Goal: Task Accomplishment & Management: Use online tool/utility

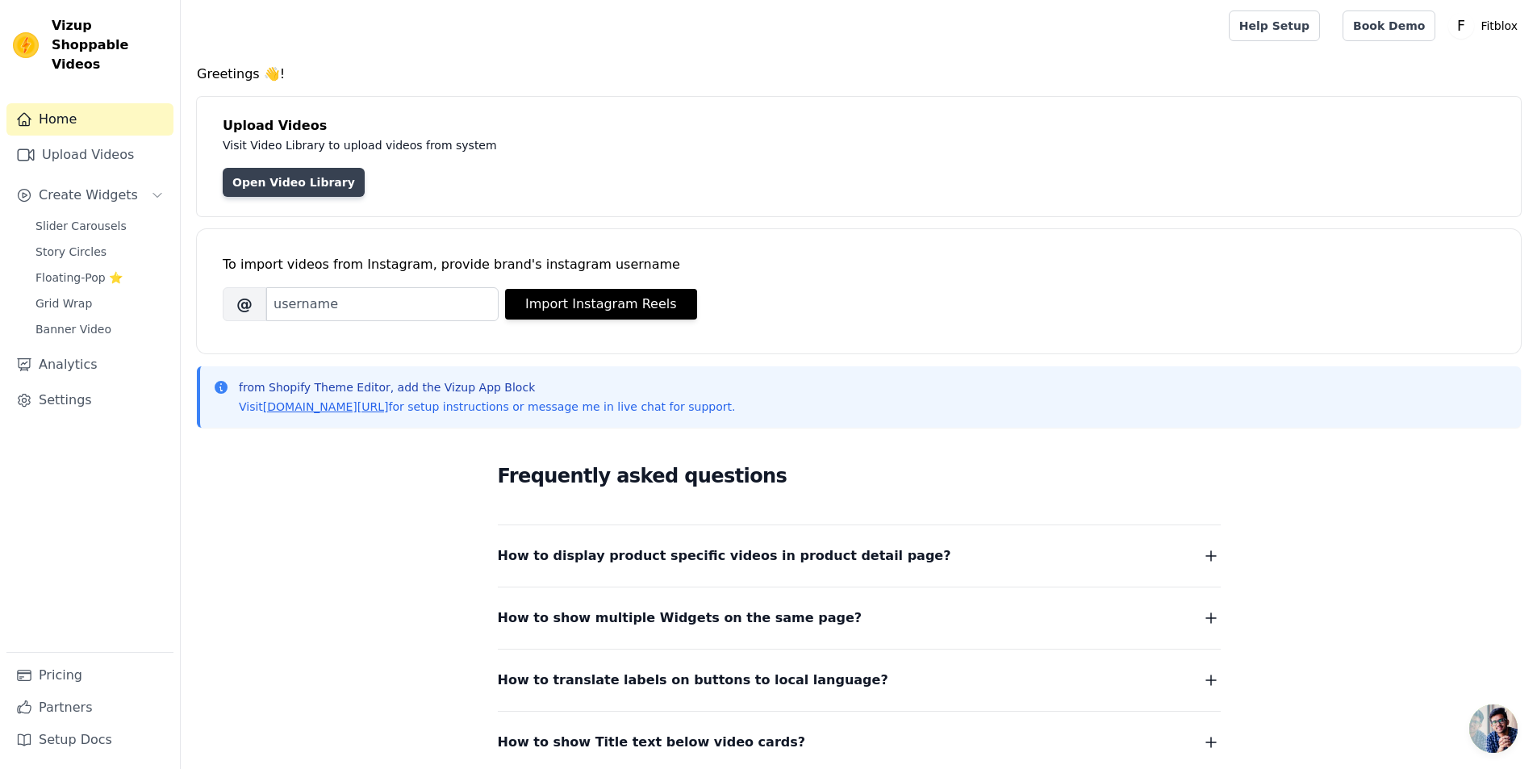
click at [307, 177] on link "Open Video Library" at bounding box center [294, 182] width 142 height 29
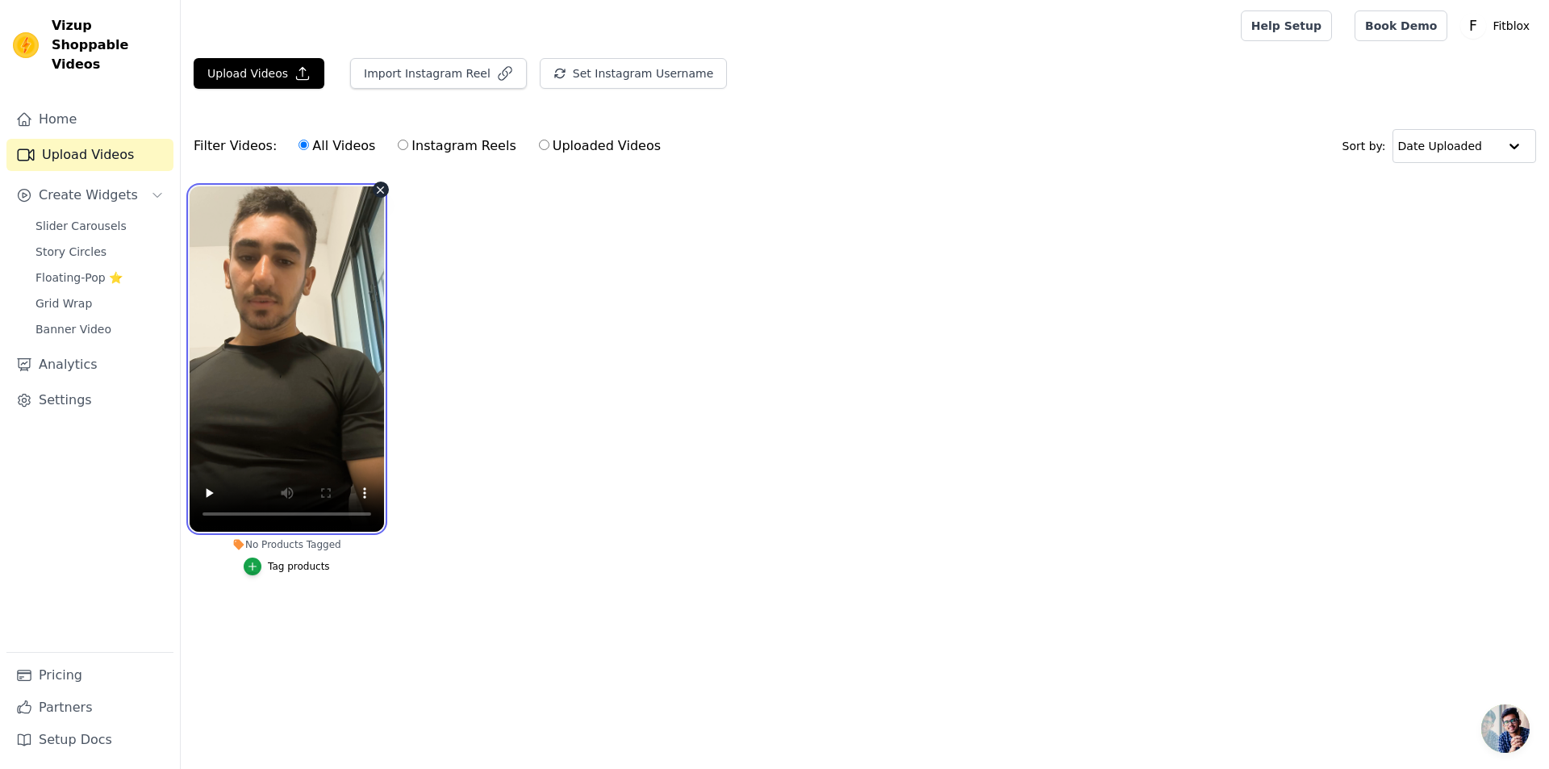
click at [349, 376] on video at bounding box center [287, 358] width 194 height 345
click at [416, 466] on ul "No Products Tagged Tag products" at bounding box center [865, 396] width 1368 height 439
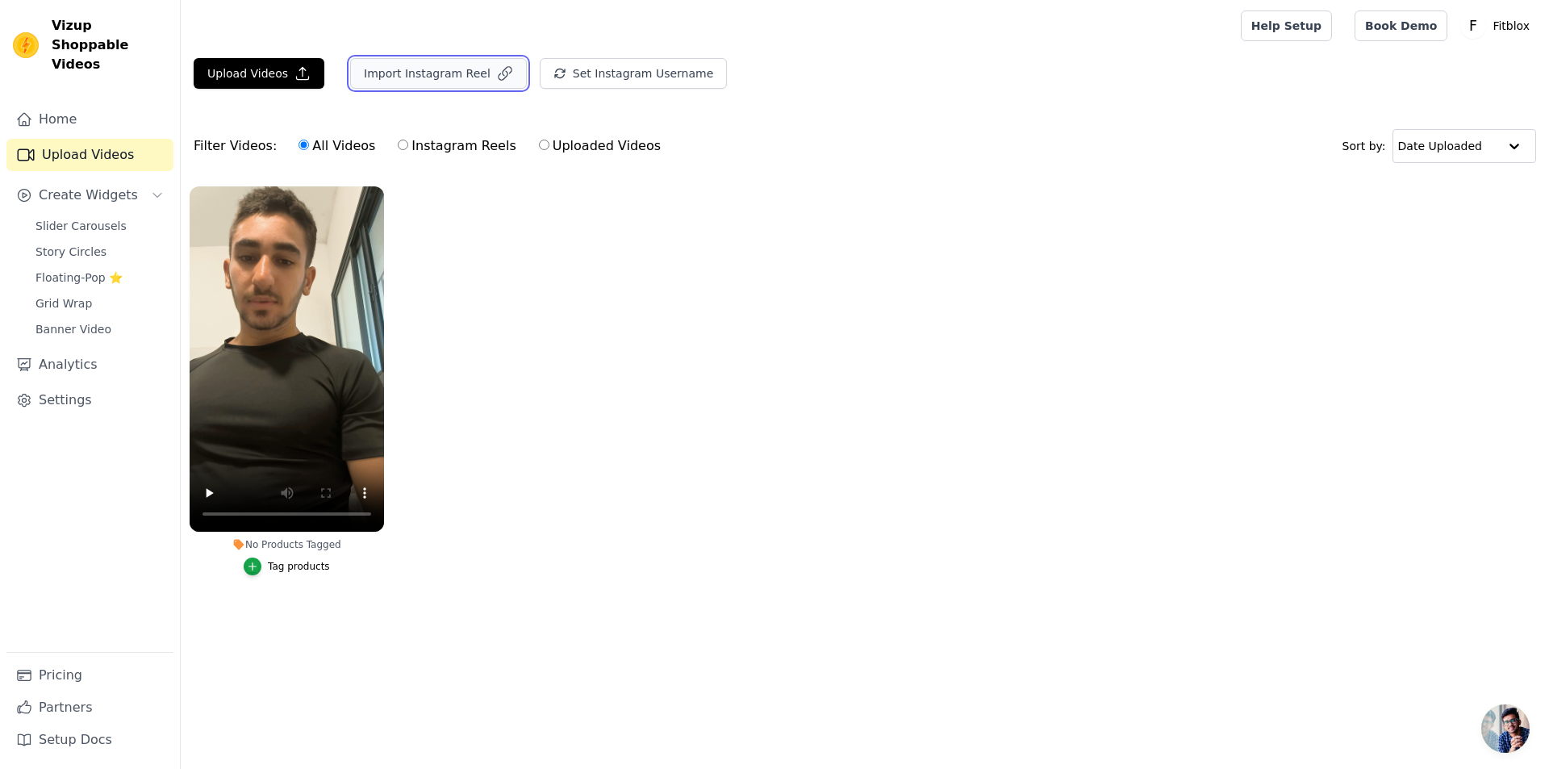
click at [440, 76] on button "Import Instagram Reel" at bounding box center [438, 73] width 177 height 31
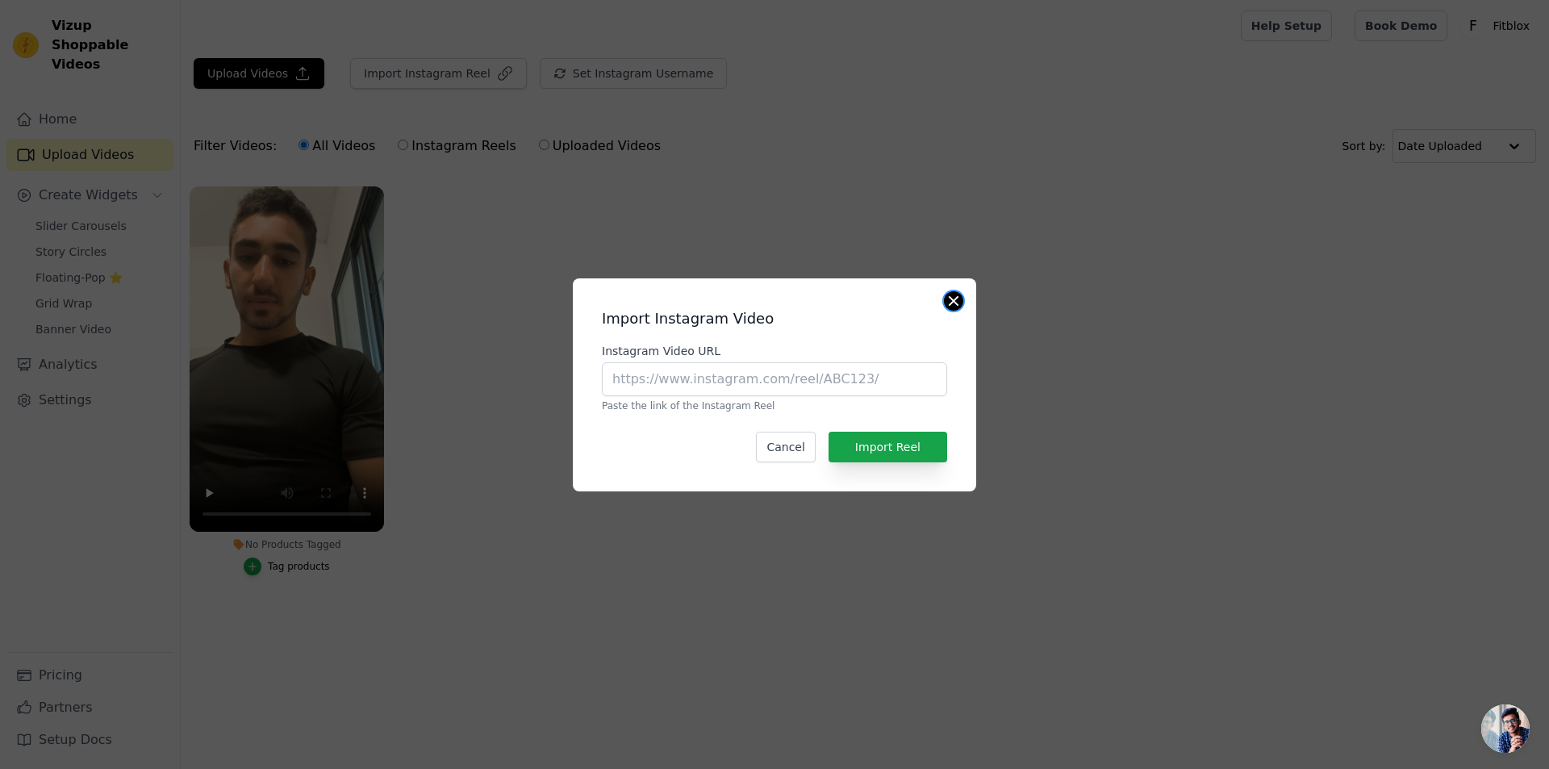
click at [958, 303] on button "Close modal" at bounding box center [953, 300] width 19 height 19
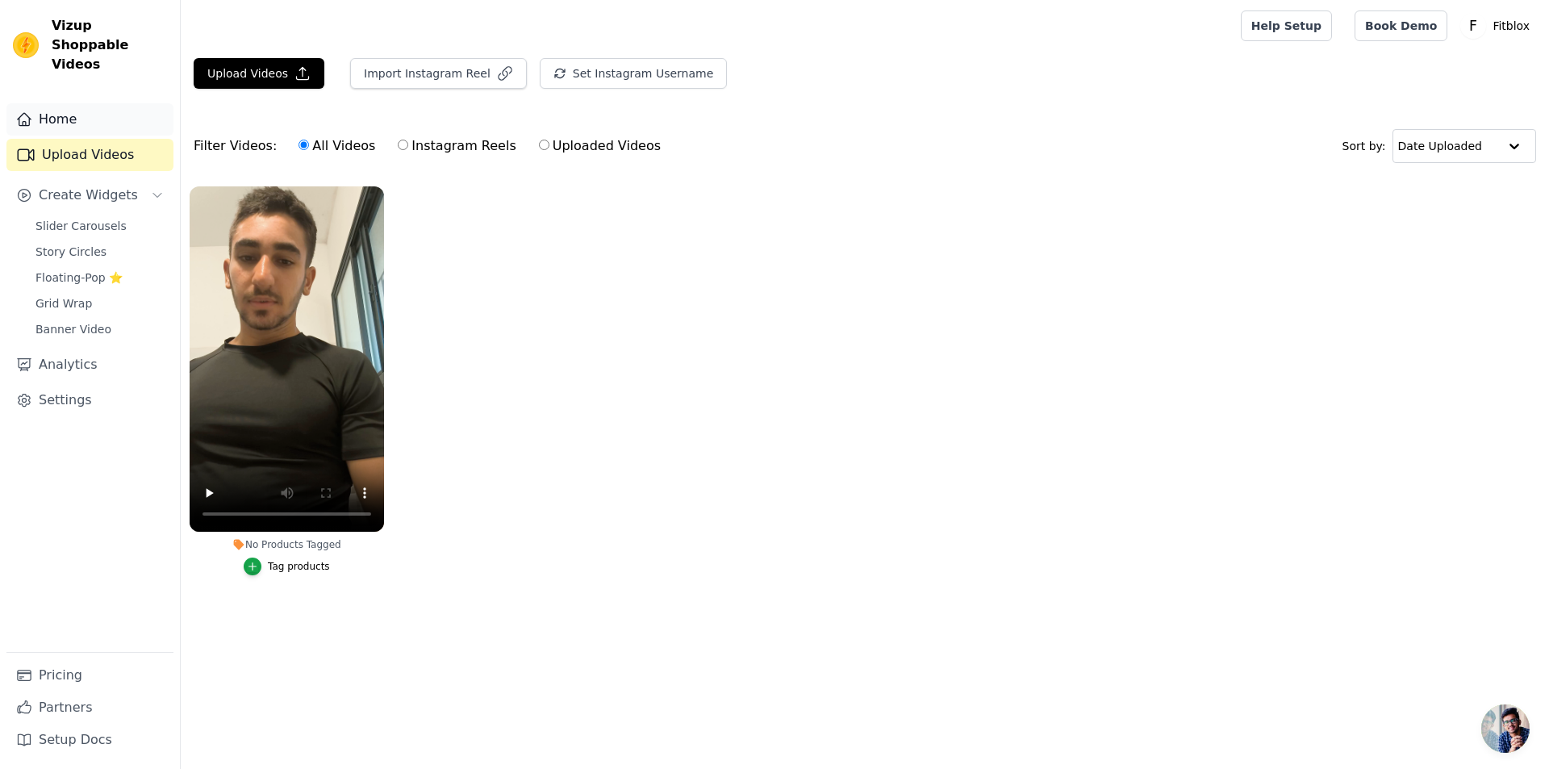
click at [147, 108] on link "Home" at bounding box center [89, 119] width 167 height 32
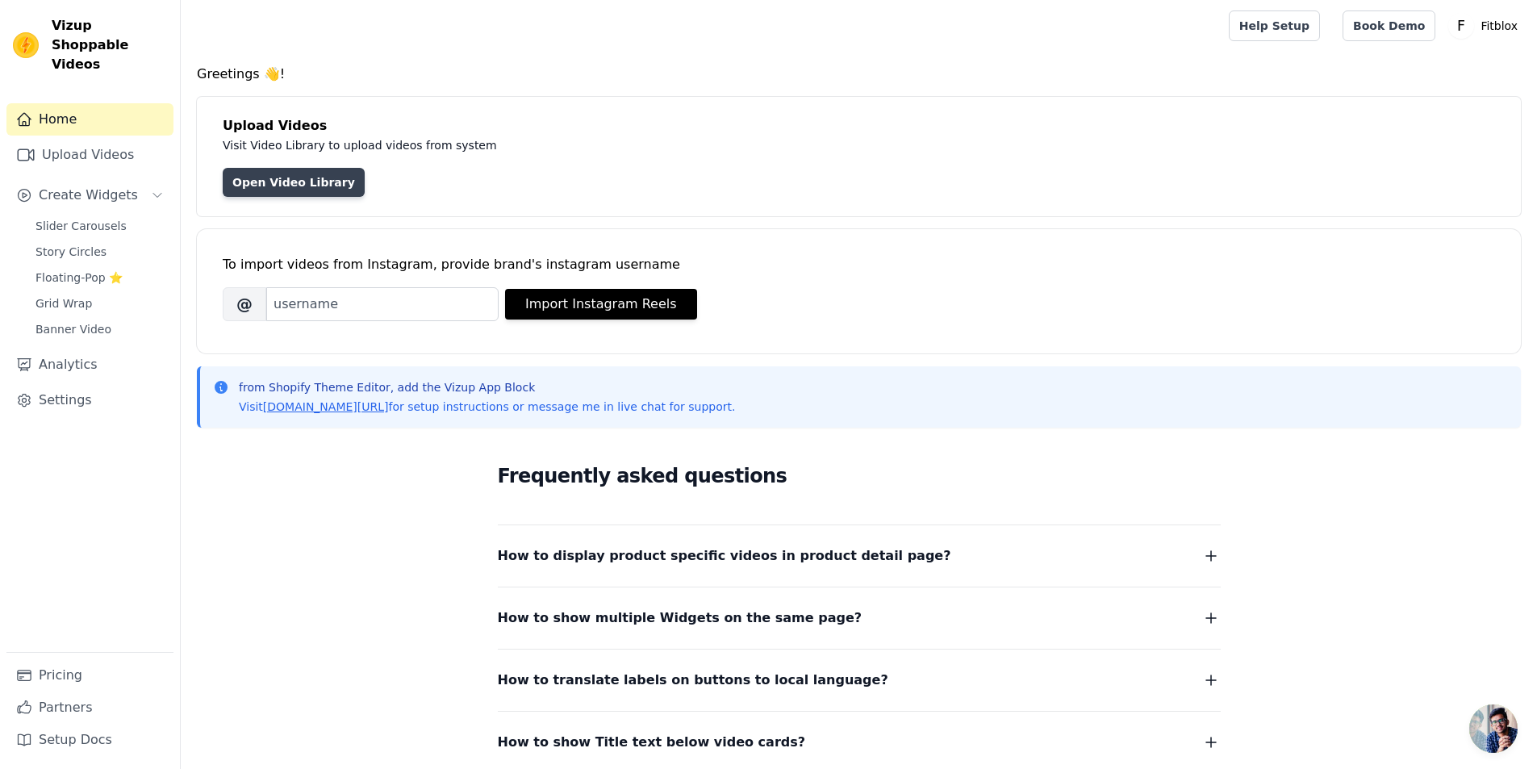
click at [248, 178] on link "Open Video Library" at bounding box center [294, 182] width 142 height 29
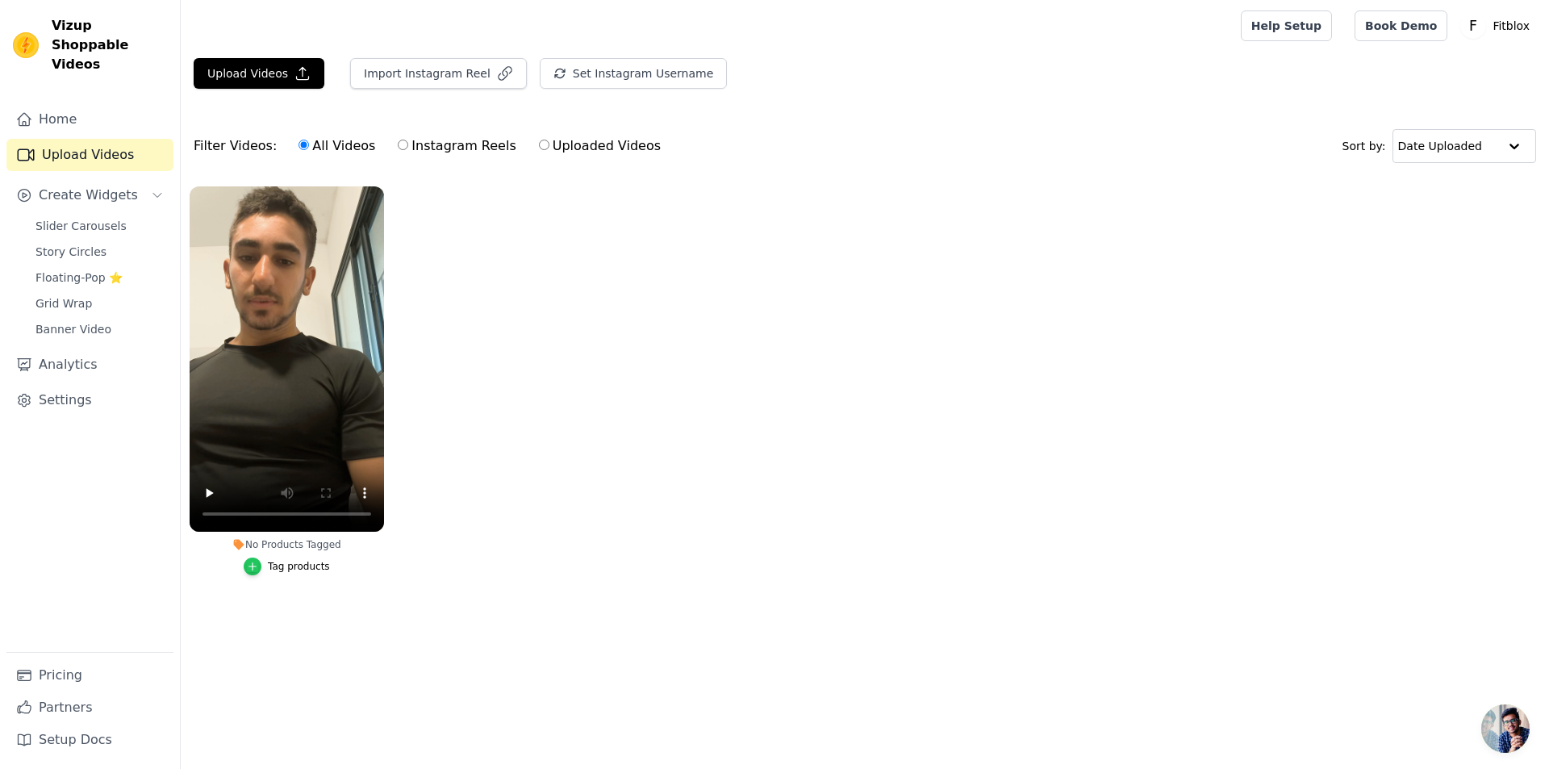
click at [258, 569] on icon "button" at bounding box center [252, 566] width 11 height 11
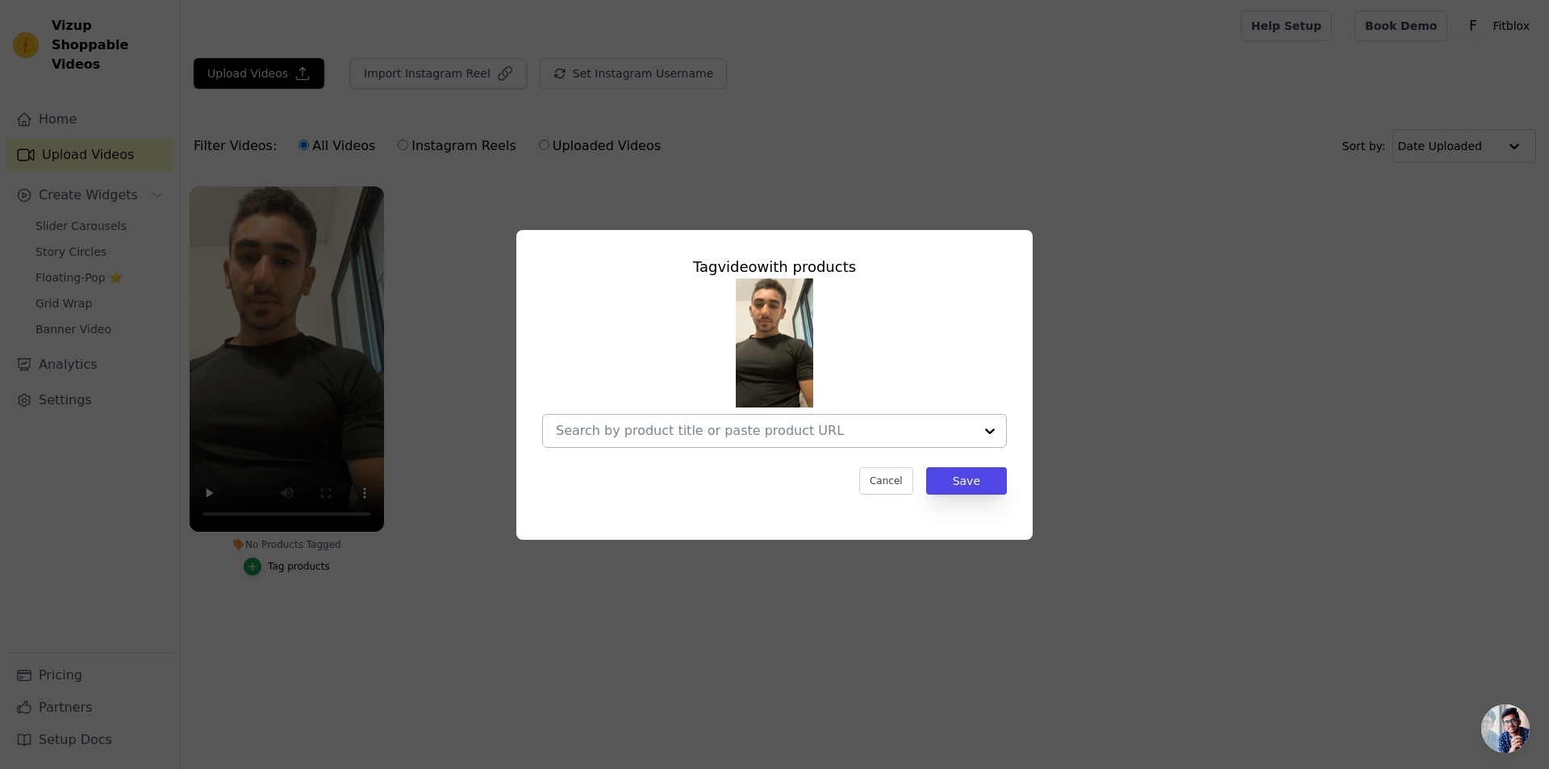
click at [737, 430] on input "No Products Tagged Tag video with products Cancel Save Tag products" at bounding box center [765, 430] width 418 height 15
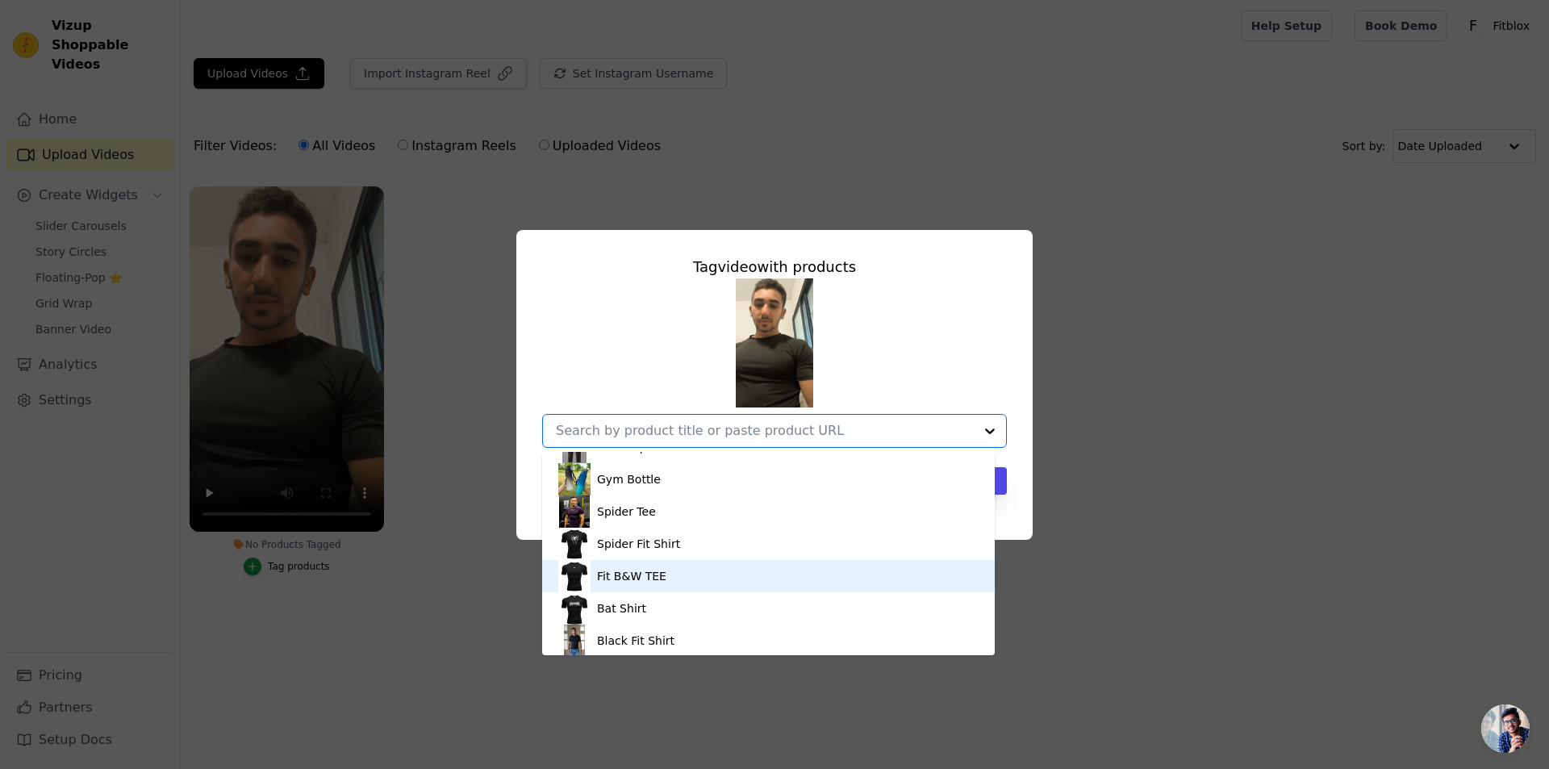
scroll to position [216, 0]
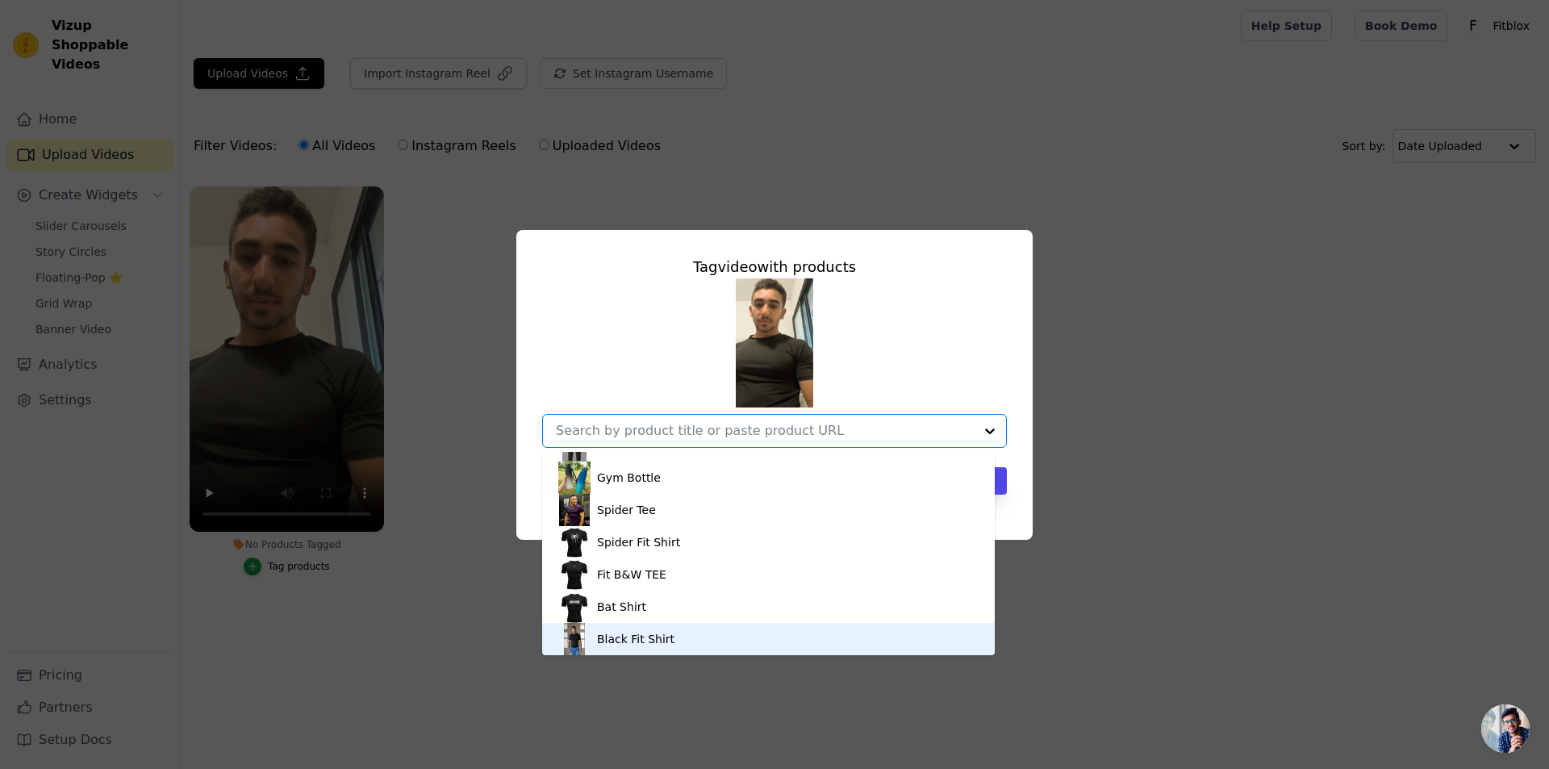
click at [663, 640] on div "Black Fit Shirt" at bounding box center [635, 639] width 77 height 16
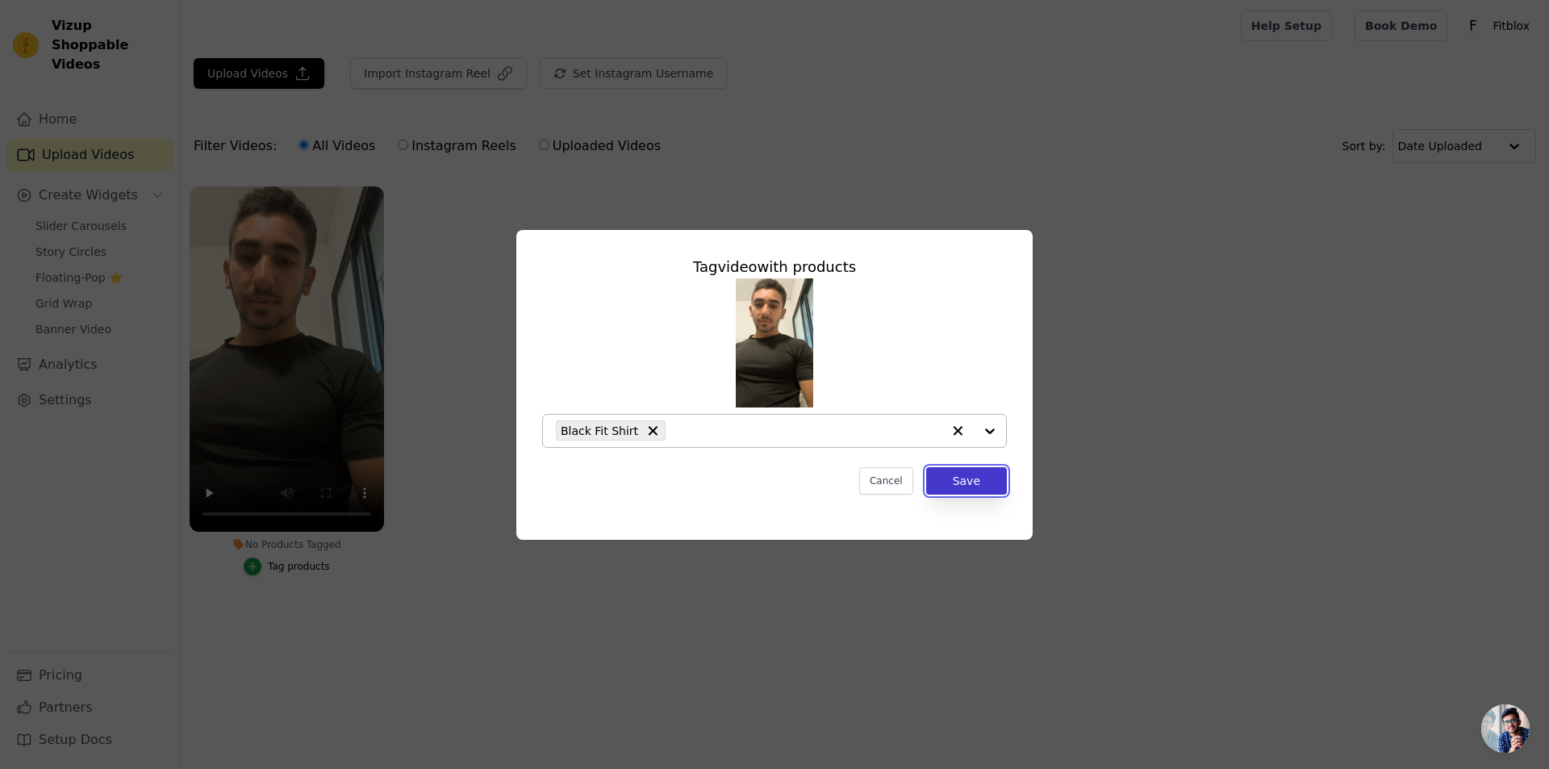
click at [980, 470] on button "Save" at bounding box center [966, 480] width 81 height 27
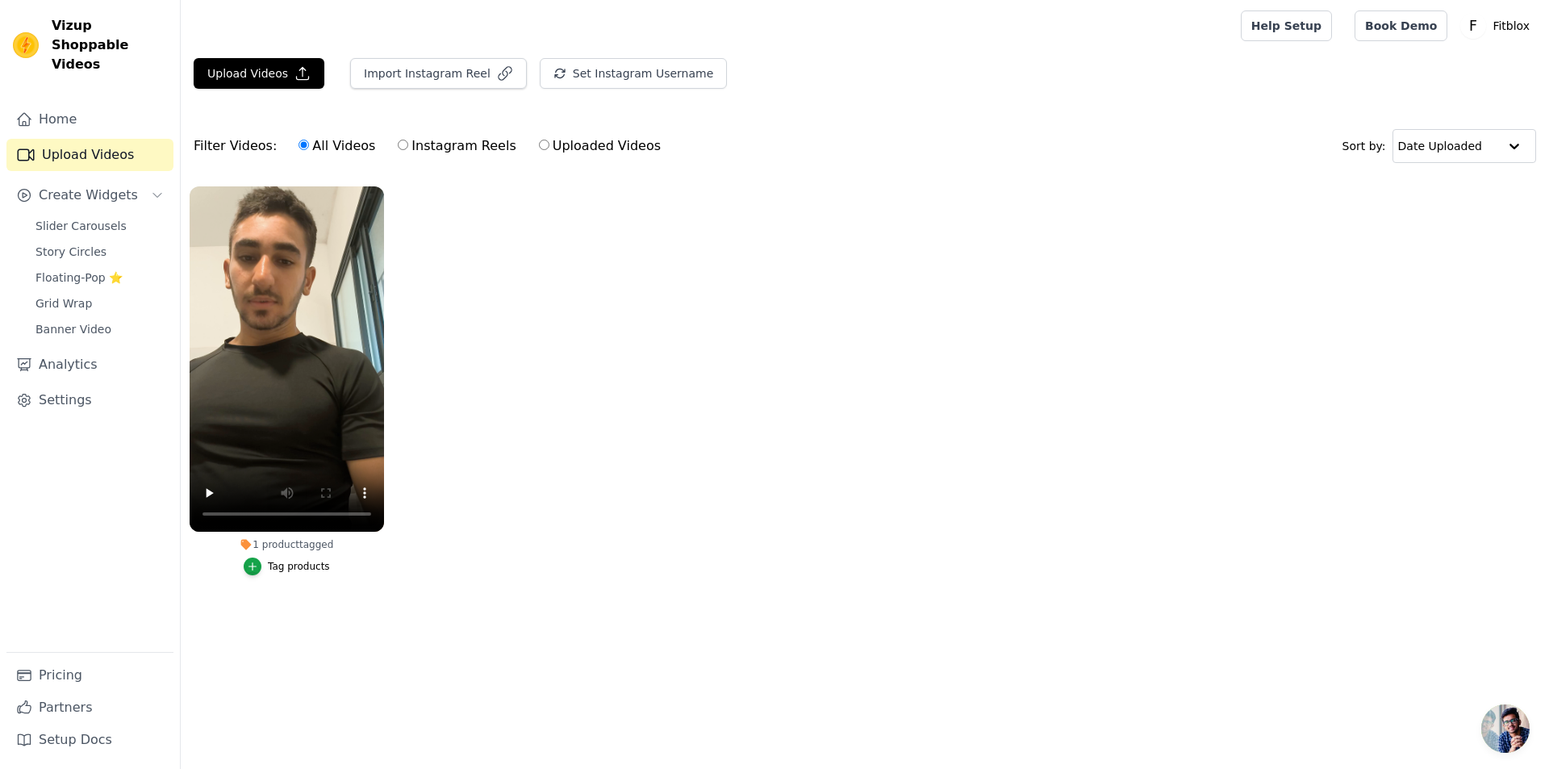
click at [523, 474] on ul "1 product tagged Tag products" at bounding box center [865, 396] width 1368 height 439
click at [82, 186] on span "Create Widgets" at bounding box center [88, 195] width 99 height 19
click at [81, 186] on span "Create Widgets" at bounding box center [88, 195] width 99 height 19
click at [81, 244] on span "Story Circles" at bounding box center [70, 252] width 71 height 16
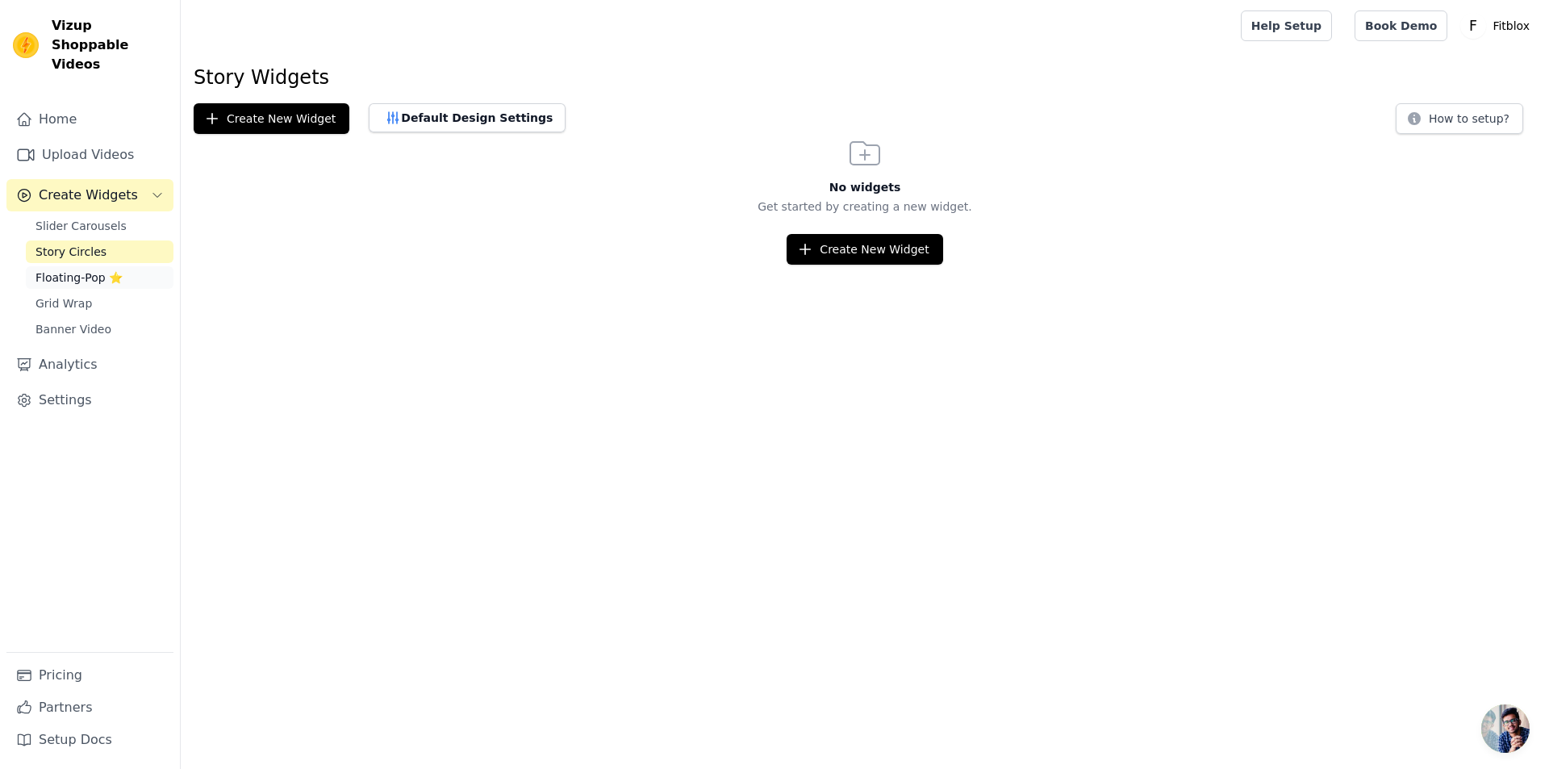
click at [86, 269] on span "Floating-Pop ⭐" at bounding box center [78, 277] width 87 height 16
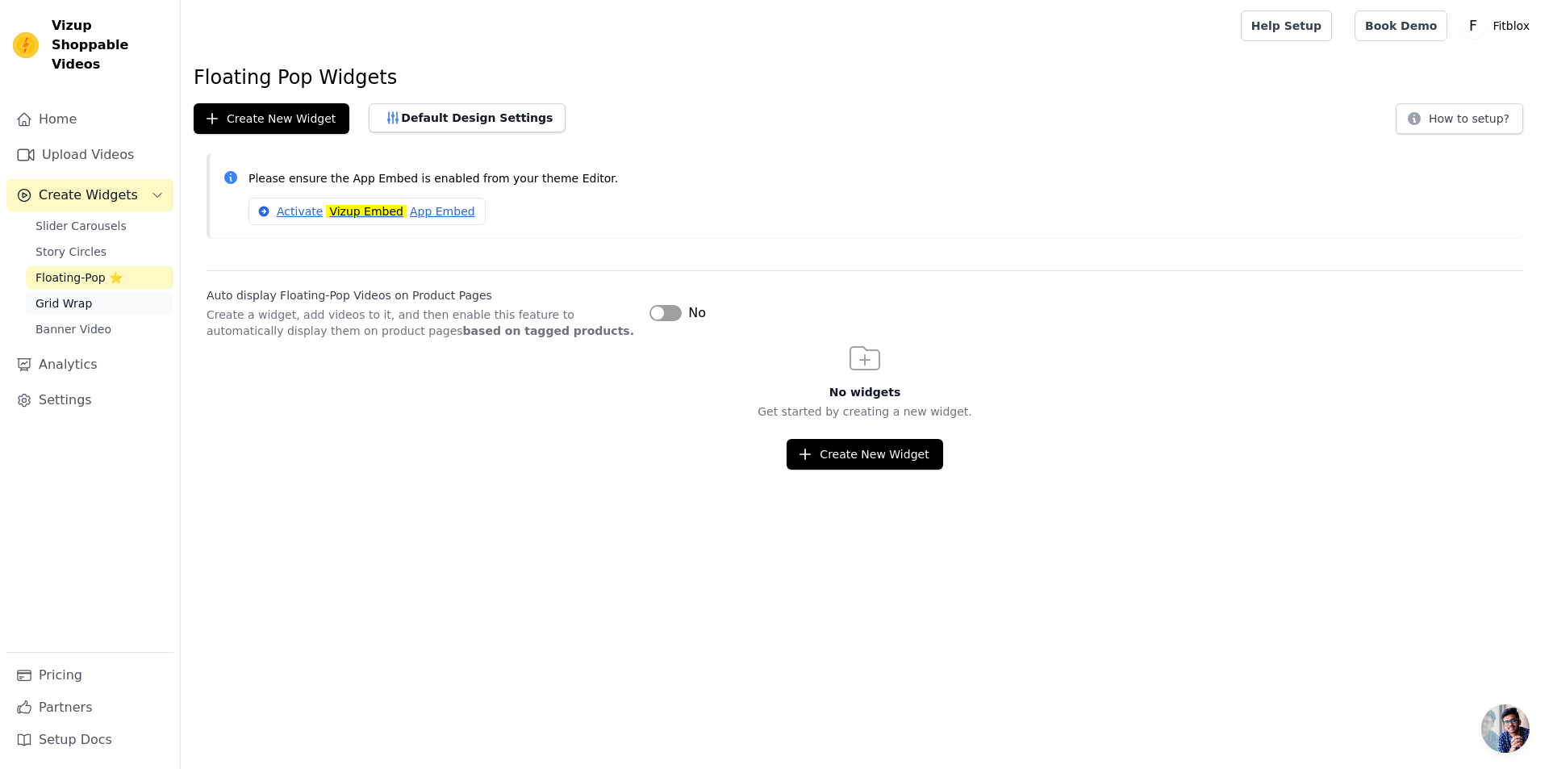
click at [102, 292] on link "Grid Wrap" at bounding box center [100, 303] width 148 height 23
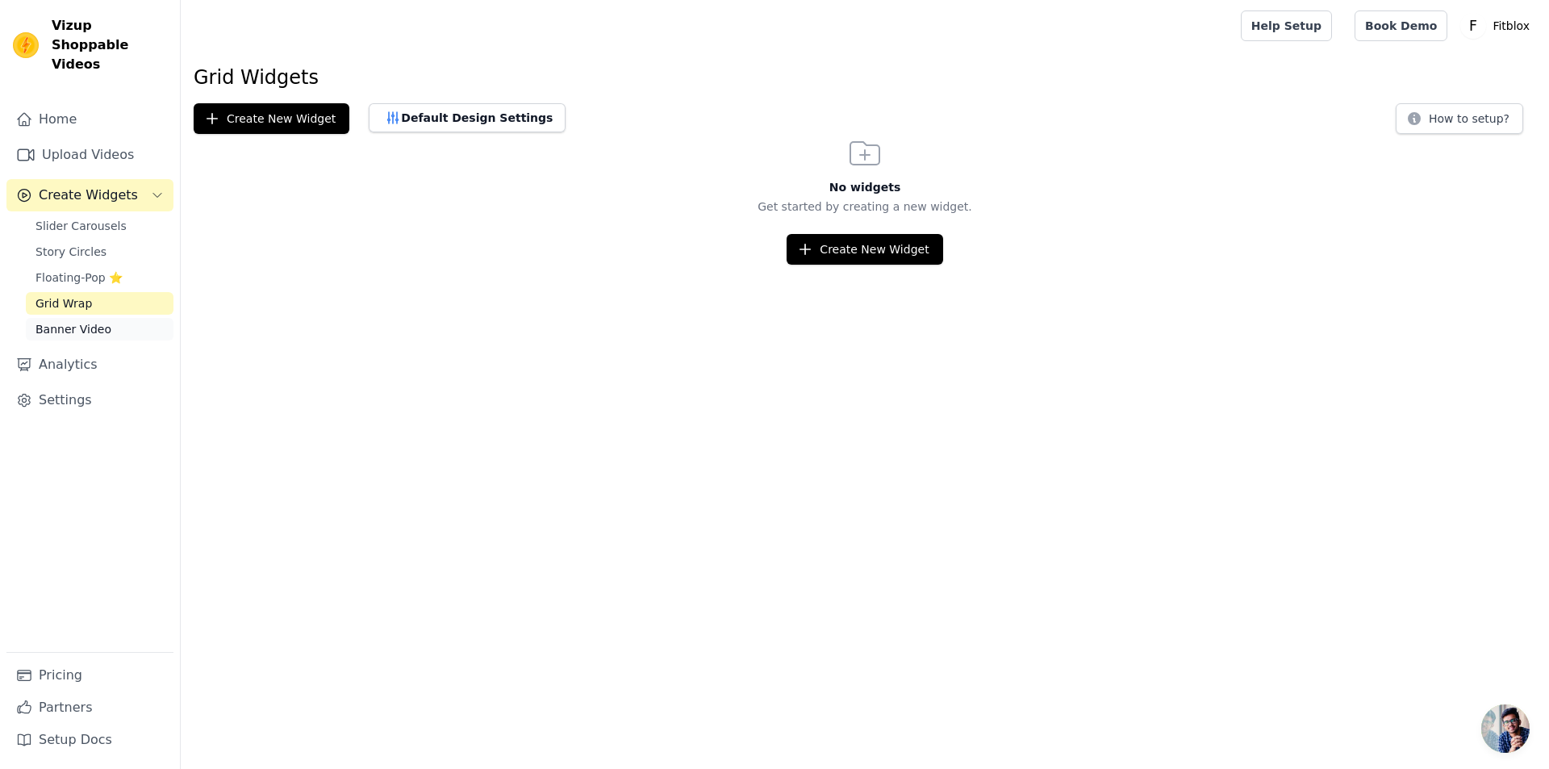
click at [115, 318] on link "Banner Video" at bounding box center [100, 329] width 148 height 23
click at [84, 218] on span "Slider Carousels" at bounding box center [80, 226] width 91 height 16
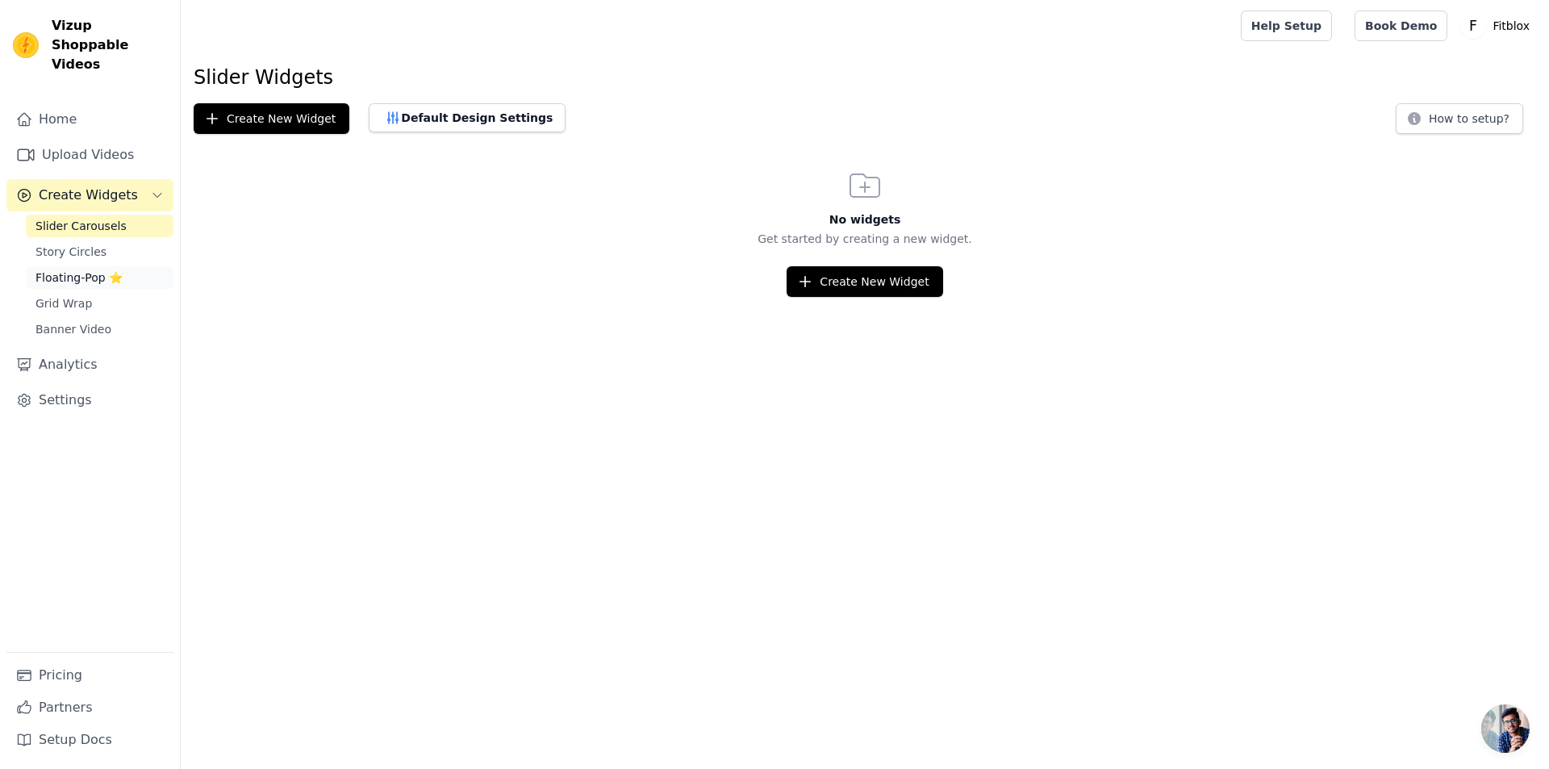
click at [109, 269] on span "Floating-Pop ⭐" at bounding box center [78, 277] width 87 height 16
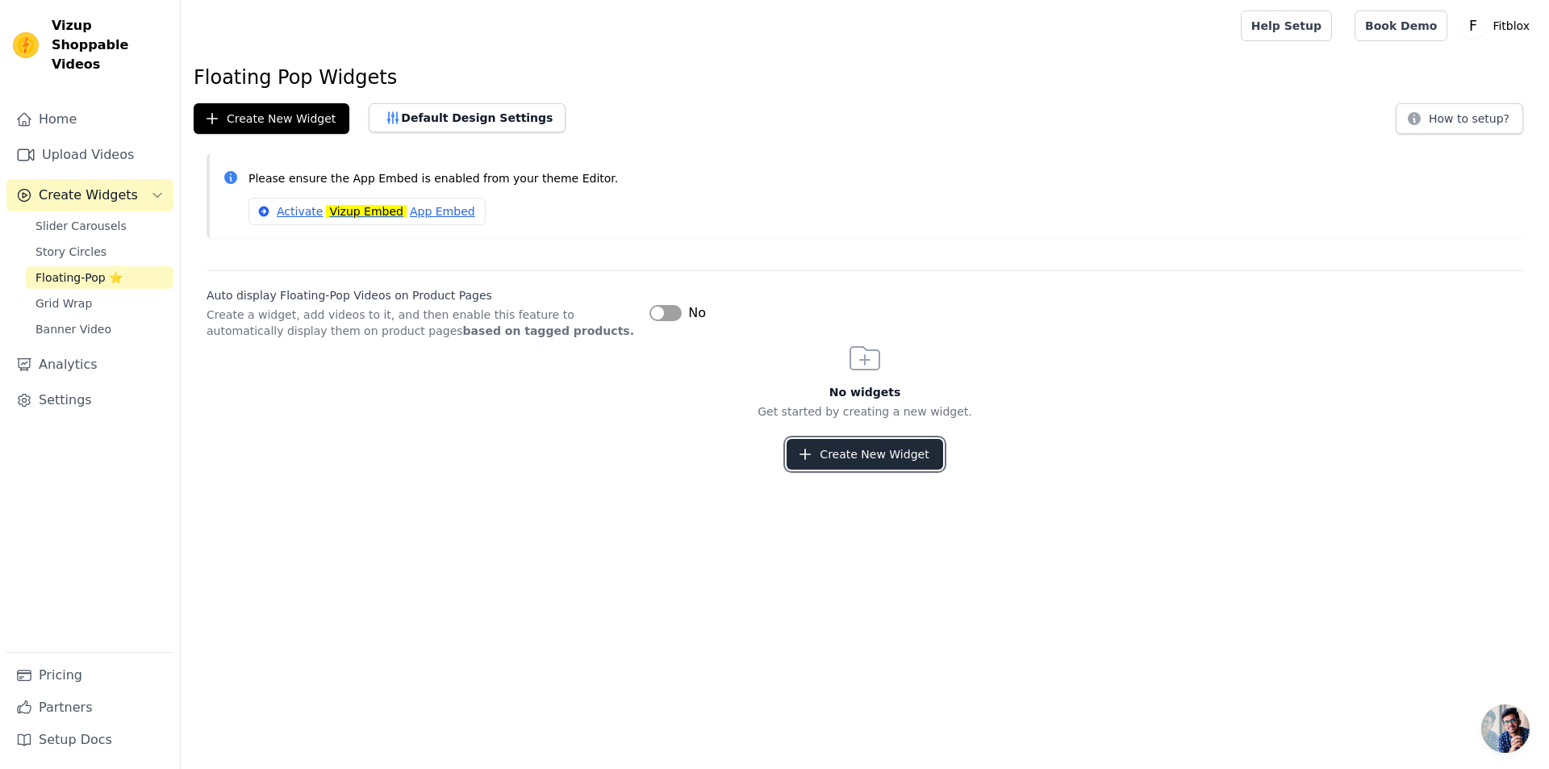
click at [810, 452] on icon "button" at bounding box center [805, 454] width 10 height 10
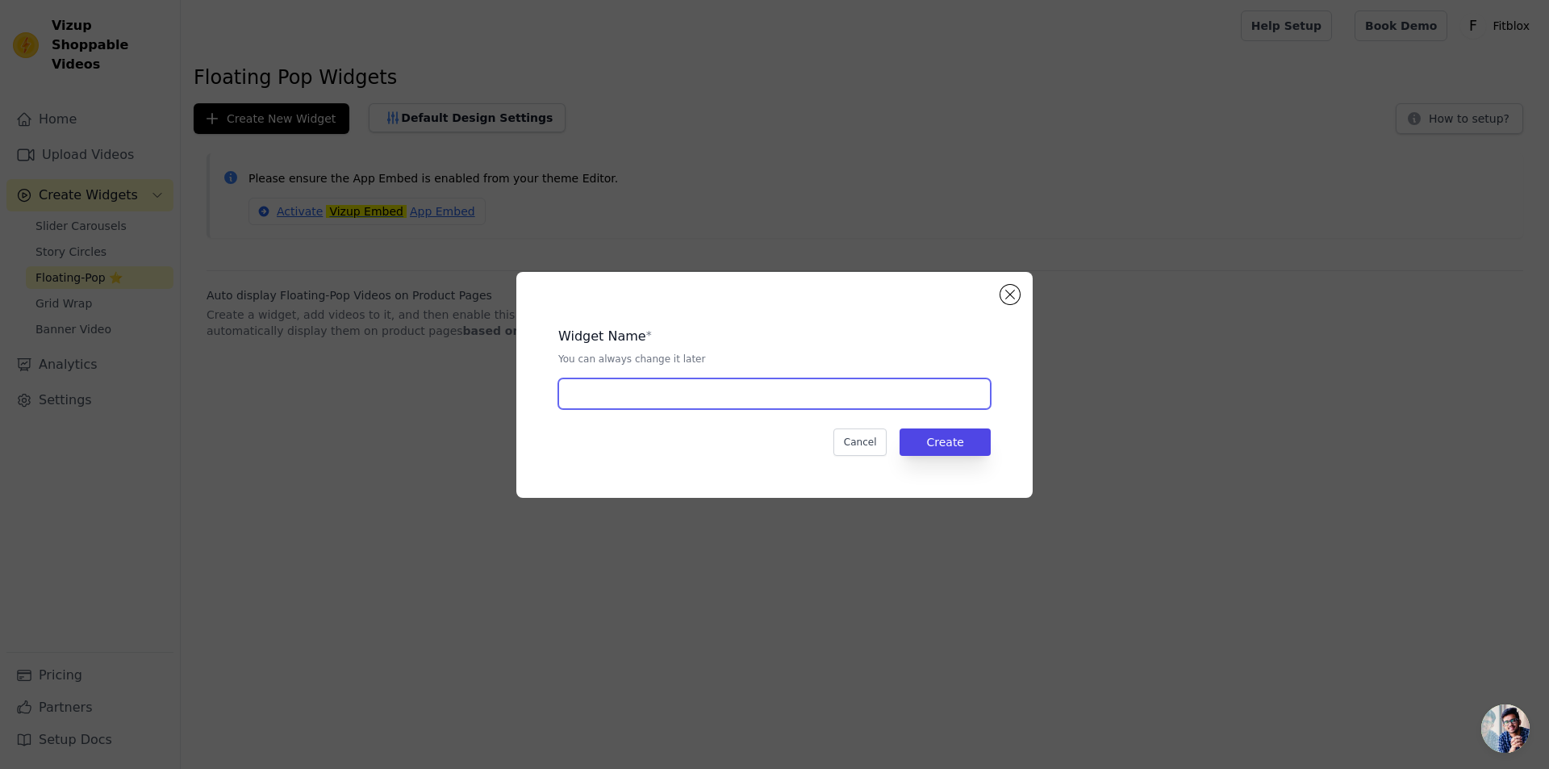
click at [804, 399] on input "text" at bounding box center [774, 393] width 432 height 31
type input "LIor"
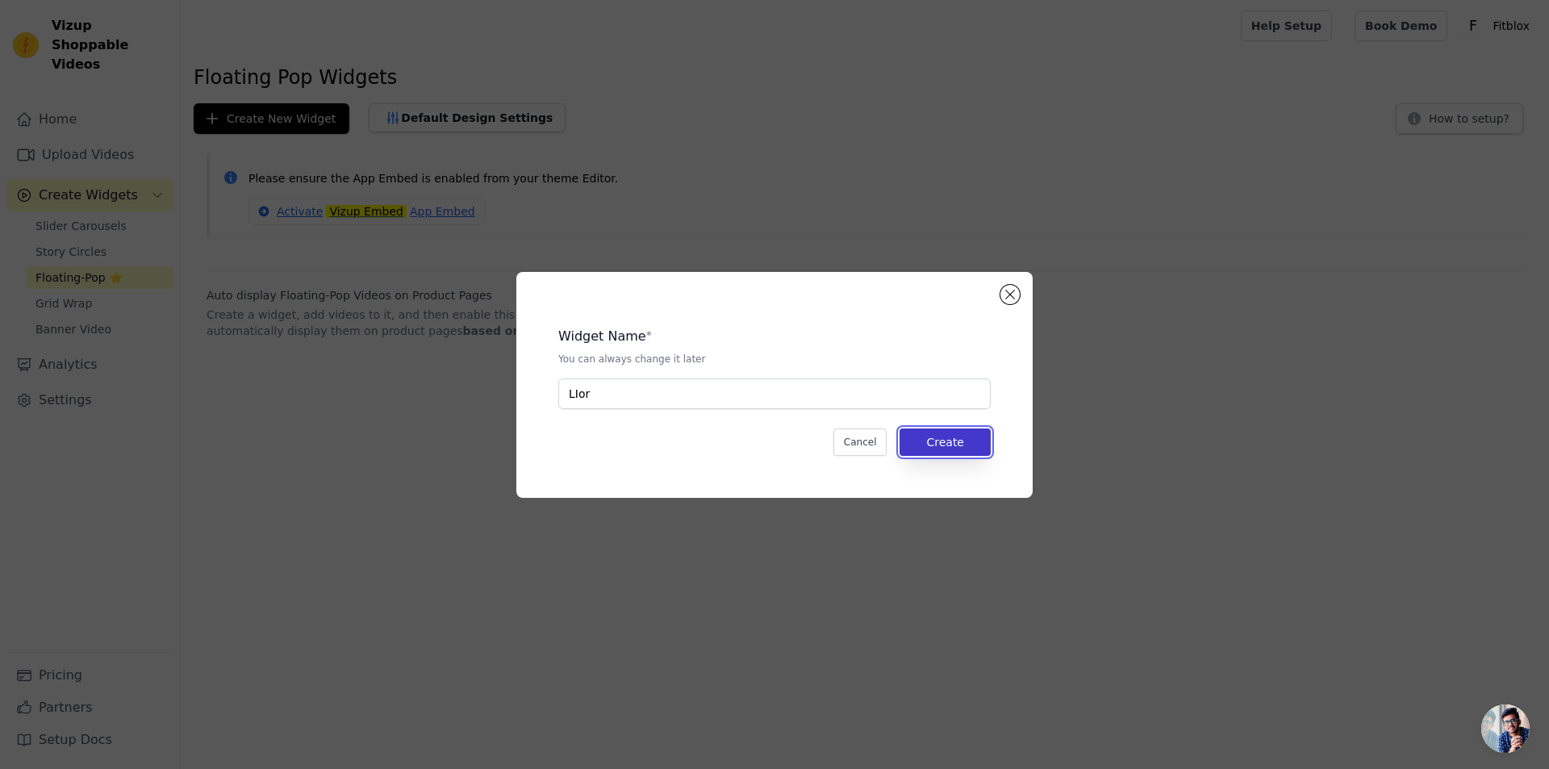
click at [949, 451] on button "Create" at bounding box center [945, 441] width 91 height 27
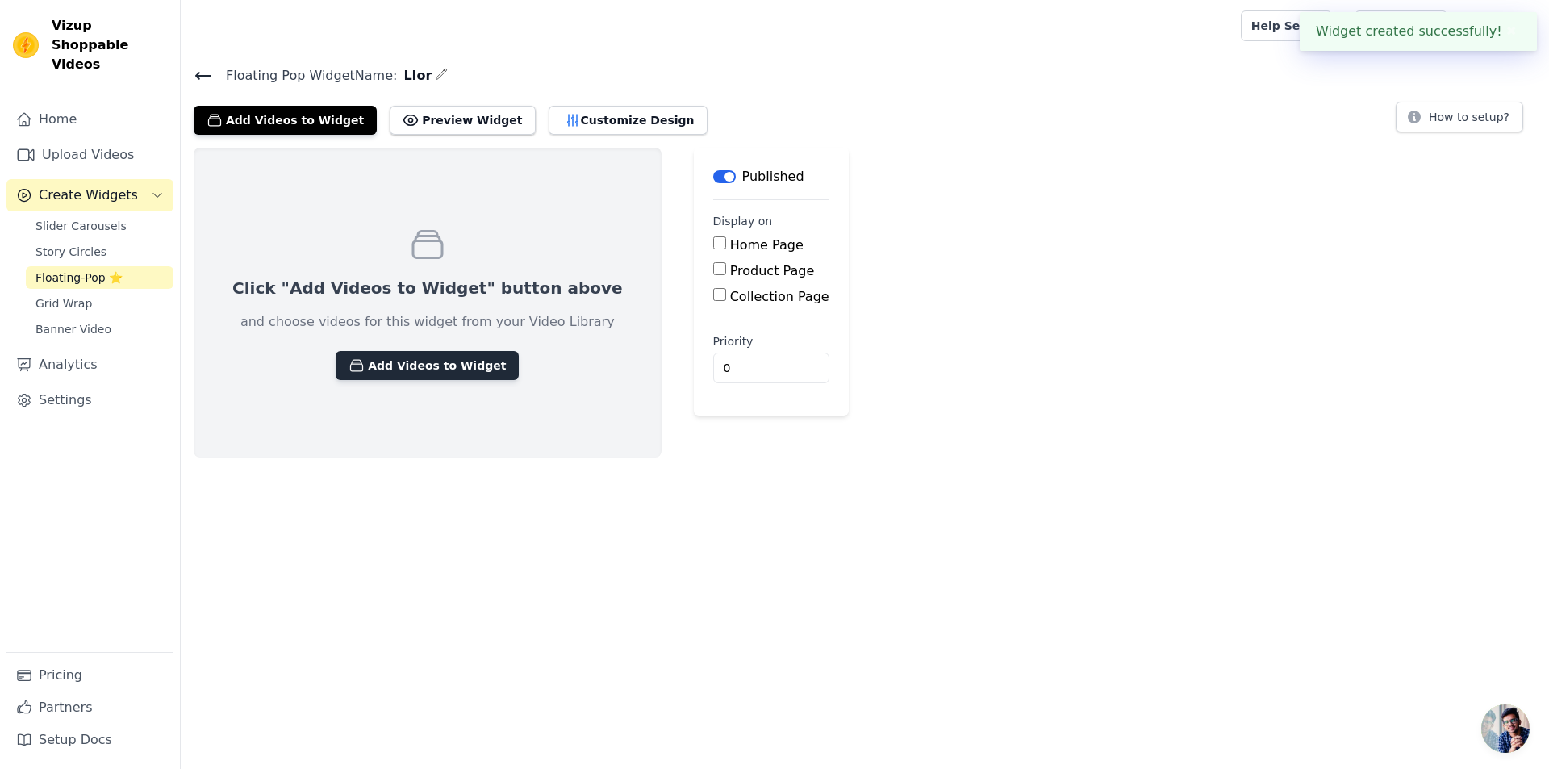
click at [434, 357] on button "Add Videos to Widget" at bounding box center [427, 365] width 183 height 29
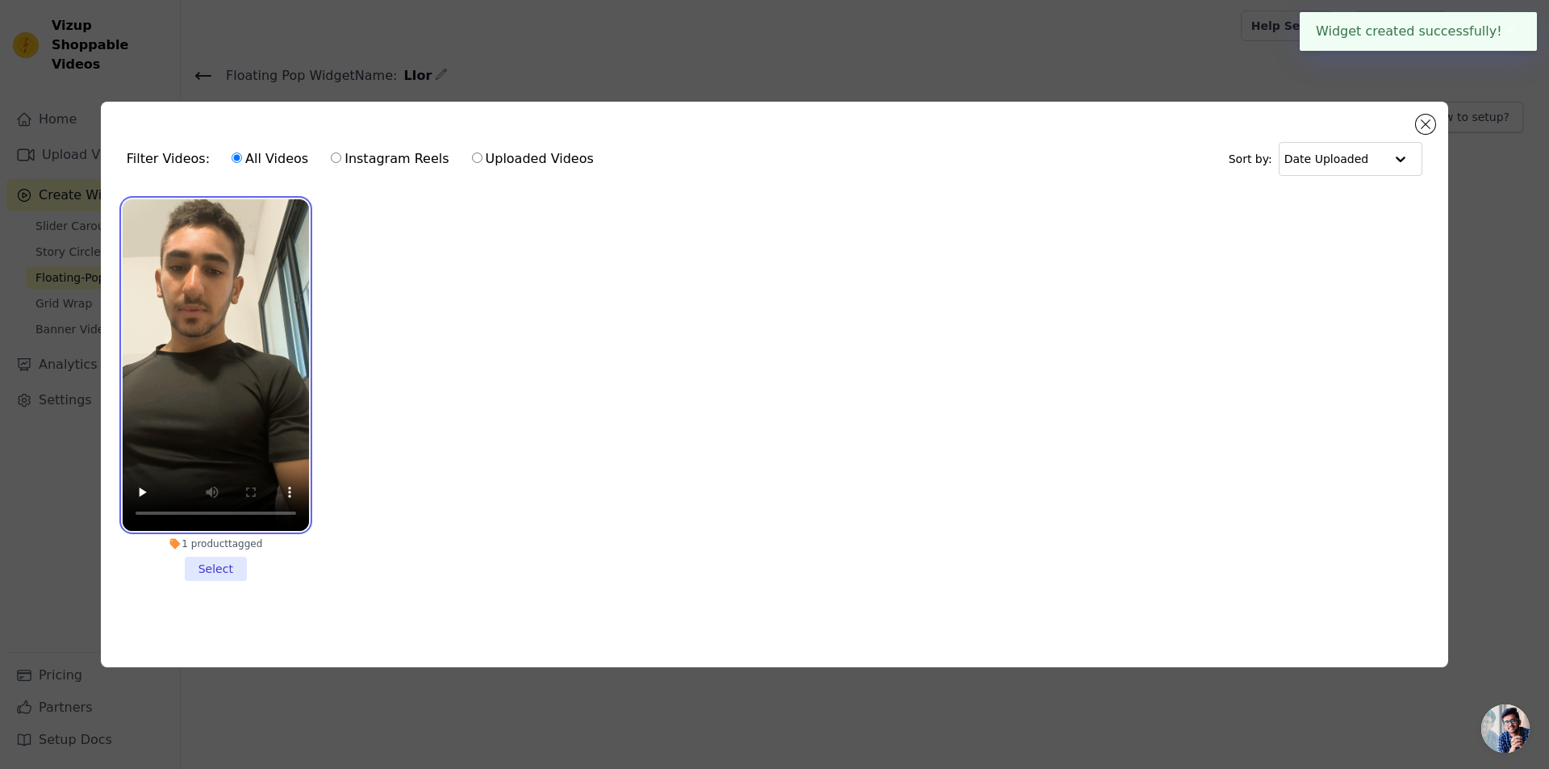
click at [224, 340] on video at bounding box center [216, 365] width 186 height 332
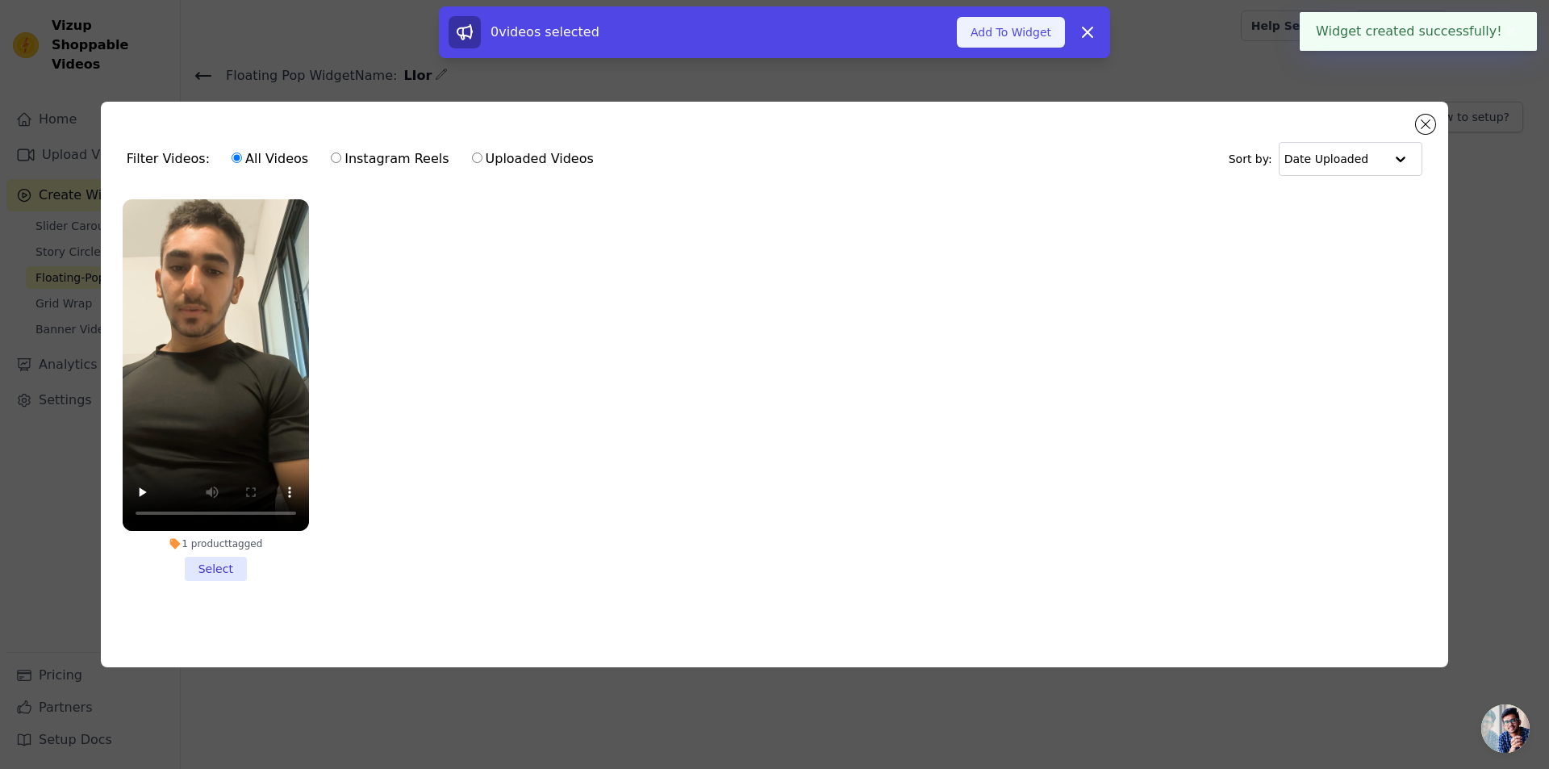
click at [1042, 35] on button "Add To Widget" at bounding box center [1011, 32] width 108 height 31
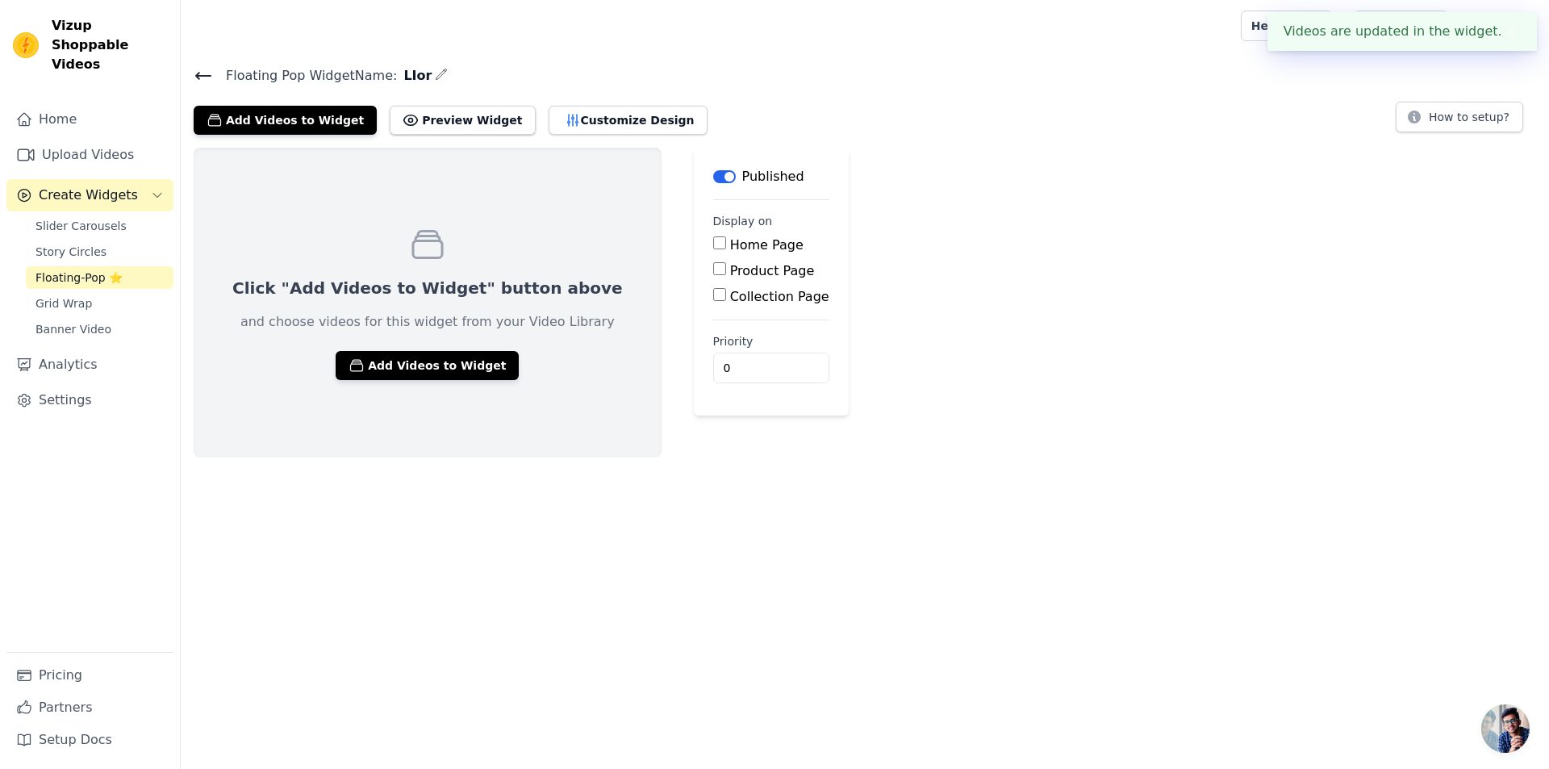
click at [730, 241] on label "Home Page" at bounding box center [766, 244] width 73 height 15
click at [713, 241] on input "Home Page" at bounding box center [719, 242] width 13 height 13
checkbox input "true"
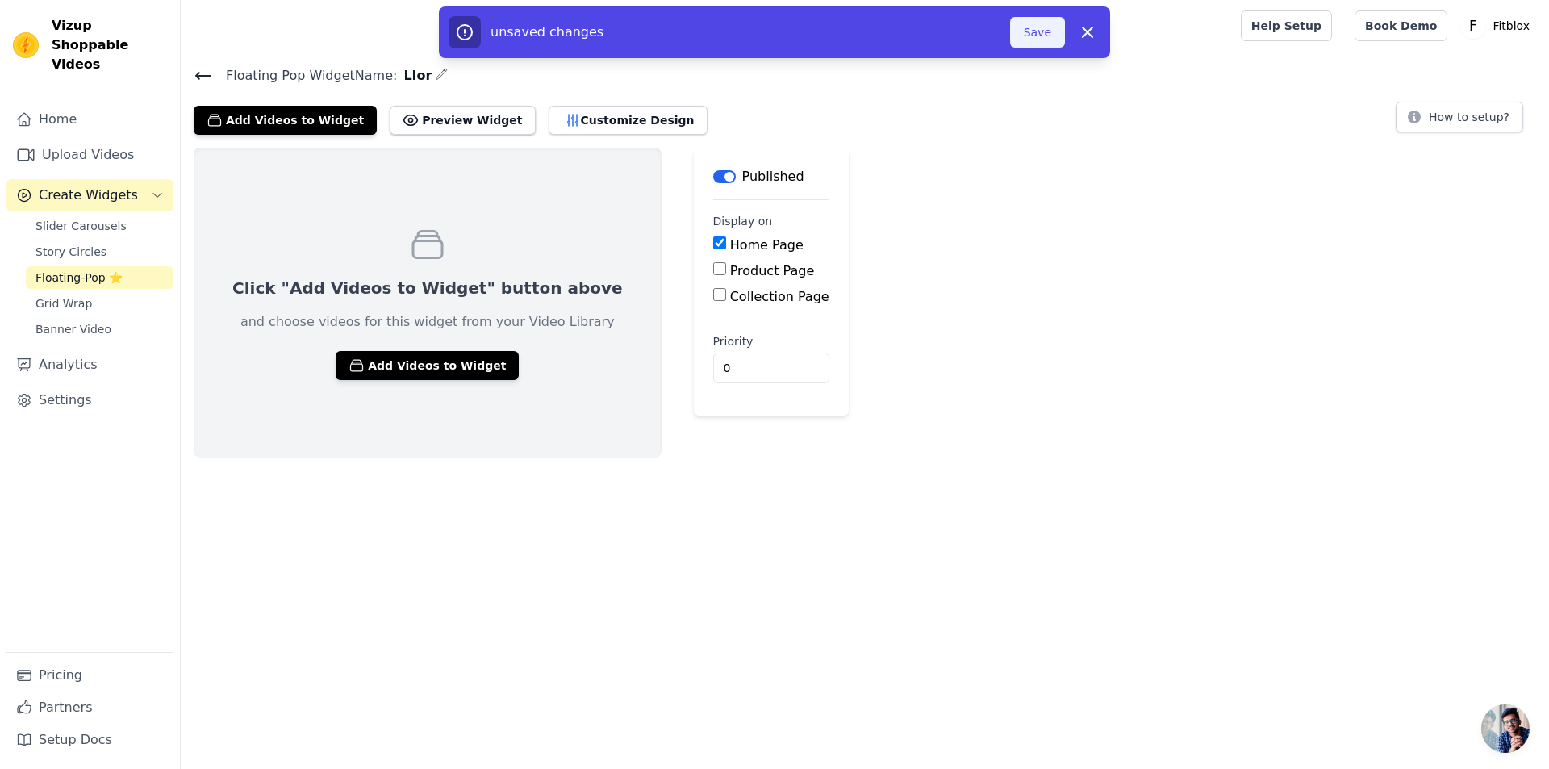
click at [1017, 40] on button "Save" at bounding box center [1037, 32] width 55 height 31
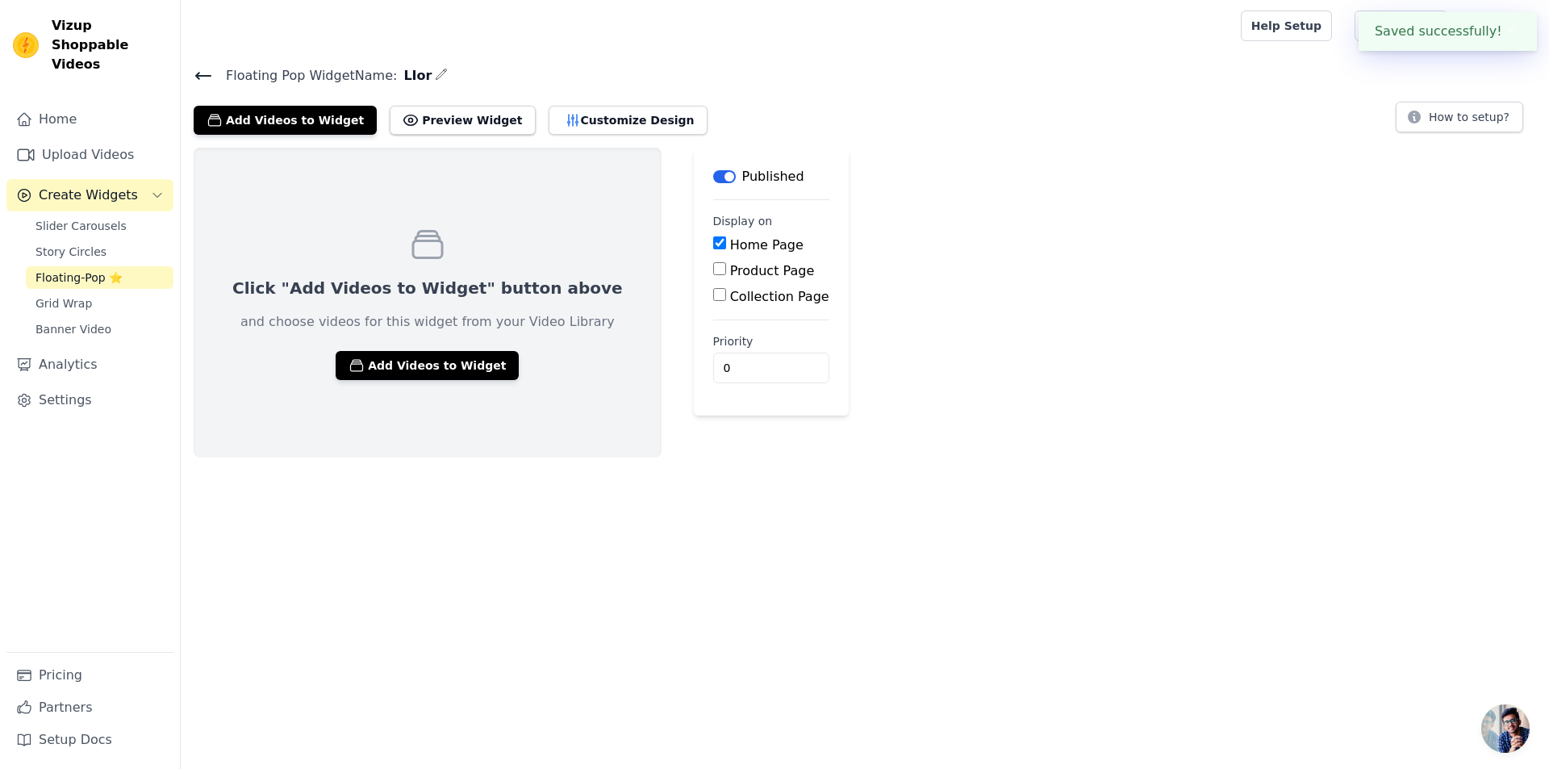
click at [1035, 40] on div at bounding box center [708, 26] width 1028 height 52
click at [435, 372] on button "Add Videos to Widget" at bounding box center [427, 365] width 183 height 29
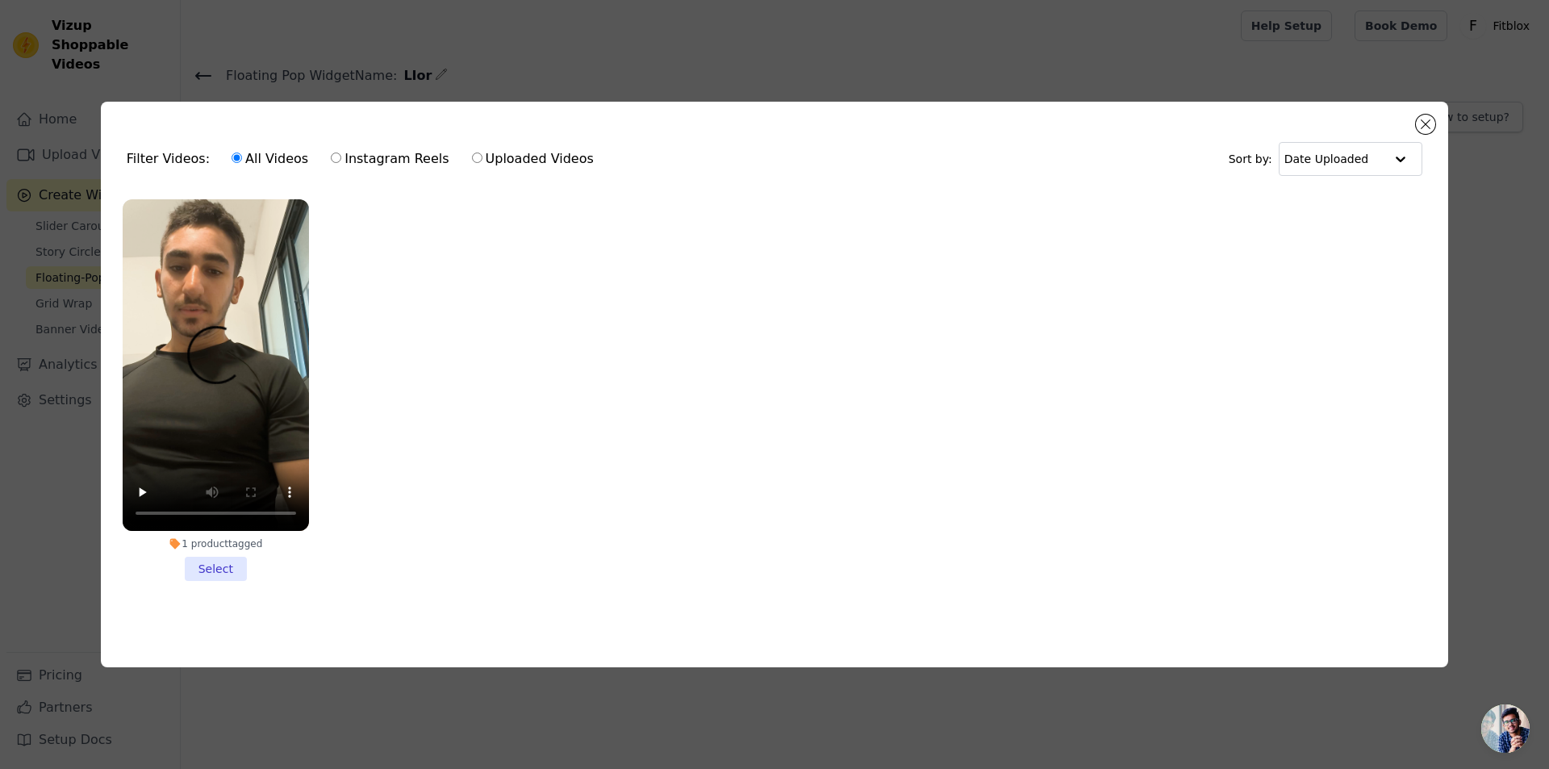
click at [227, 562] on li "1 product tagged Select" at bounding box center [216, 390] width 186 height 382
click at [0, 0] on input "1 product tagged Select" at bounding box center [0, 0] width 0 height 0
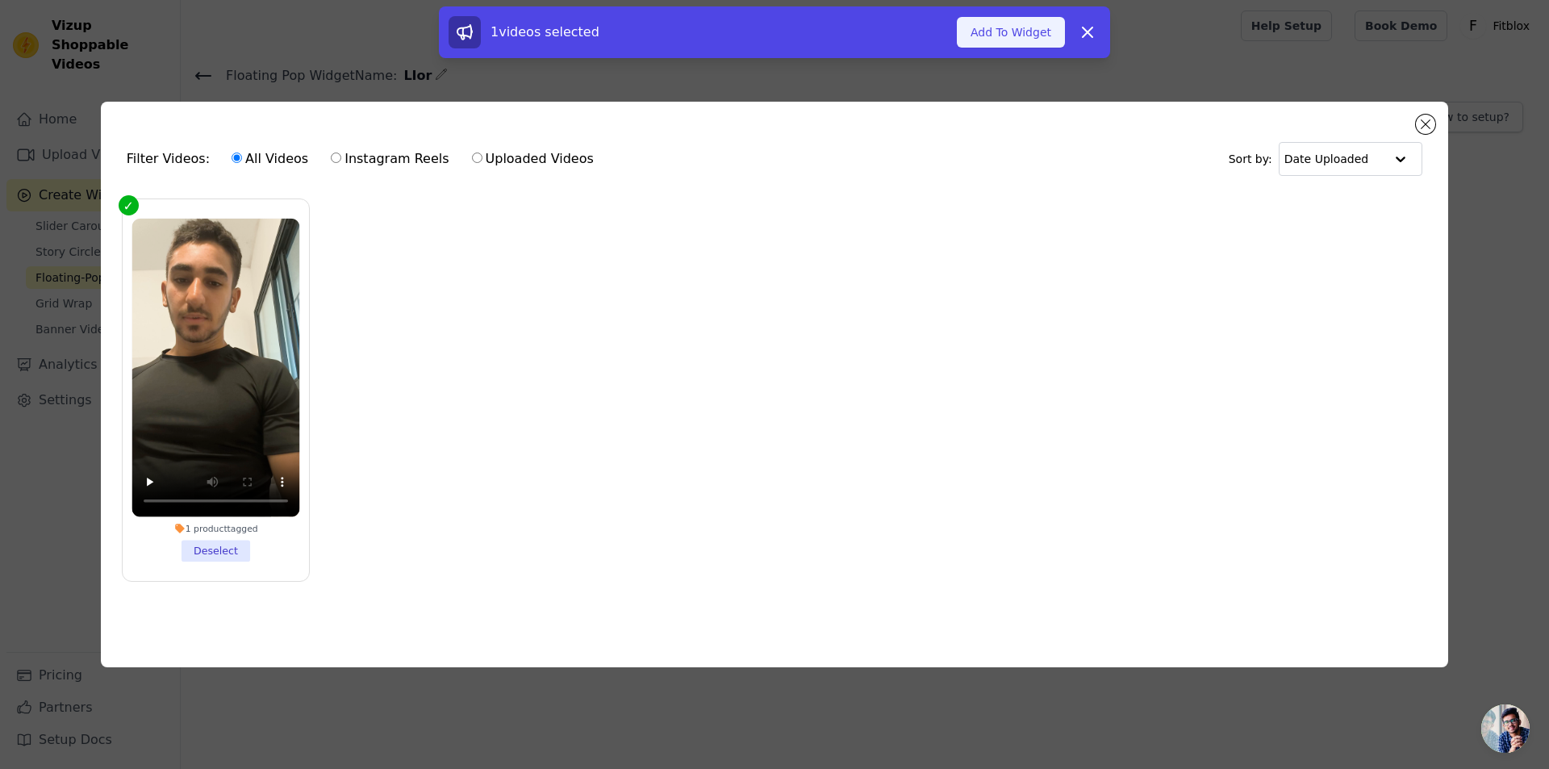
click at [989, 26] on button "Add To Widget" at bounding box center [1011, 32] width 108 height 31
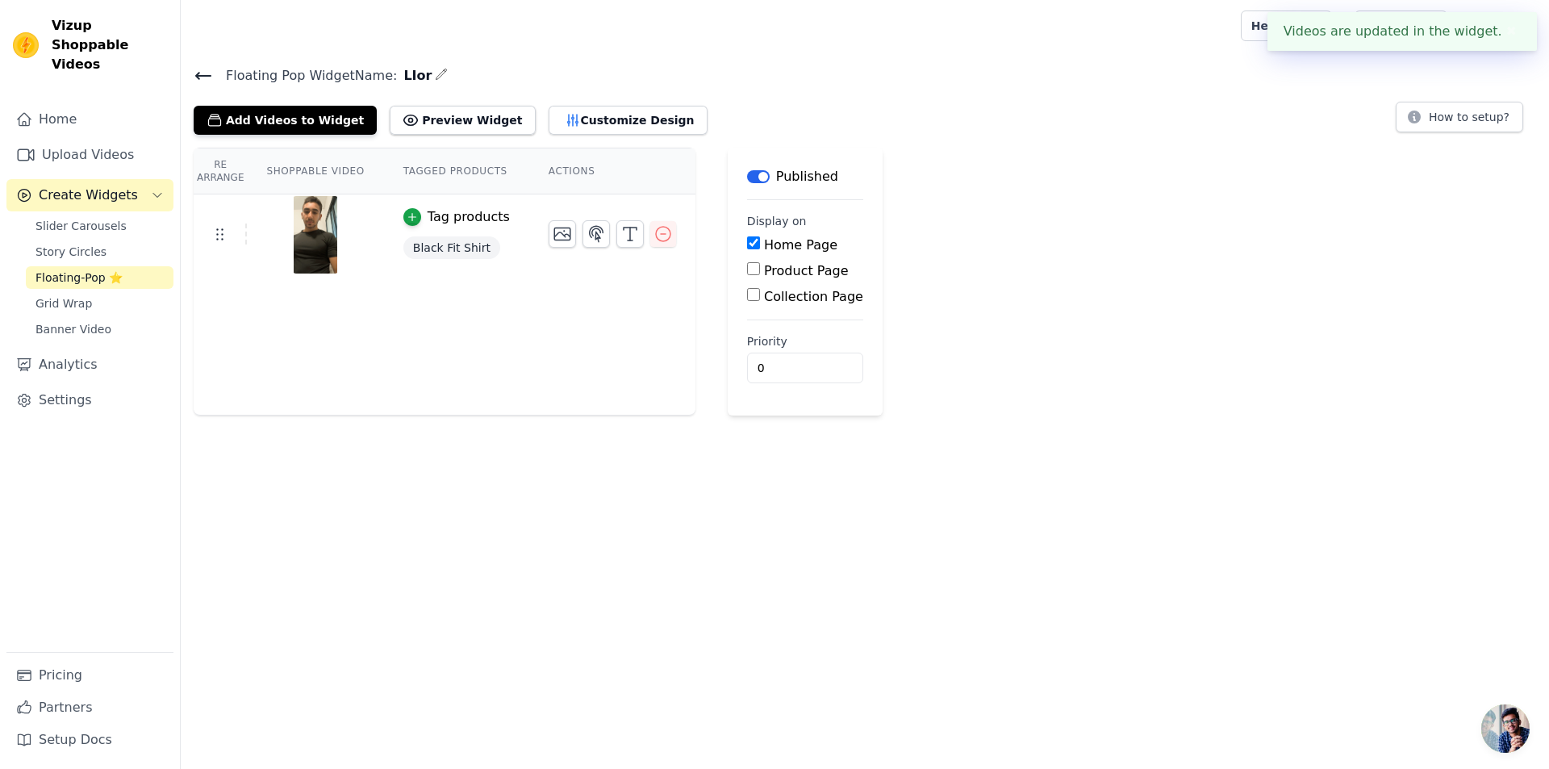
click at [413, 212] on button "Tag products" at bounding box center [456, 216] width 106 height 19
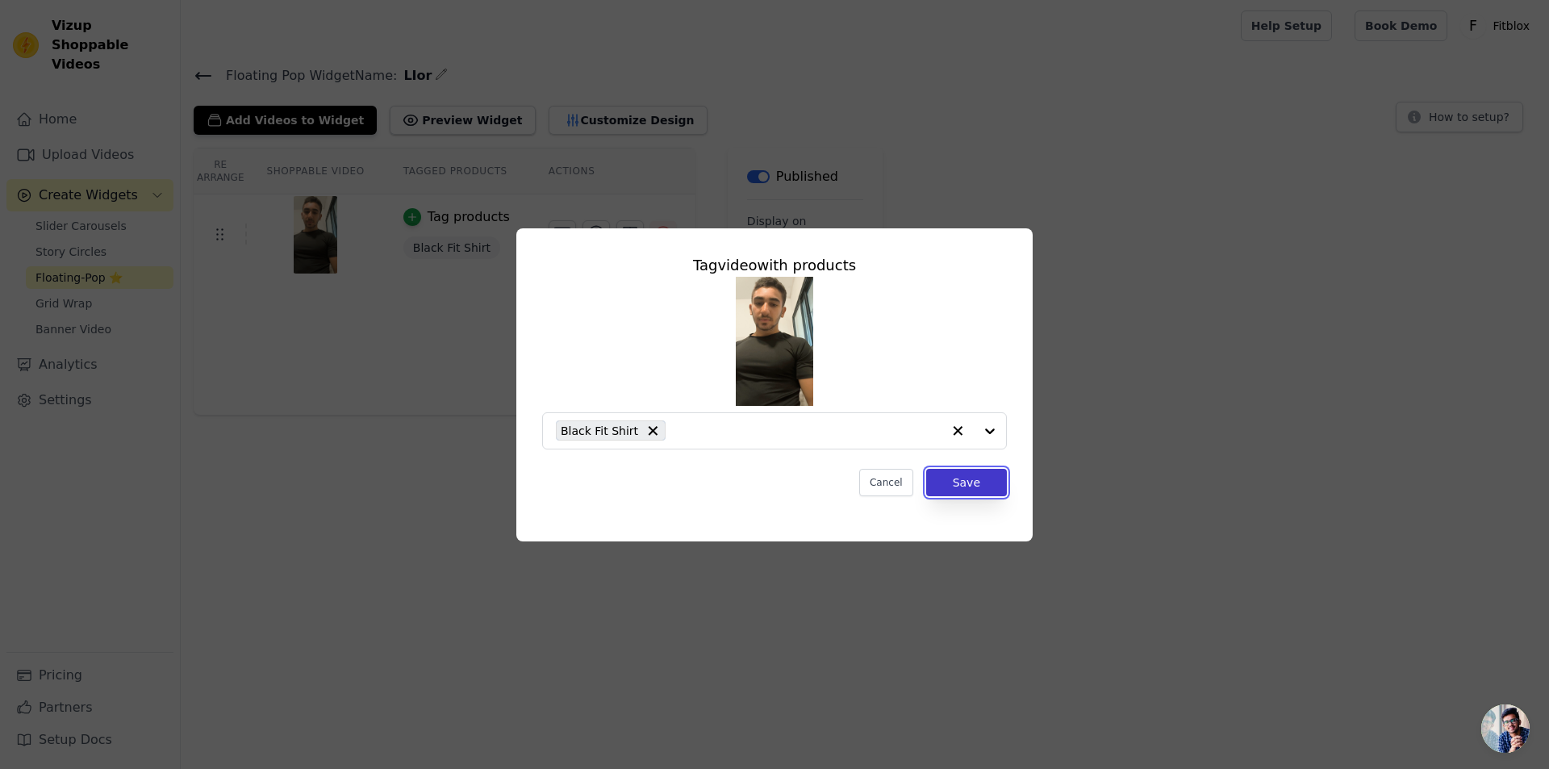
click at [950, 493] on button "Save" at bounding box center [966, 482] width 81 height 27
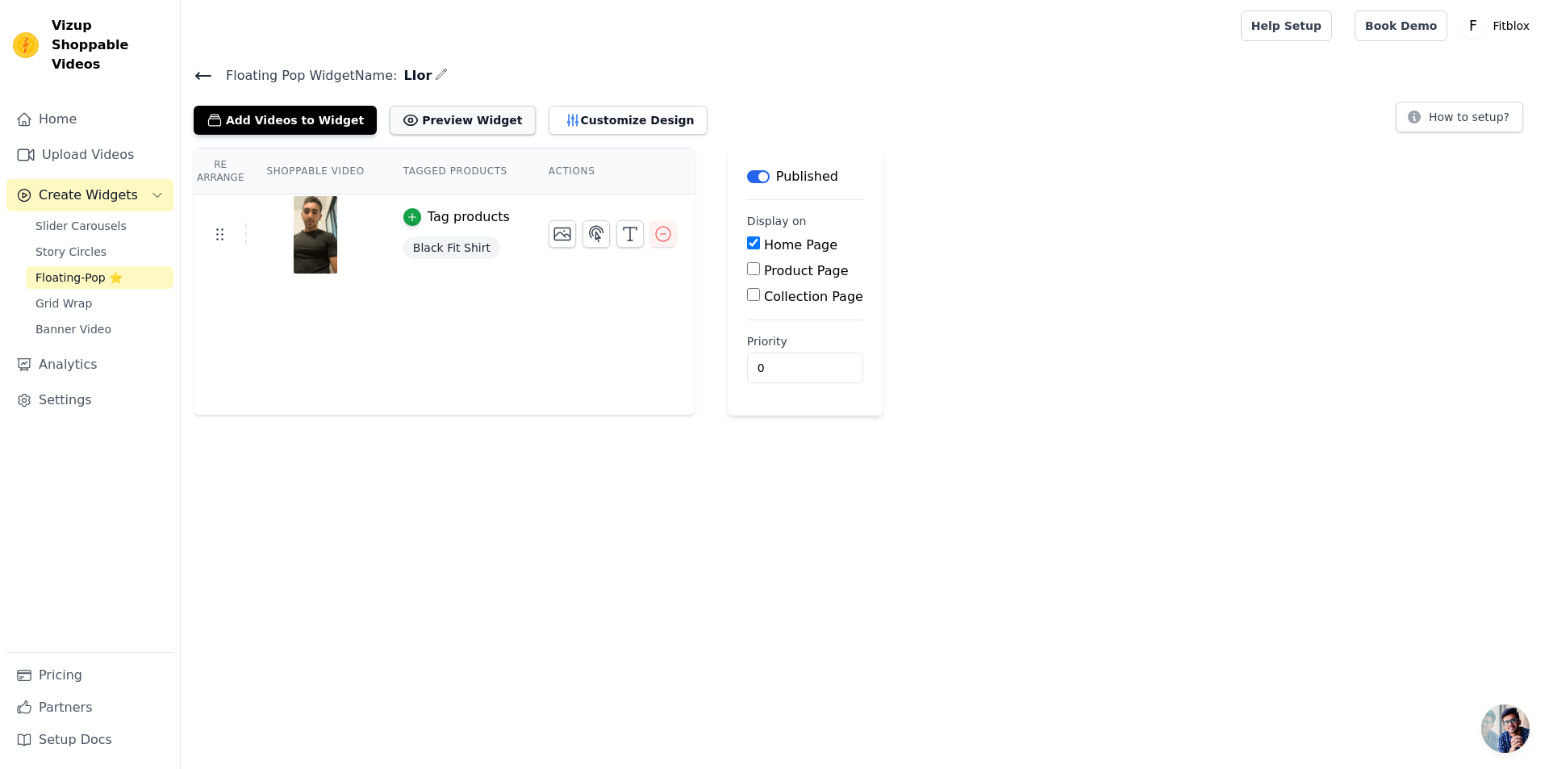
click at [414, 131] on button "Preview Widget" at bounding box center [462, 120] width 145 height 29
click at [549, 169] on th "Actions" at bounding box center [612, 171] width 166 height 46
click at [1435, 117] on button "How to setup?" at bounding box center [1459, 117] width 127 height 31
click at [654, 234] on icon "button" at bounding box center [663, 233] width 19 height 19
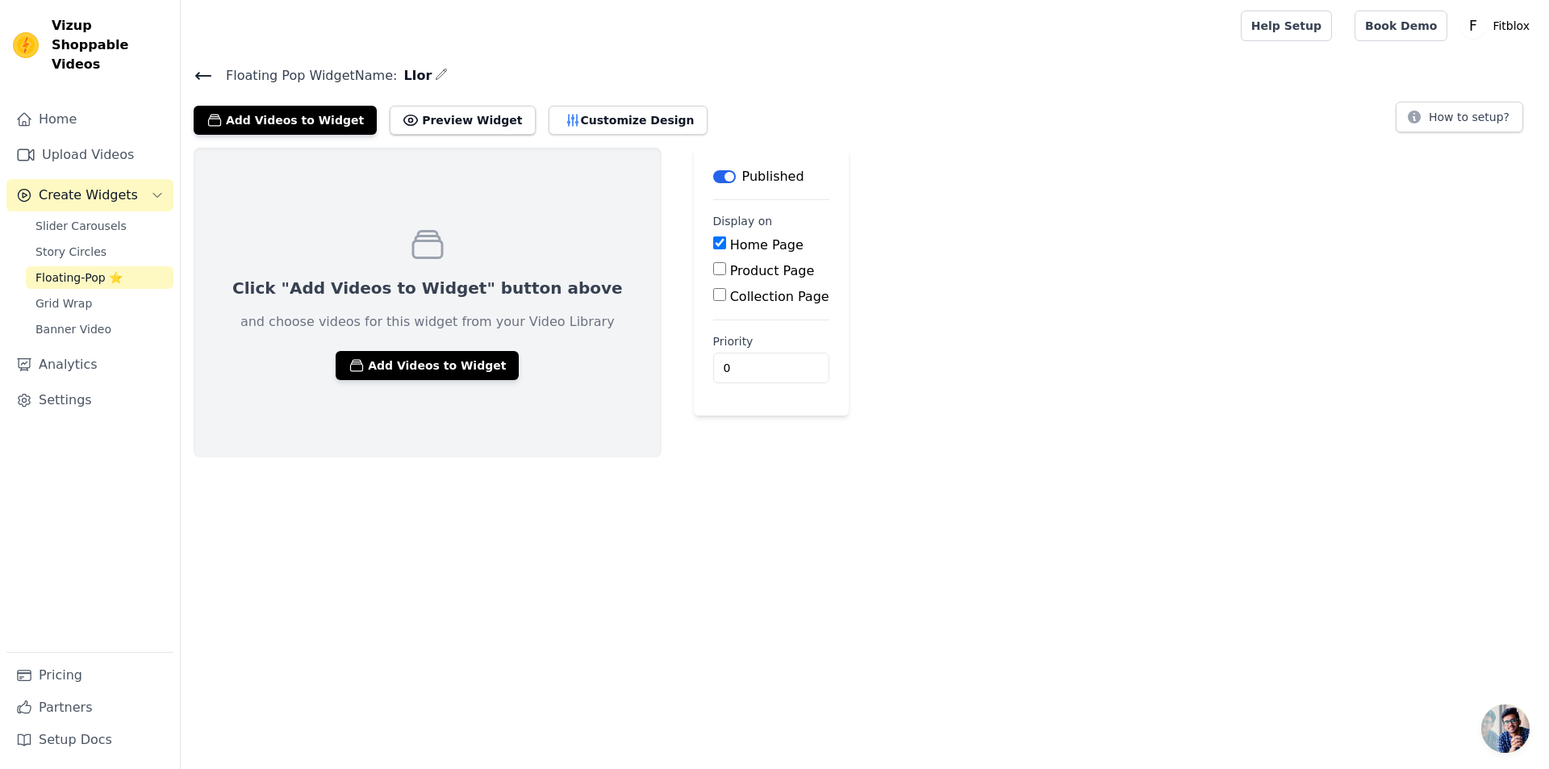
click at [408, 348] on div "Click "Add Videos to Widget" button above and choose videos for this widget fro…" at bounding box center [428, 303] width 468 height 310
click at [412, 356] on button "Add Videos to Widget" at bounding box center [427, 365] width 183 height 29
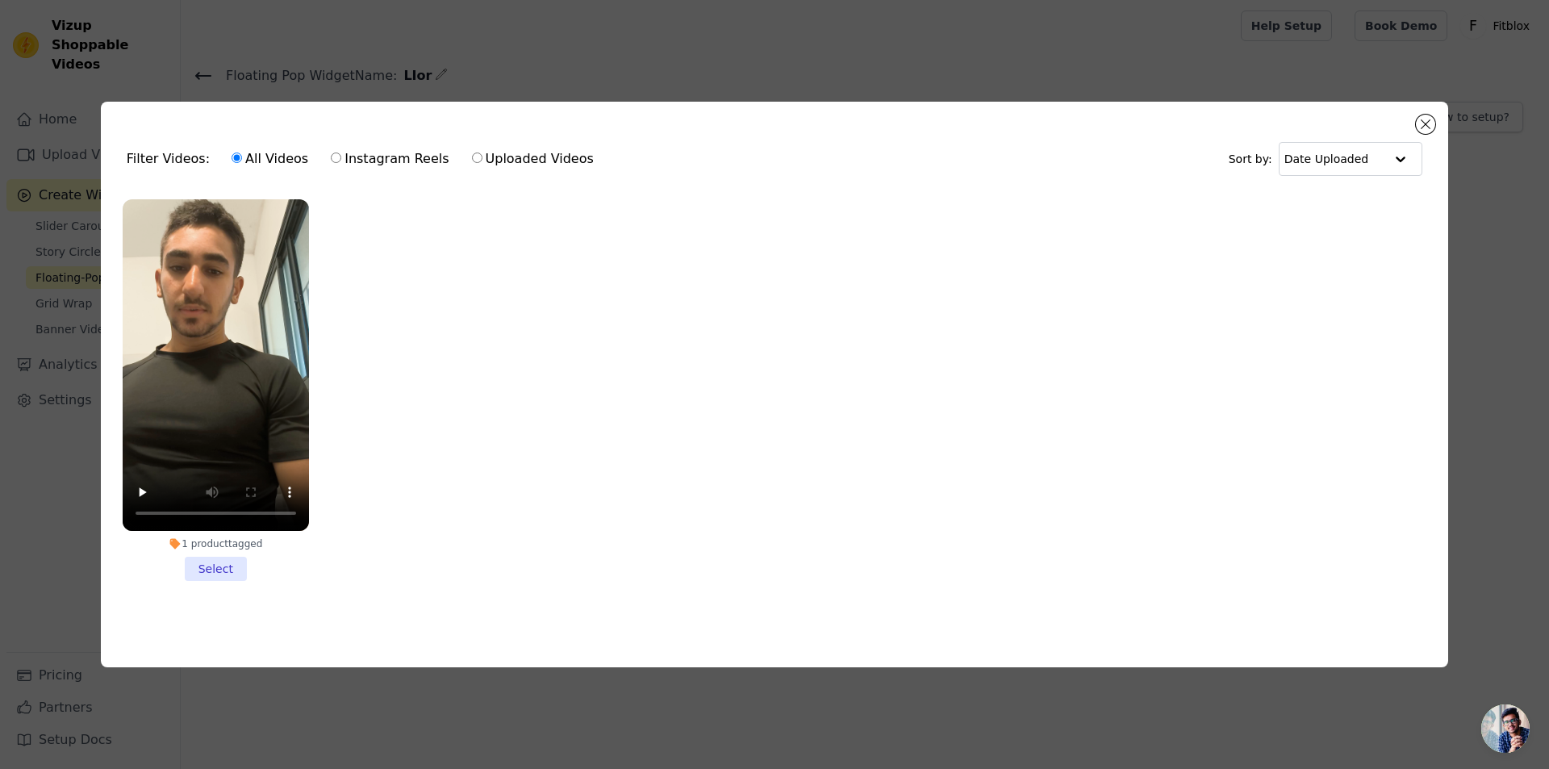
drag, startPoint x: 512, startPoint y: 436, endPoint x: 470, endPoint y: 452, distance: 45.0
click at [511, 436] on ul "1 product tagged Select" at bounding box center [775, 402] width 1322 height 425
click at [1412, 127] on div "Filter Videos: All Videos Instagram Reels Uploaded Videos Sort by: Date Uploaded" at bounding box center [775, 158] width 1322 height 63
click at [1422, 121] on button "Close modal" at bounding box center [1425, 124] width 19 height 19
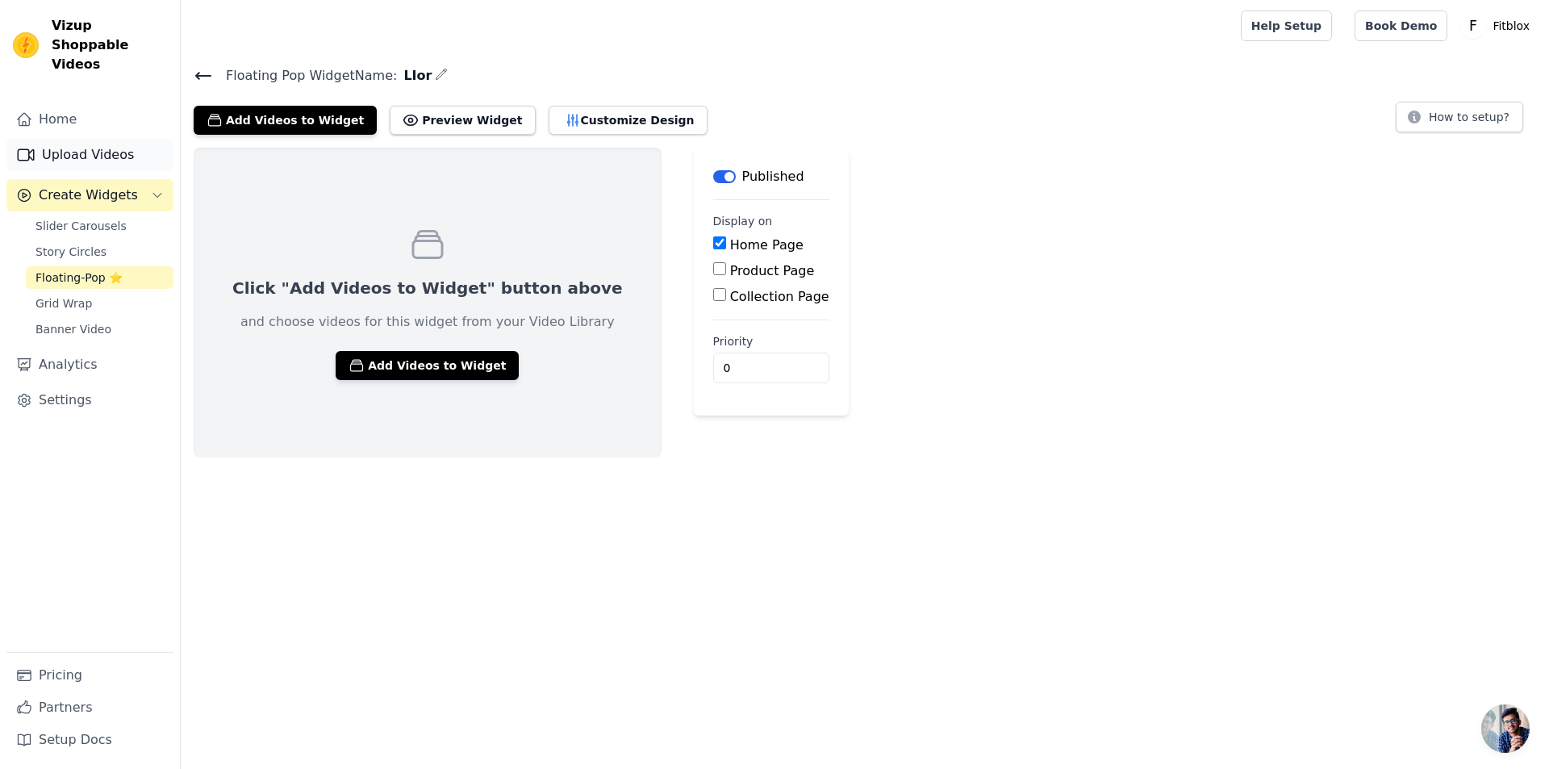
click at [34, 149] on icon "Sidebar" at bounding box center [26, 154] width 16 height 11
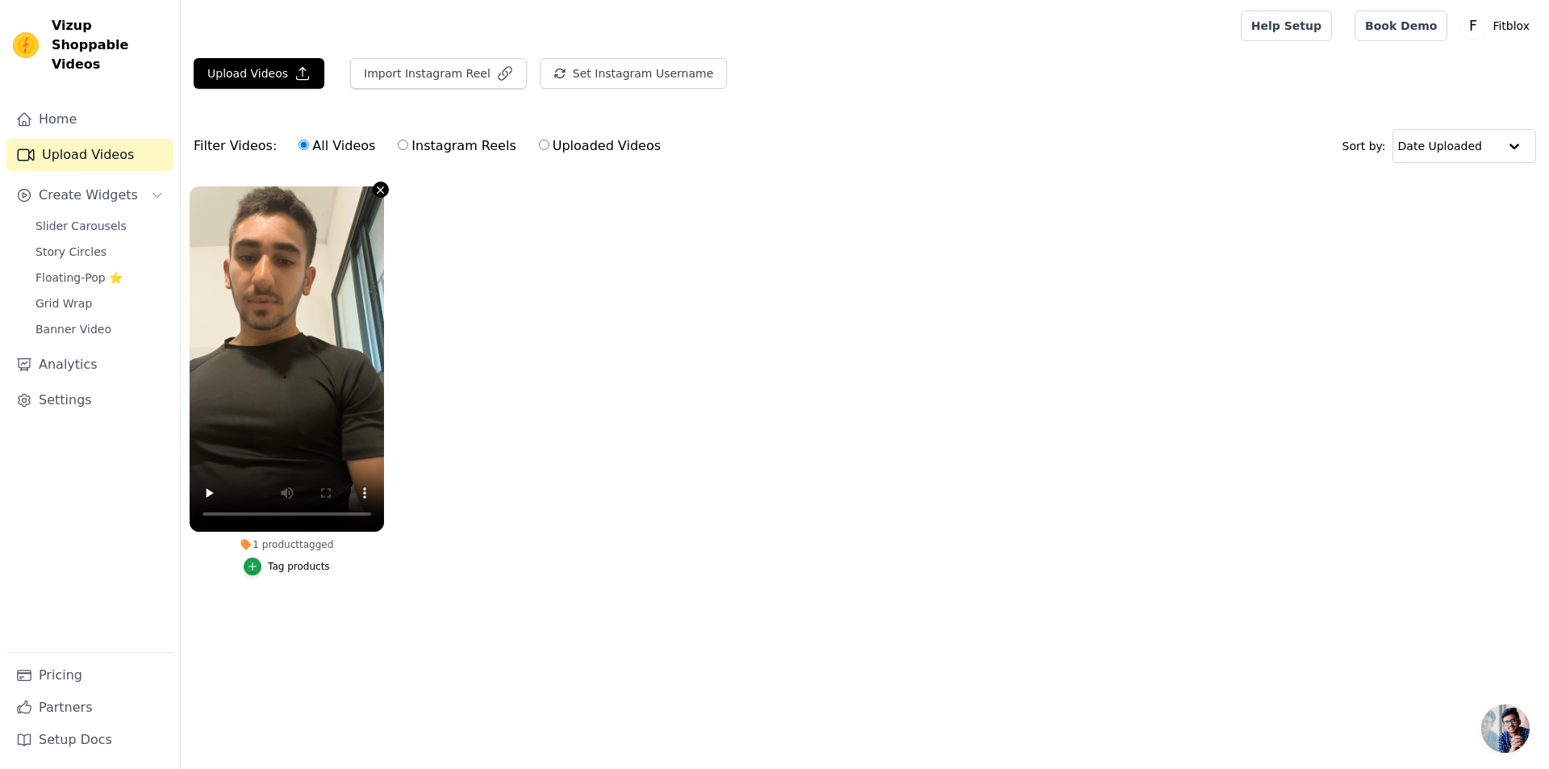
click at [374, 191] on button "1 product tagged Tag products" at bounding box center [381, 190] width 16 height 16
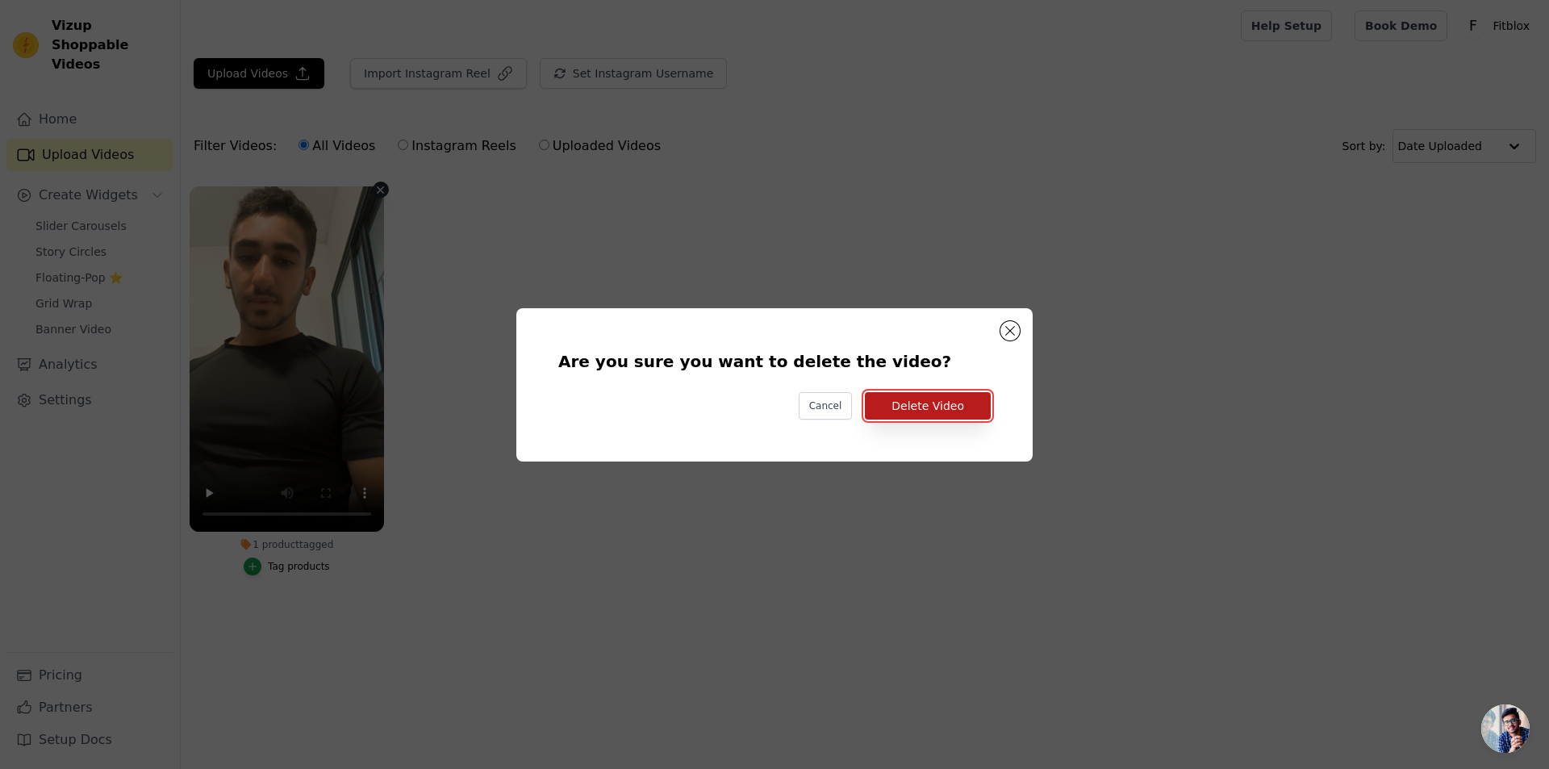
click at [933, 407] on button "Delete Video" at bounding box center [928, 405] width 126 height 27
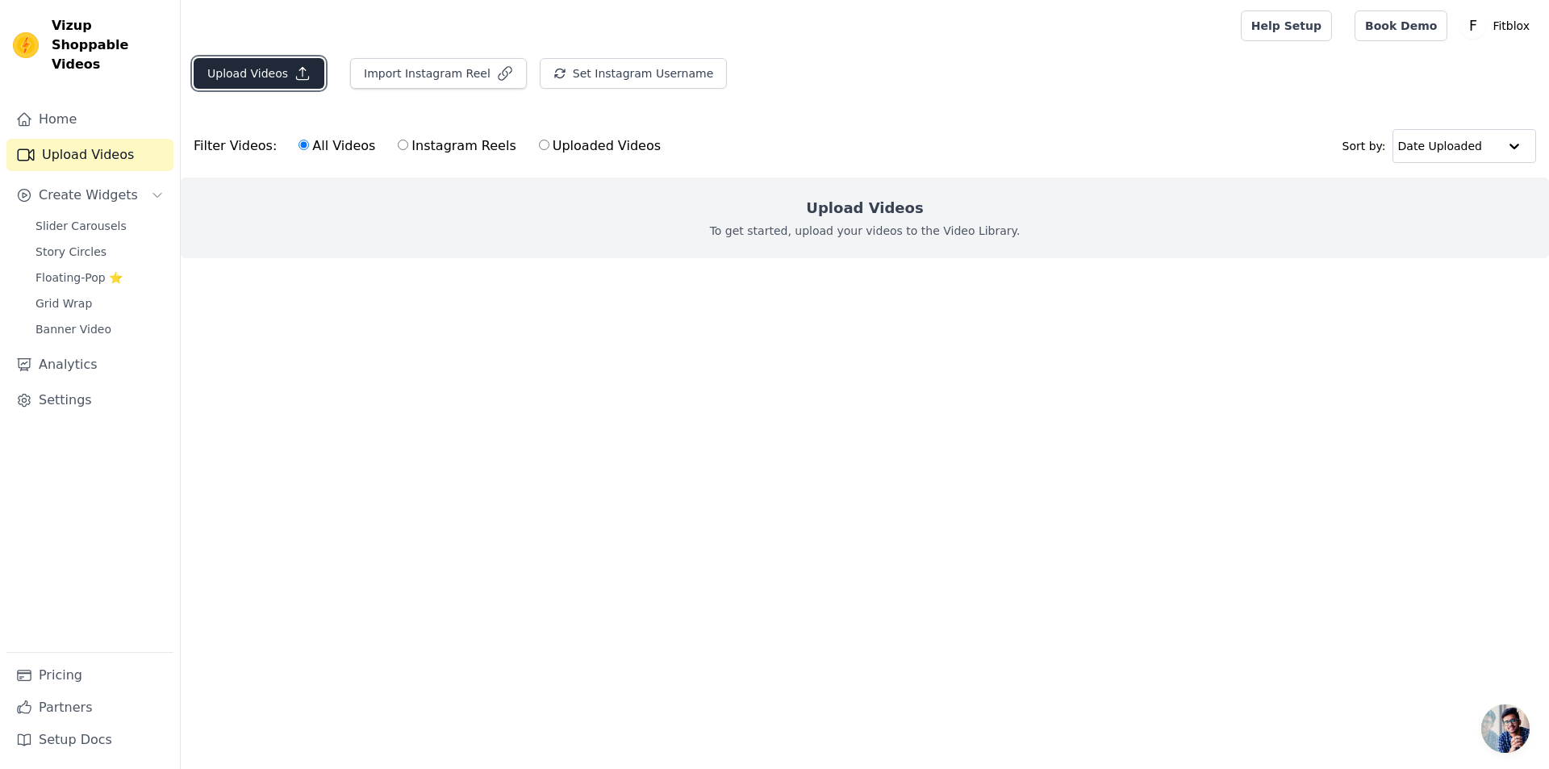
click at [262, 79] on button "Upload Videos" at bounding box center [259, 73] width 131 height 31
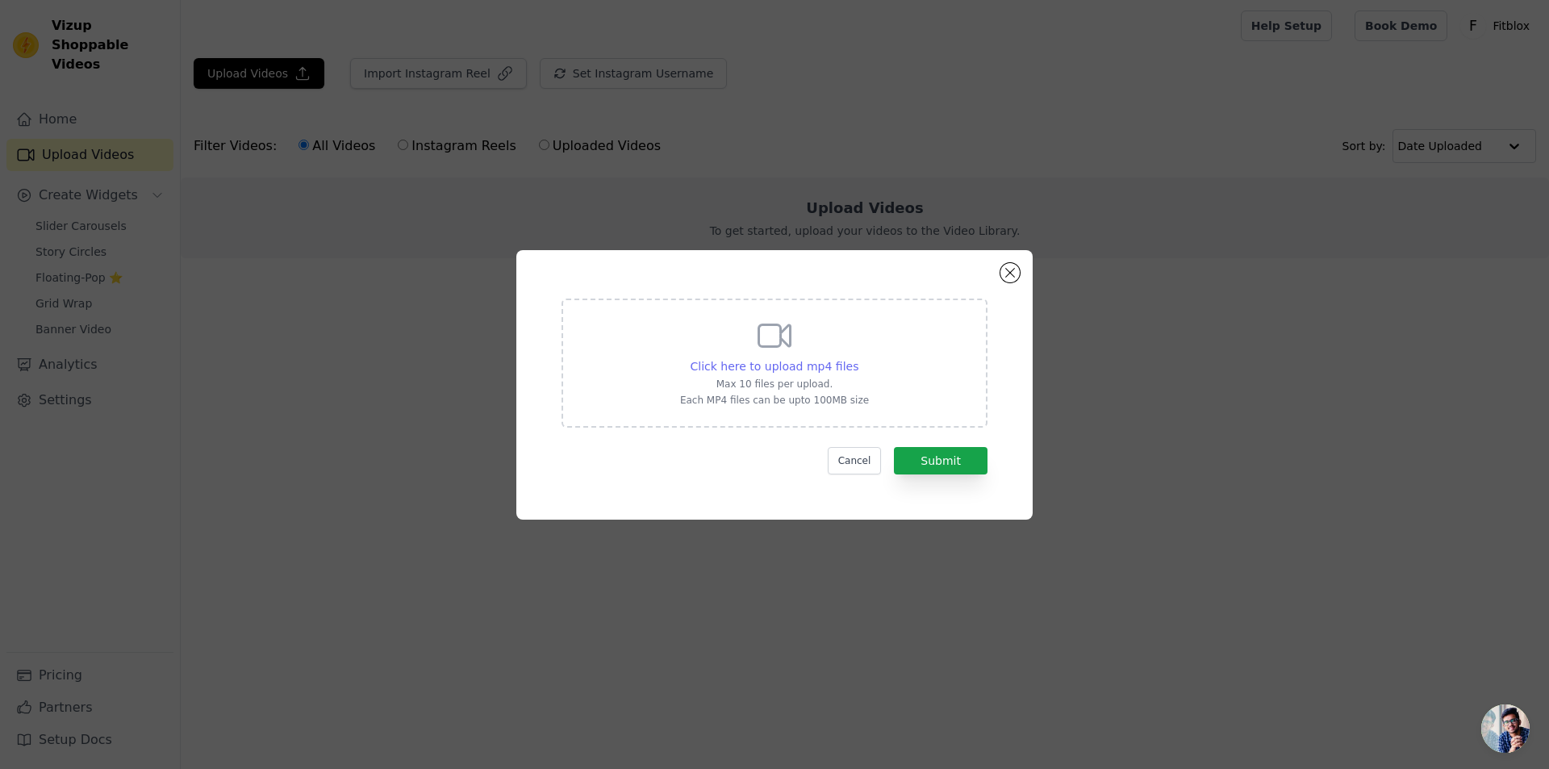
click at [843, 361] on span "Click here to upload mp4 files" at bounding box center [775, 366] width 169 height 13
click at [841, 361] on span "Click here to upload mp4 files" at bounding box center [775, 366] width 169 height 13
click at [858, 358] on input "Click here to upload mp4 files Max 10 files per upload. Each MP4 files can be u…" at bounding box center [858, 357] width 1 height 1
type input "C:\fakepath\0924.mp4"
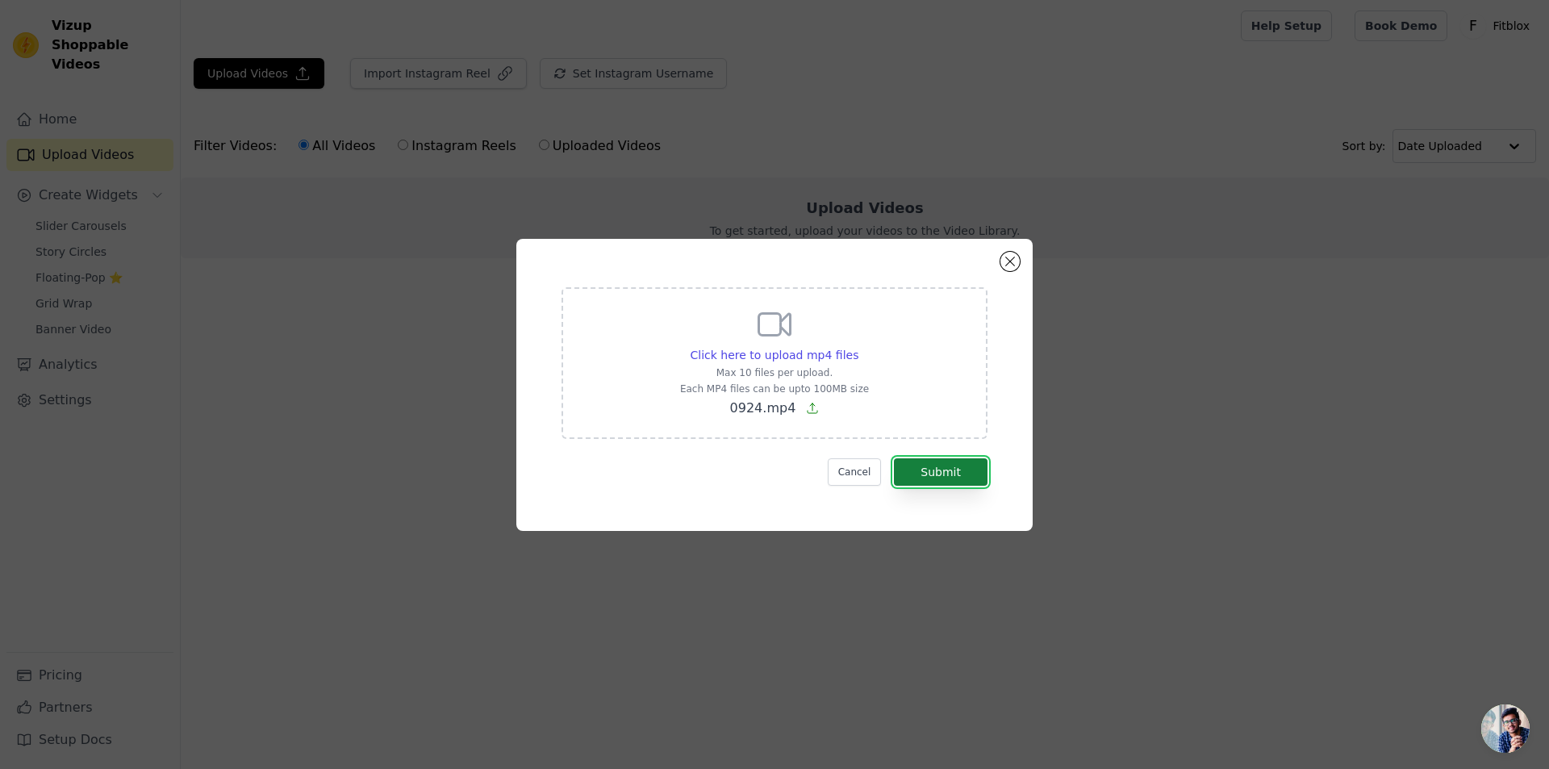
click at [941, 475] on button "Submit" at bounding box center [941, 471] width 94 height 27
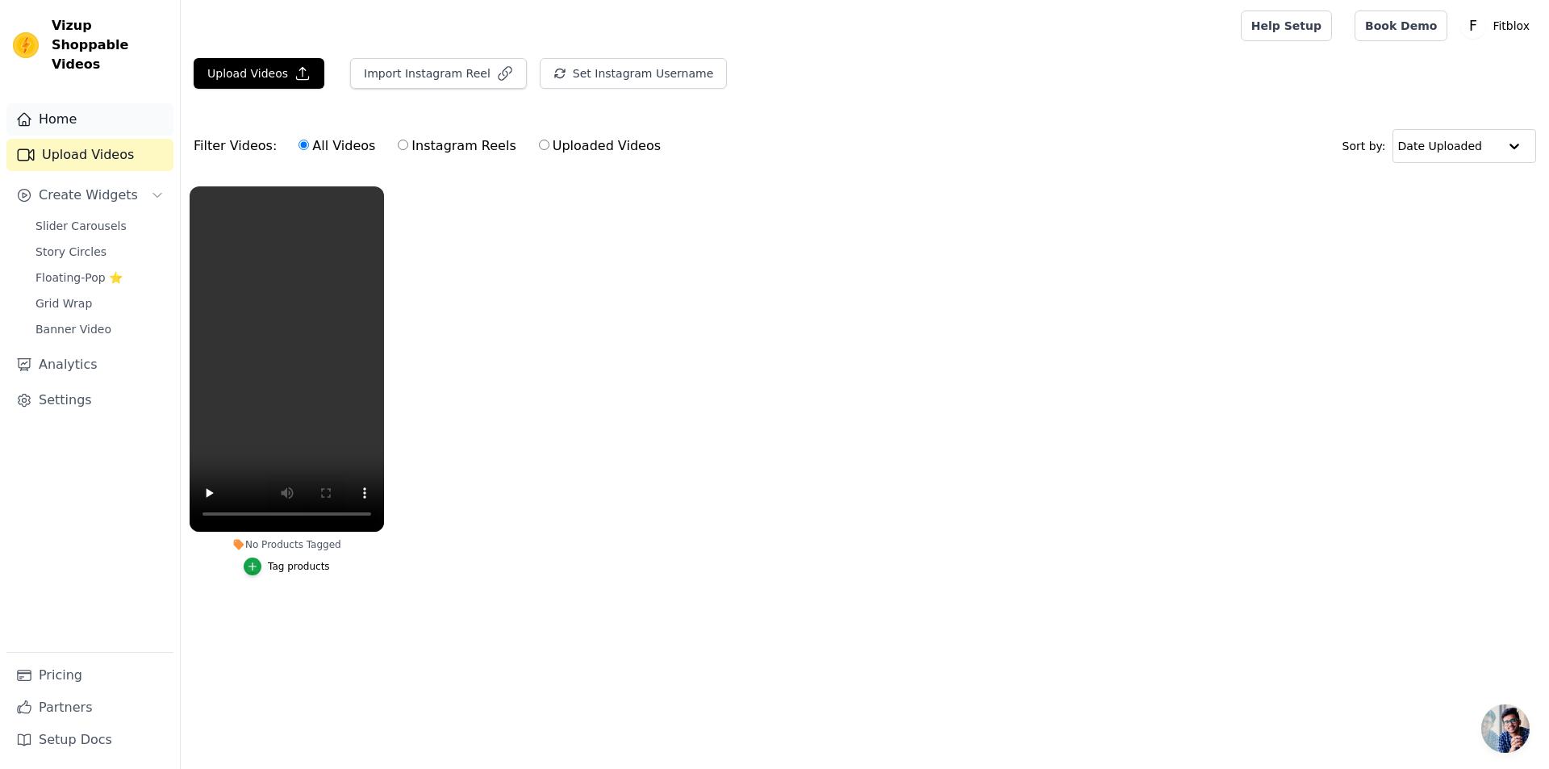
click at [81, 103] on link "Home" at bounding box center [89, 119] width 167 height 32
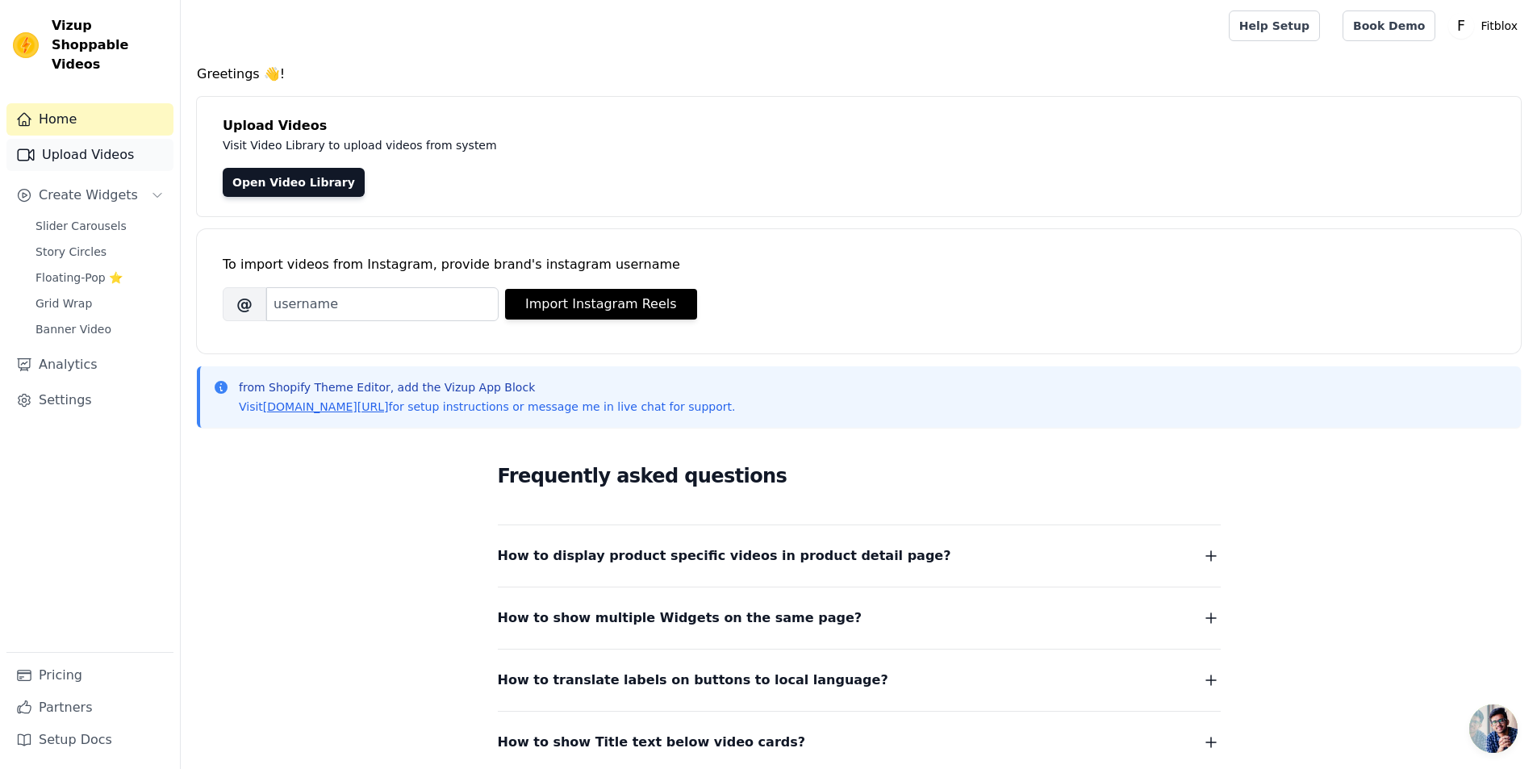
click at [97, 139] on link "Upload Videos" at bounding box center [89, 155] width 167 height 32
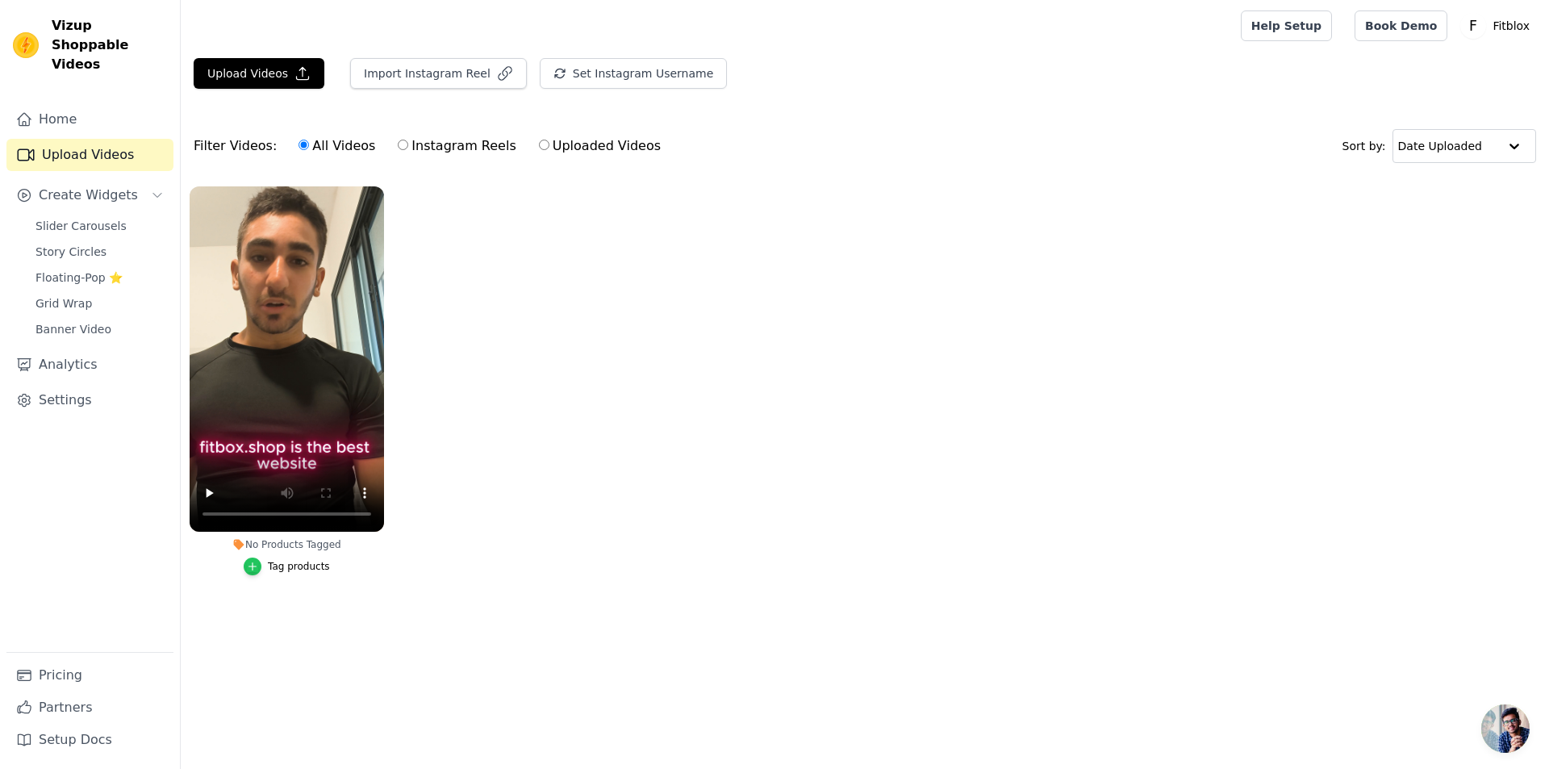
click at [258, 565] on icon "button" at bounding box center [252, 566] width 11 height 11
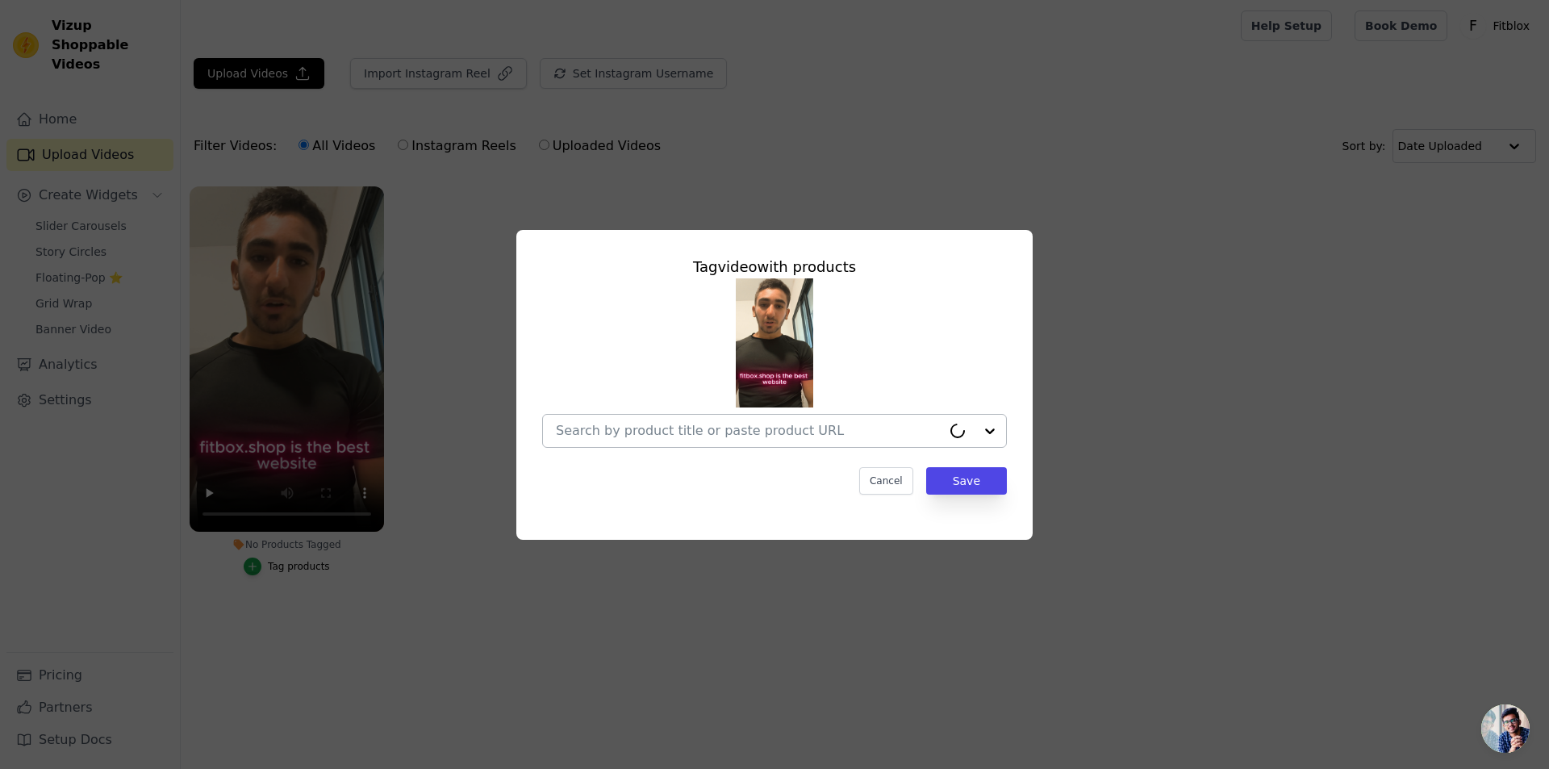
click at [791, 428] on input "No Products Tagged Tag video with products Cancel Save Tag products" at bounding box center [749, 430] width 386 height 15
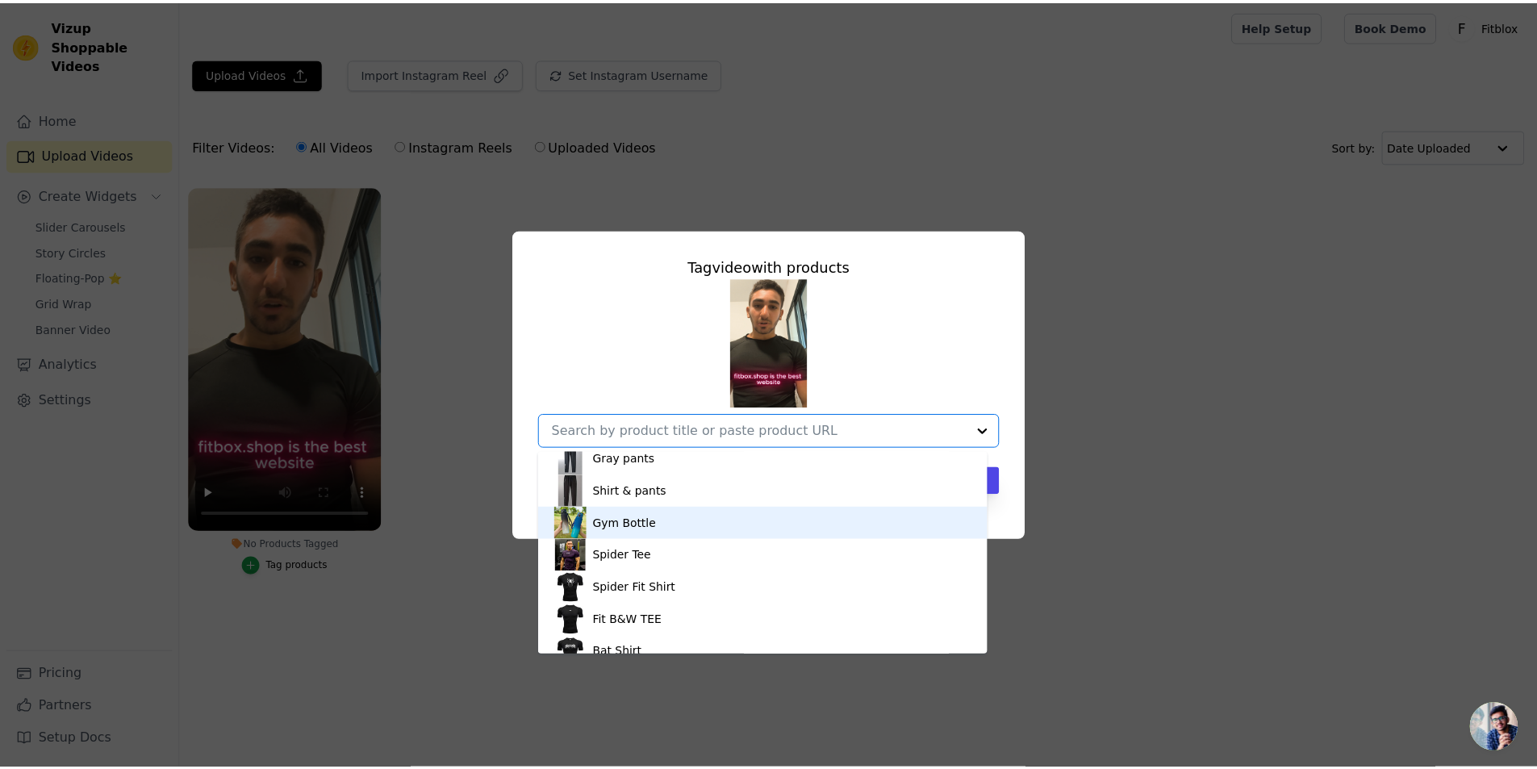
scroll to position [216, 0]
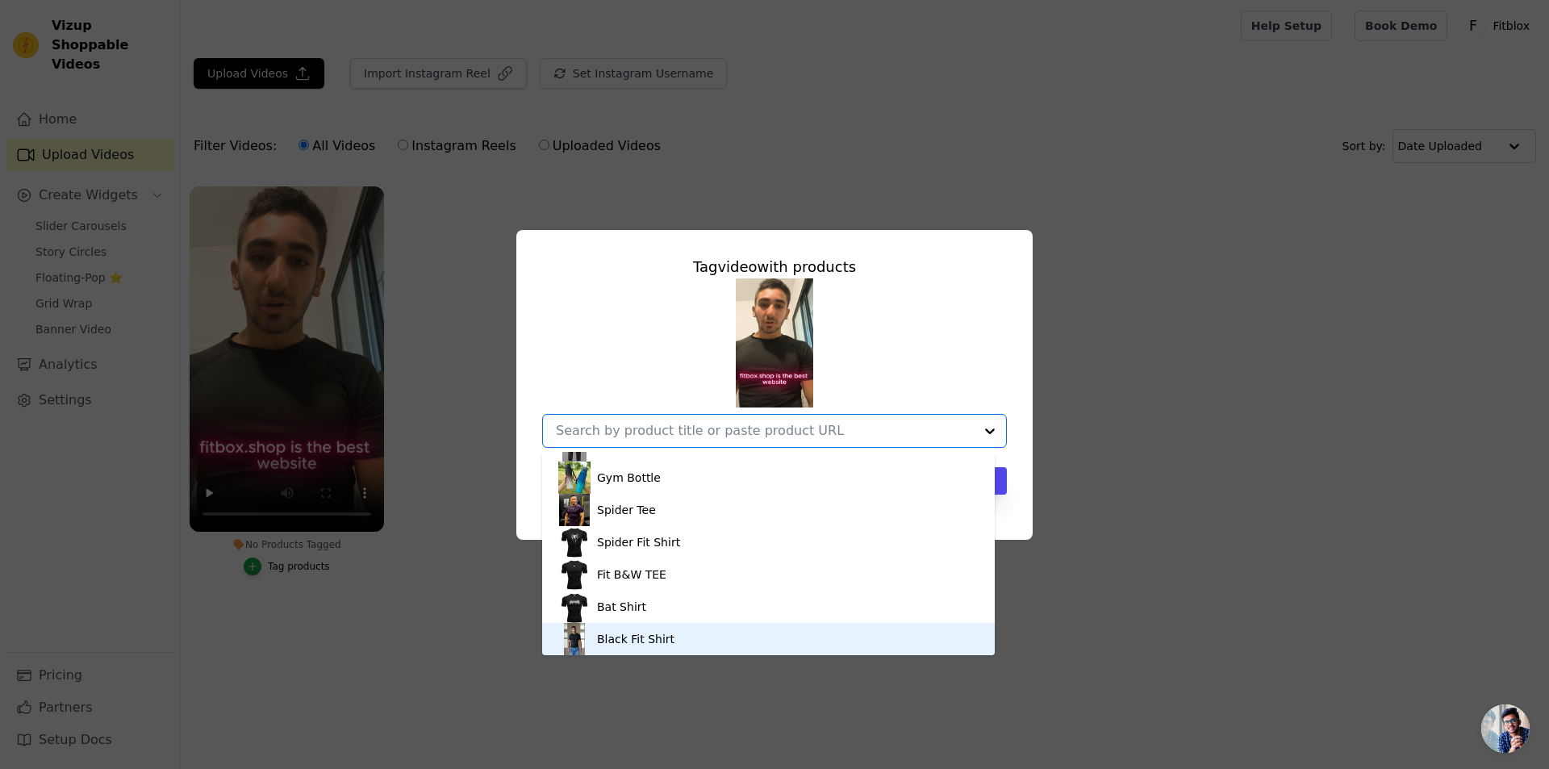
click at [662, 638] on div "Black Fit Shirt" at bounding box center [635, 639] width 77 height 16
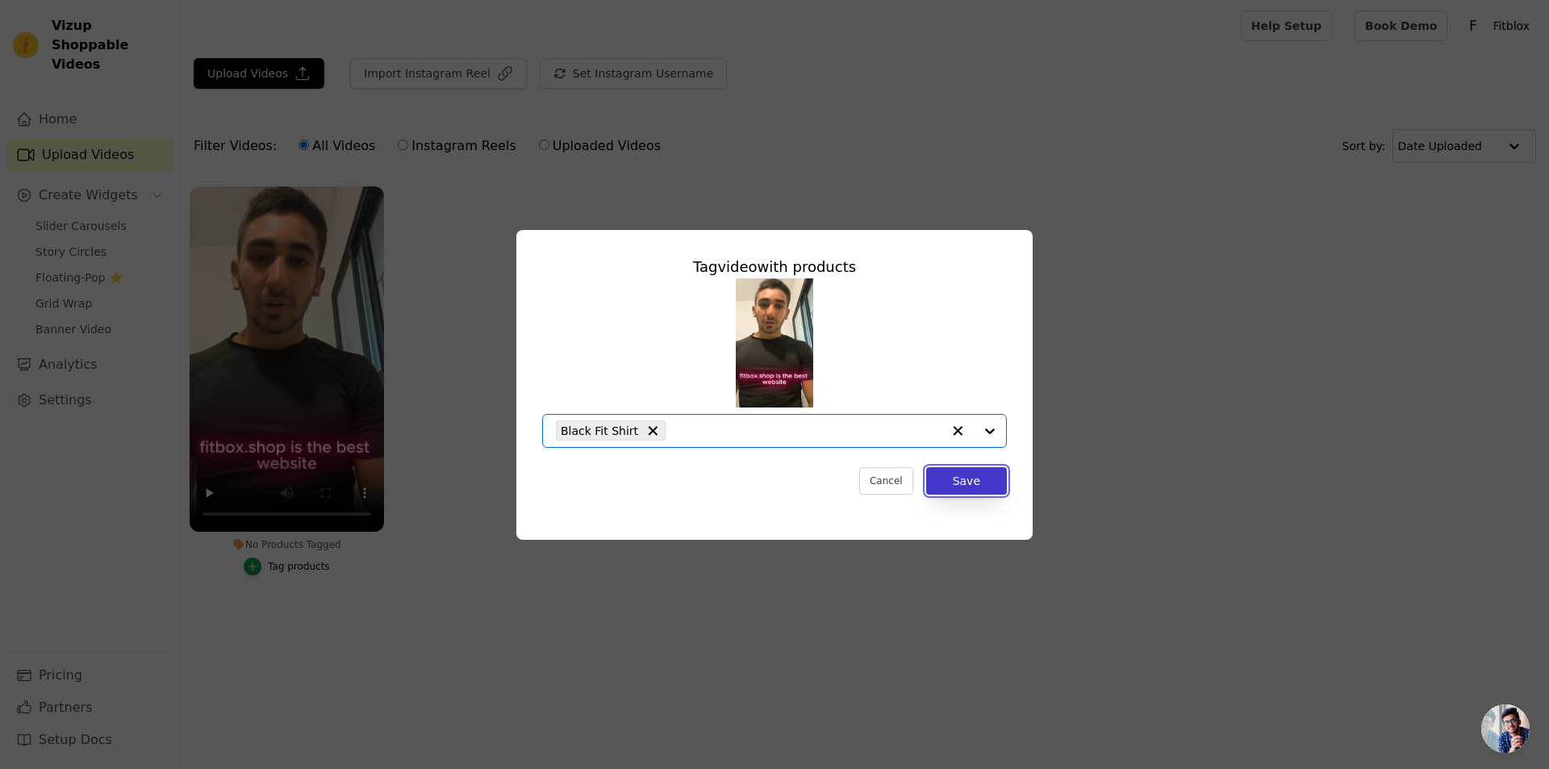
click at [984, 475] on button "Save" at bounding box center [966, 480] width 81 height 27
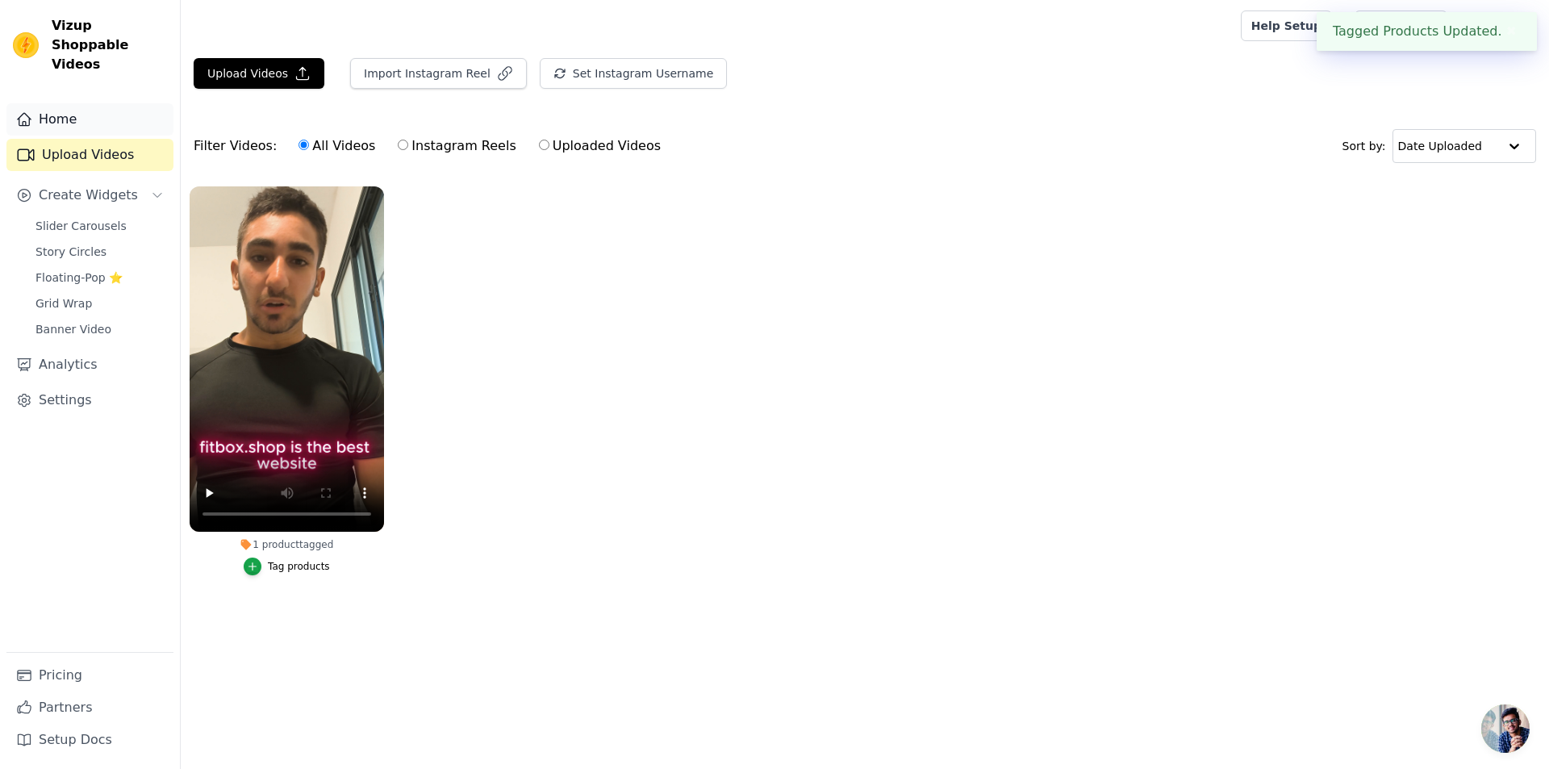
click at [56, 110] on link "Home" at bounding box center [89, 119] width 167 height 32
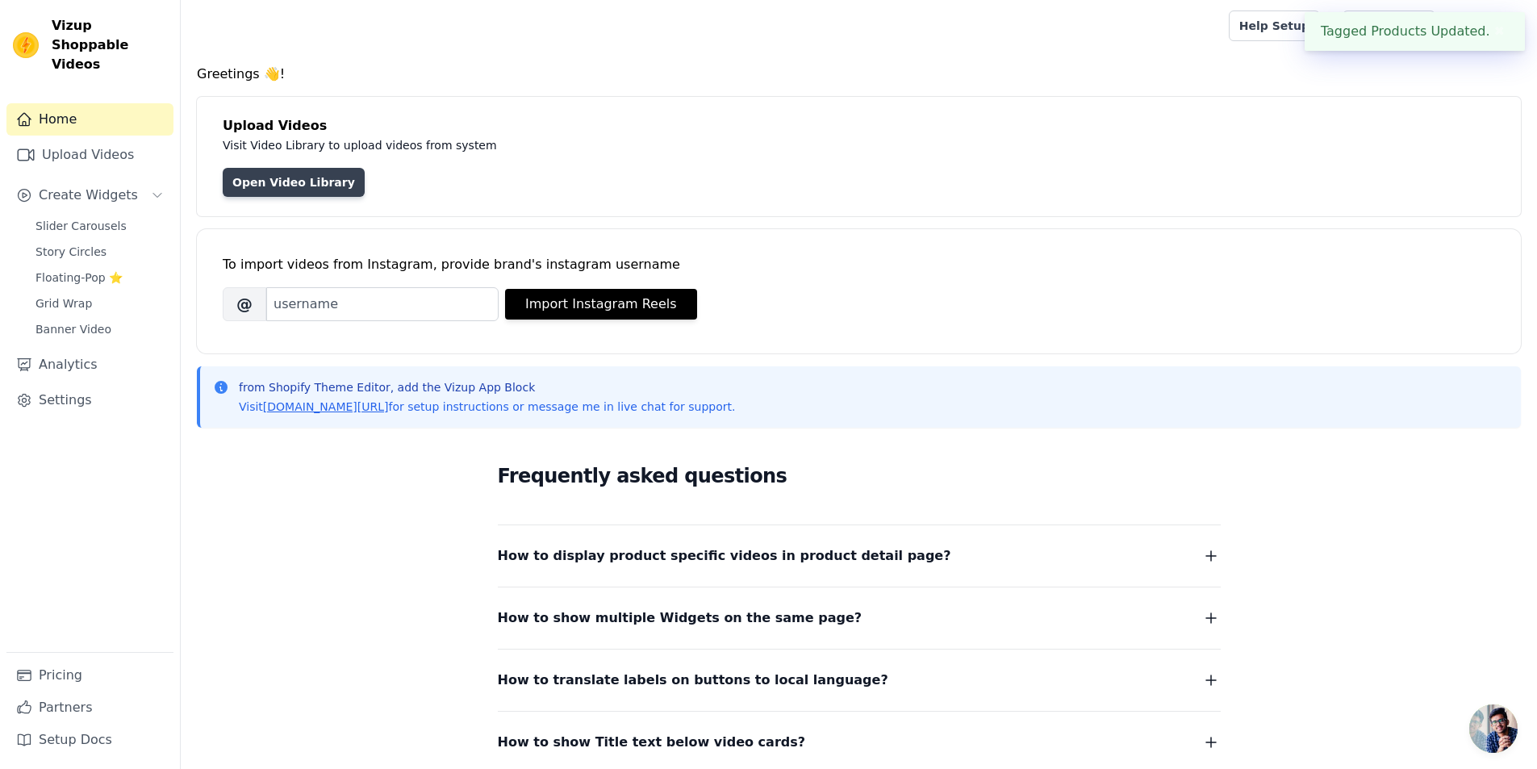
click at [318, 182] on link "Open Video Library" at bounding box center [294, 182] width 142 height 29
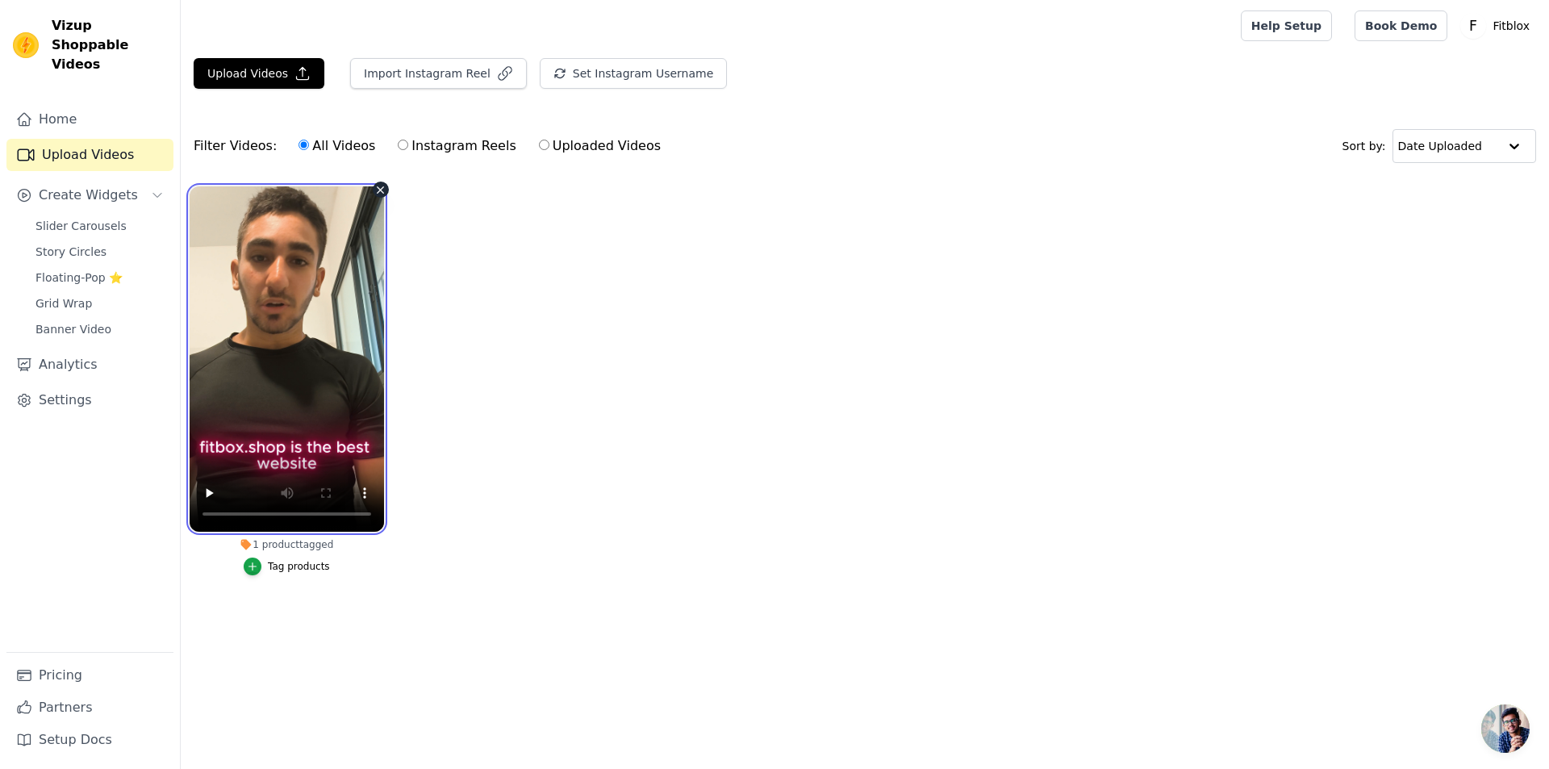
click at [298, 372] on video at bounding box center [287, 358] width 194 height 345
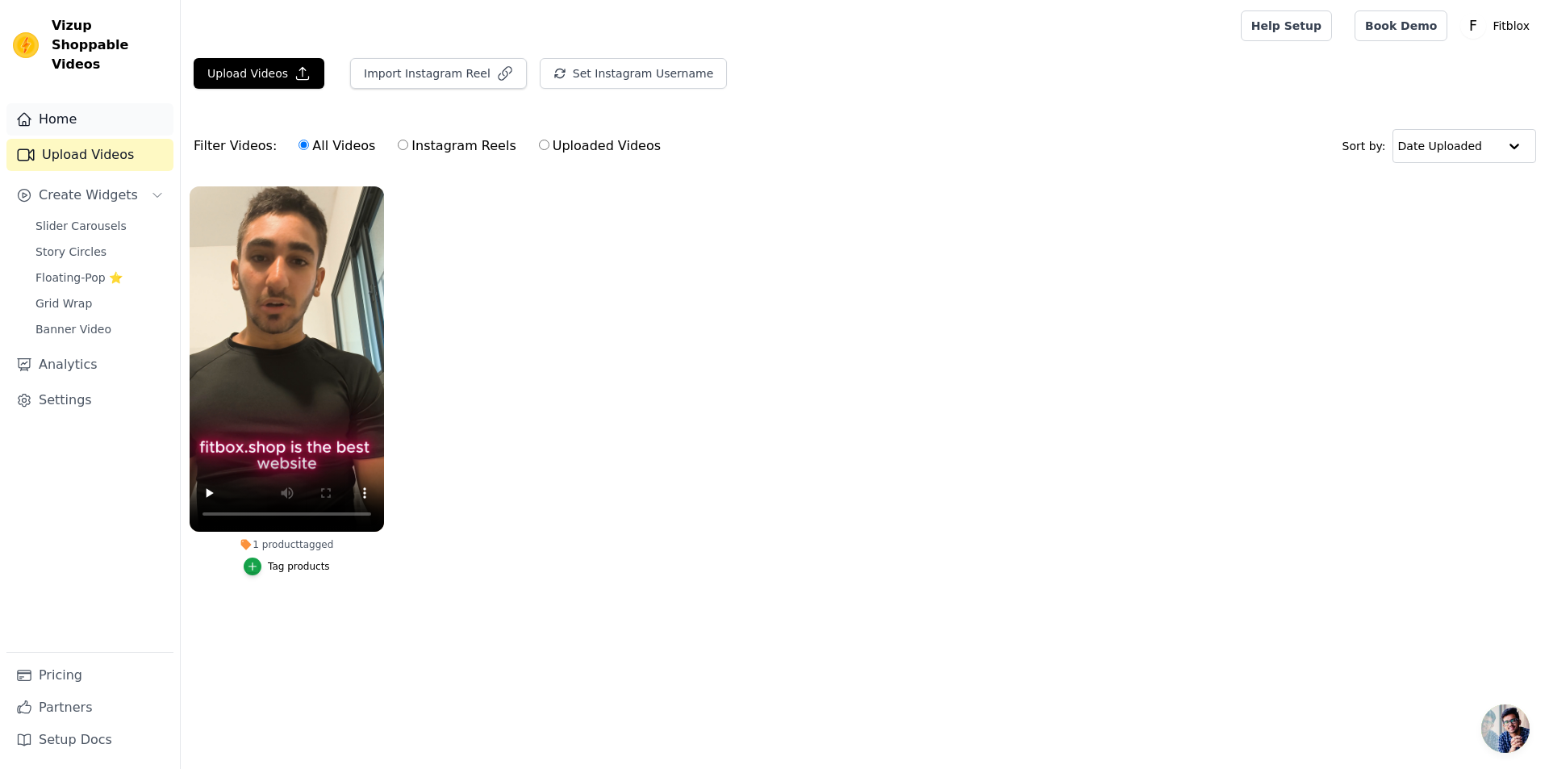
click at [73, 103] on link "Home" at bounding box center [89, 119] width 167 height 32
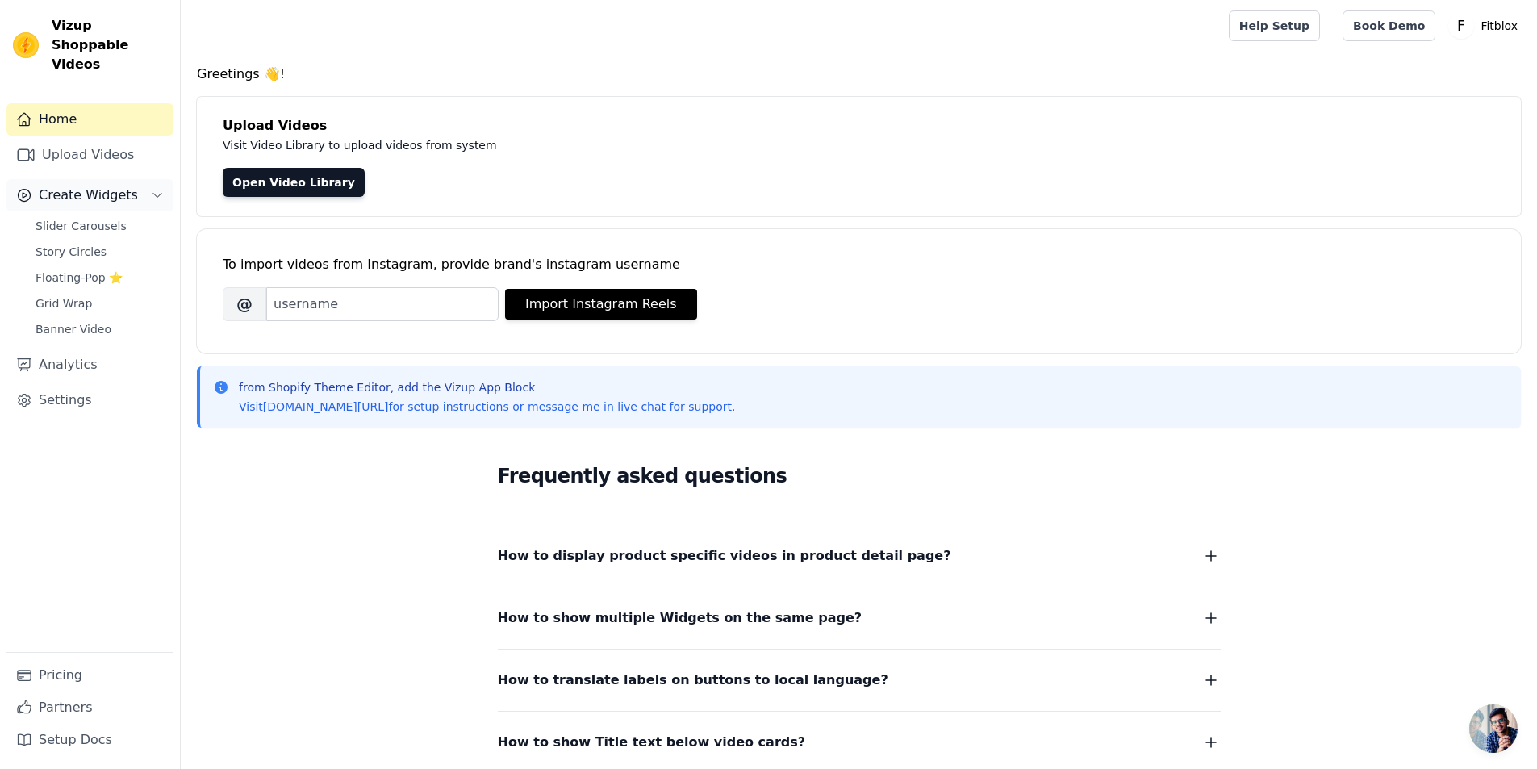
click at [85, 186] on span "Create Widgets" at bounding box center [88, 195] width 99 height 19
click at [73, 186] on span "Create Widgets" at bounding box center [88, 195] width 99 height 19
click at [115, 269] on span "Floating-Pop ⭐" at bounding box center [78, 277] width 87 height 16
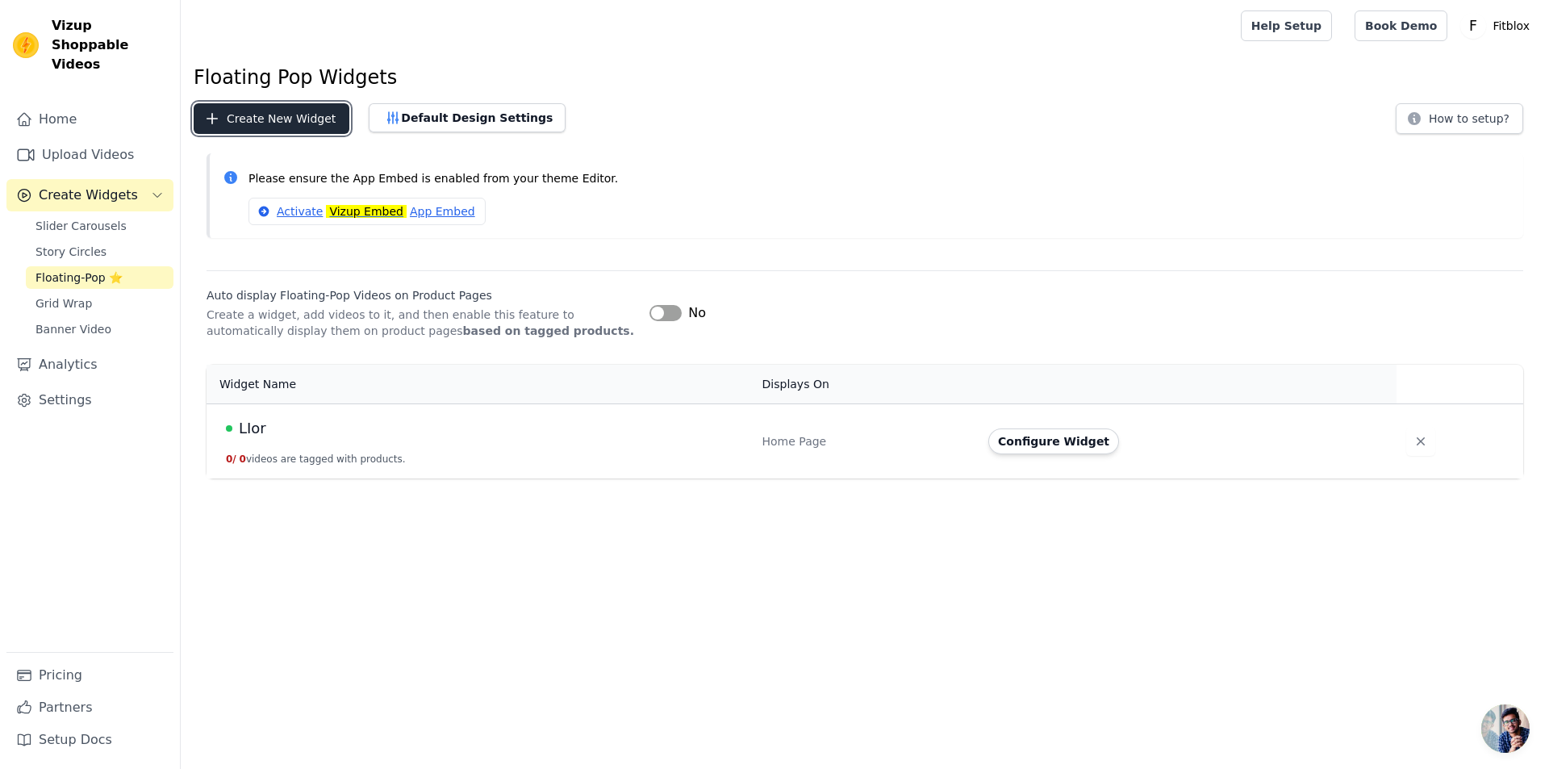
click at [279, 120] on button "Create New Widget" at bounding box center [272, 118] width 156 height 31
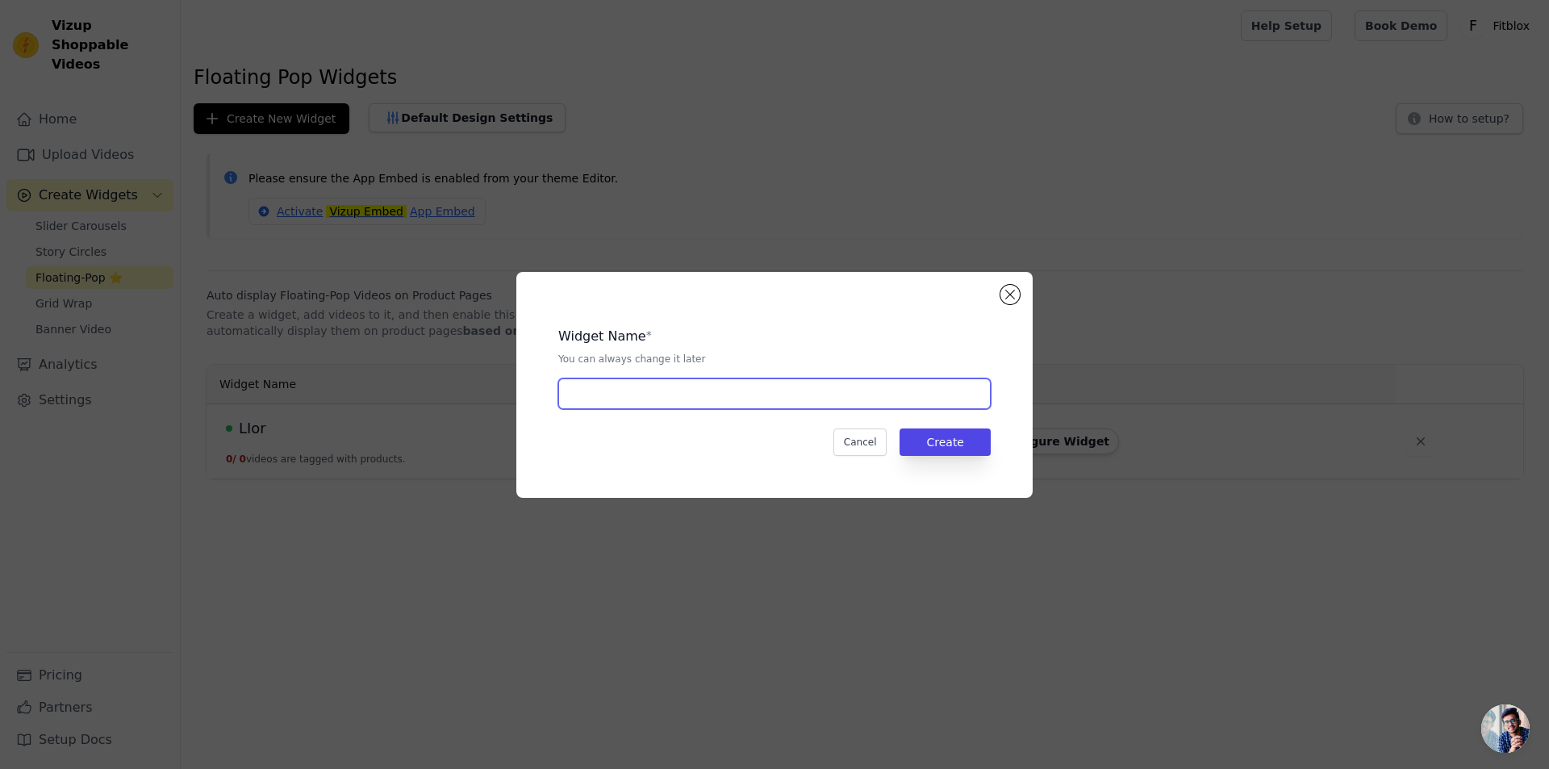
click at [891, 397] on input "text" at bounding box center [774, 393] width 432 height 31
type input "LIor"
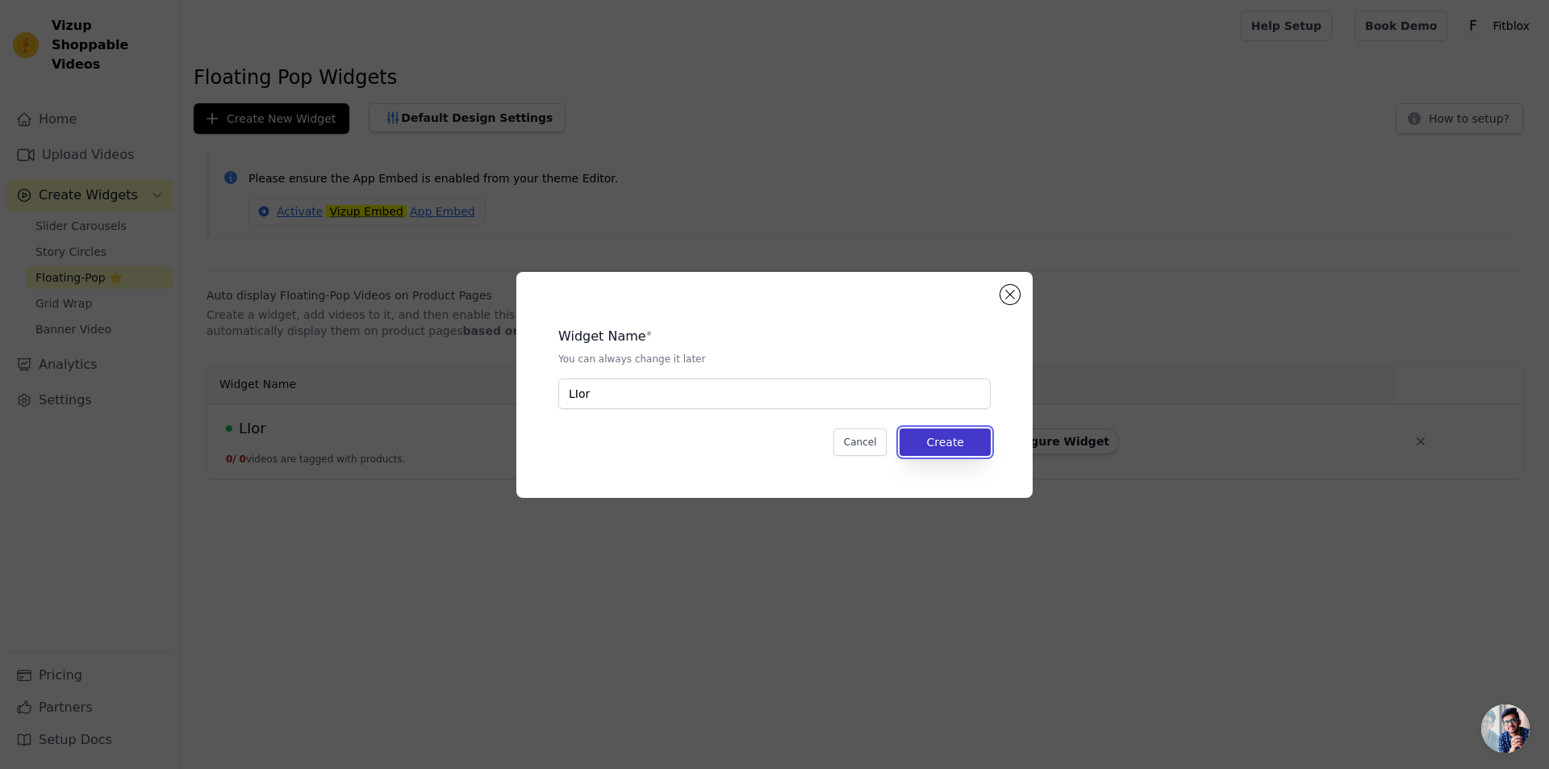
click at [961, 439] on button "Create" at bounding box center [945, 441] width 91 height 27
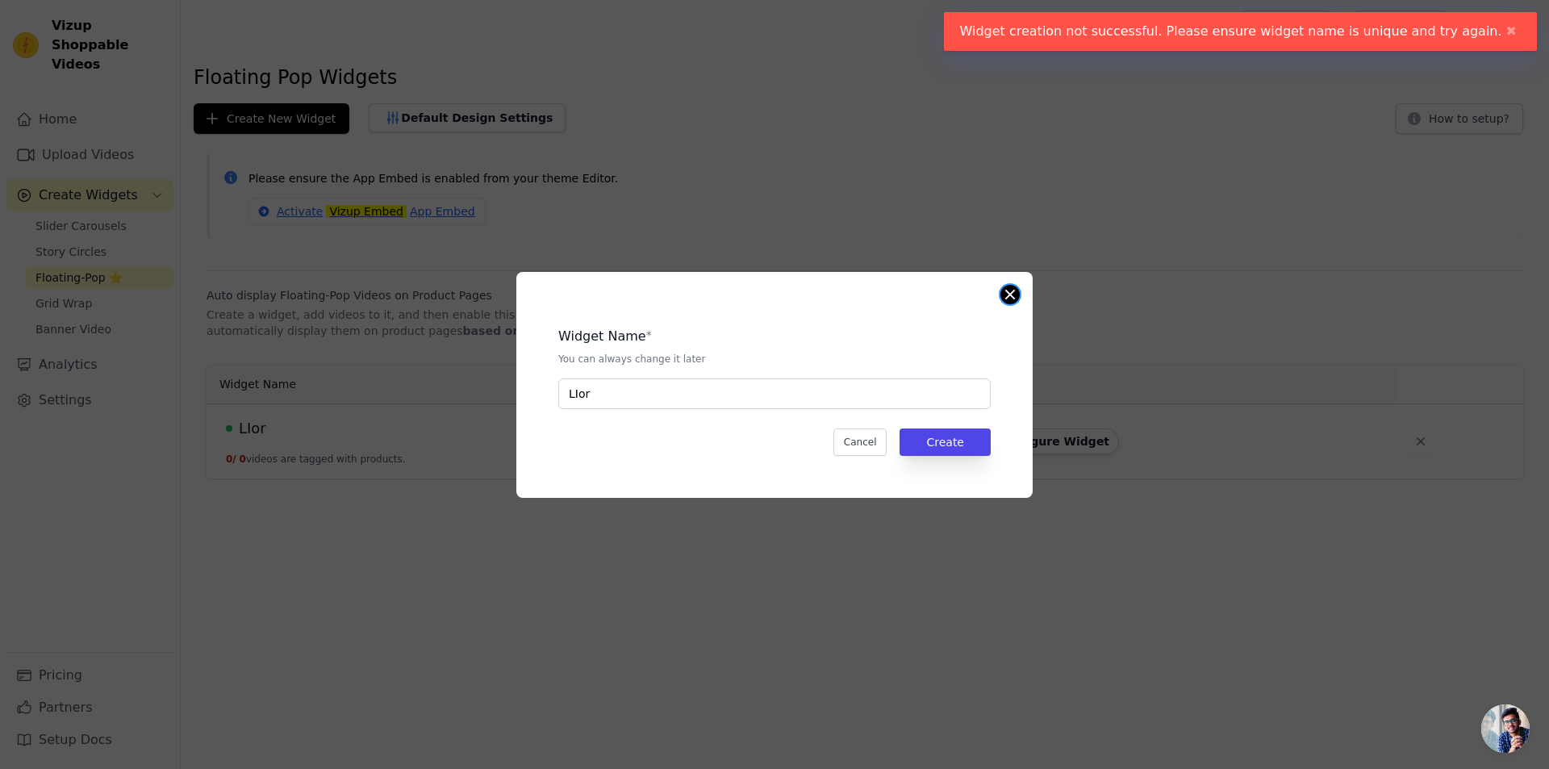
click at [1007, 290] on button "Close modal" at bounding box center [1009, 294] width 19 height 19
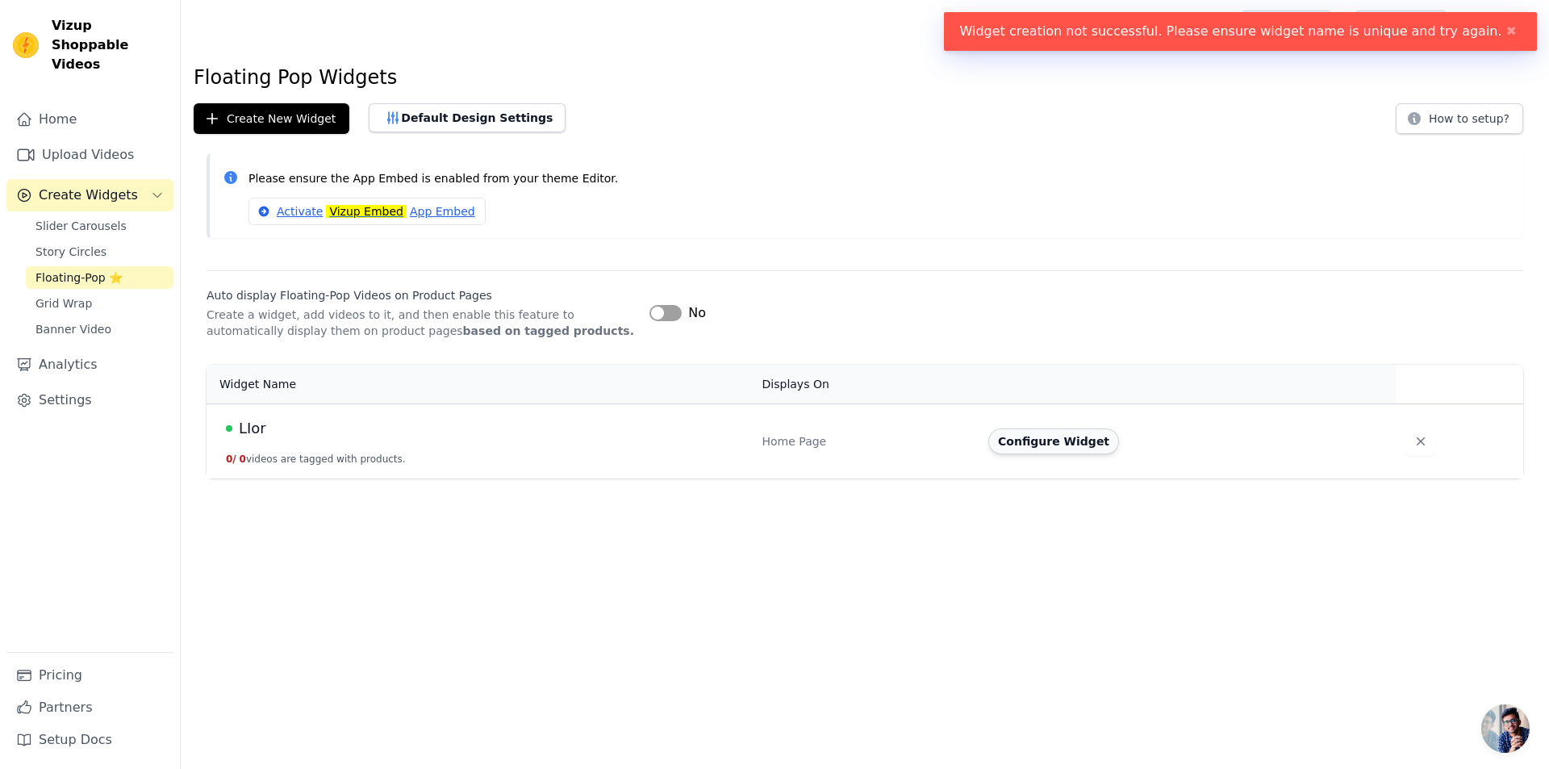
click at [1042, 448] on button "Configure Widget" at bounding box center [1053, 441] width 131 height 26
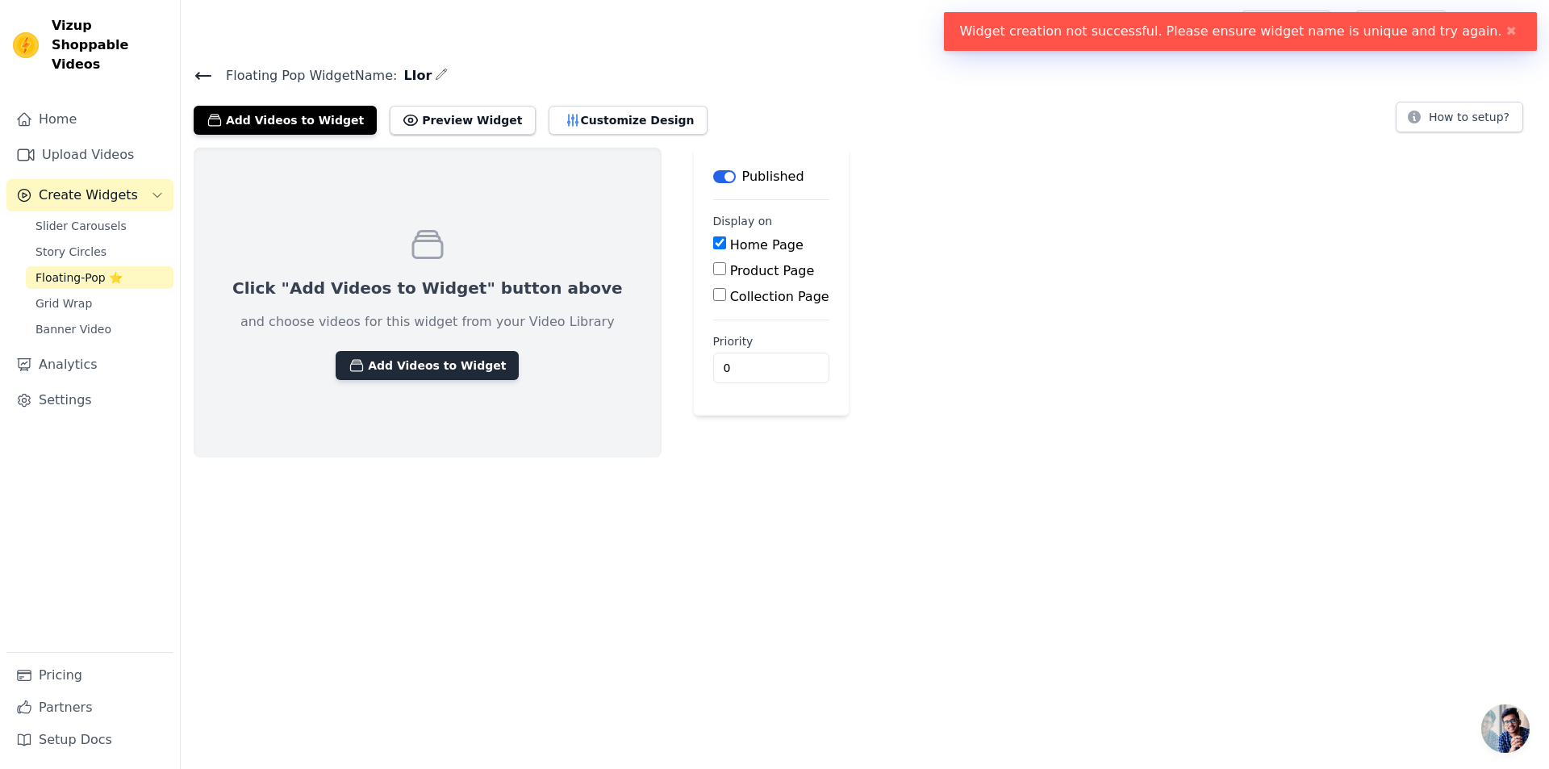
click at [393, 362] on button "Add Videos to Widget" at bounding box center [427, 365] width 183 height 29
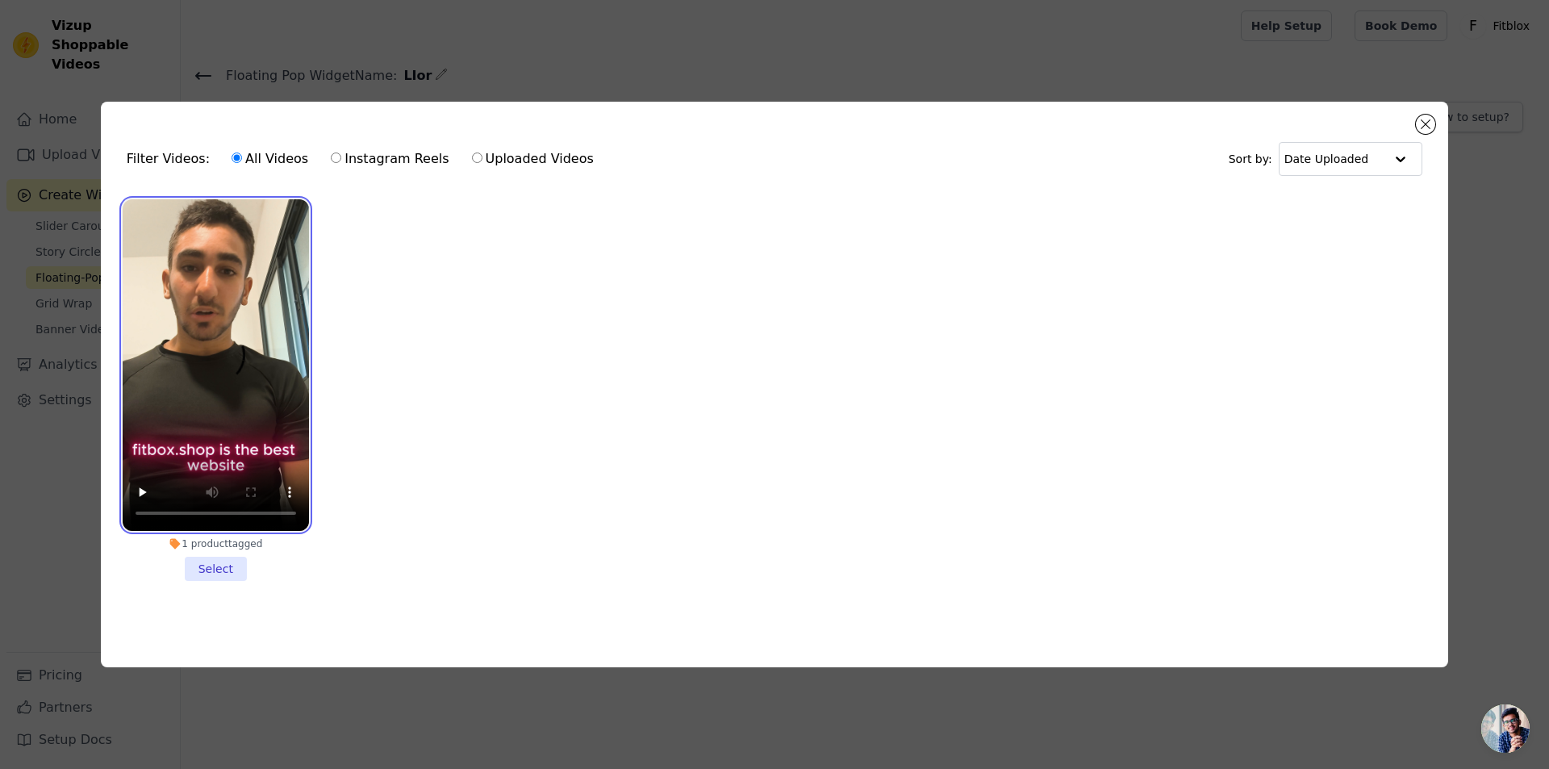
click at [205, 378] on video at bounding box center [216, 365] width 186 height 332
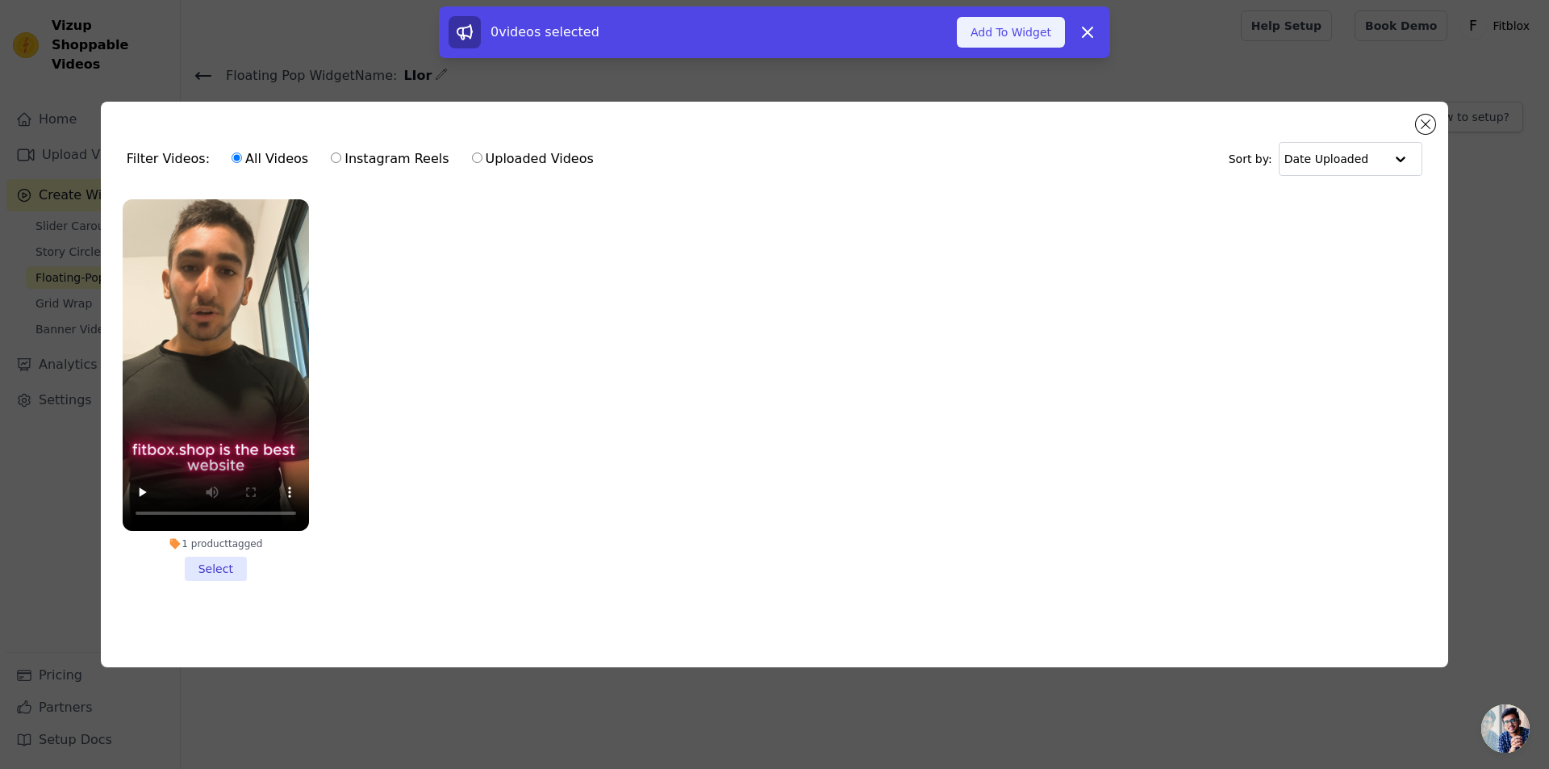
click at [1003, 36] on button "Add To Widget" at bounding box center [1011, 32] width 108 height 31
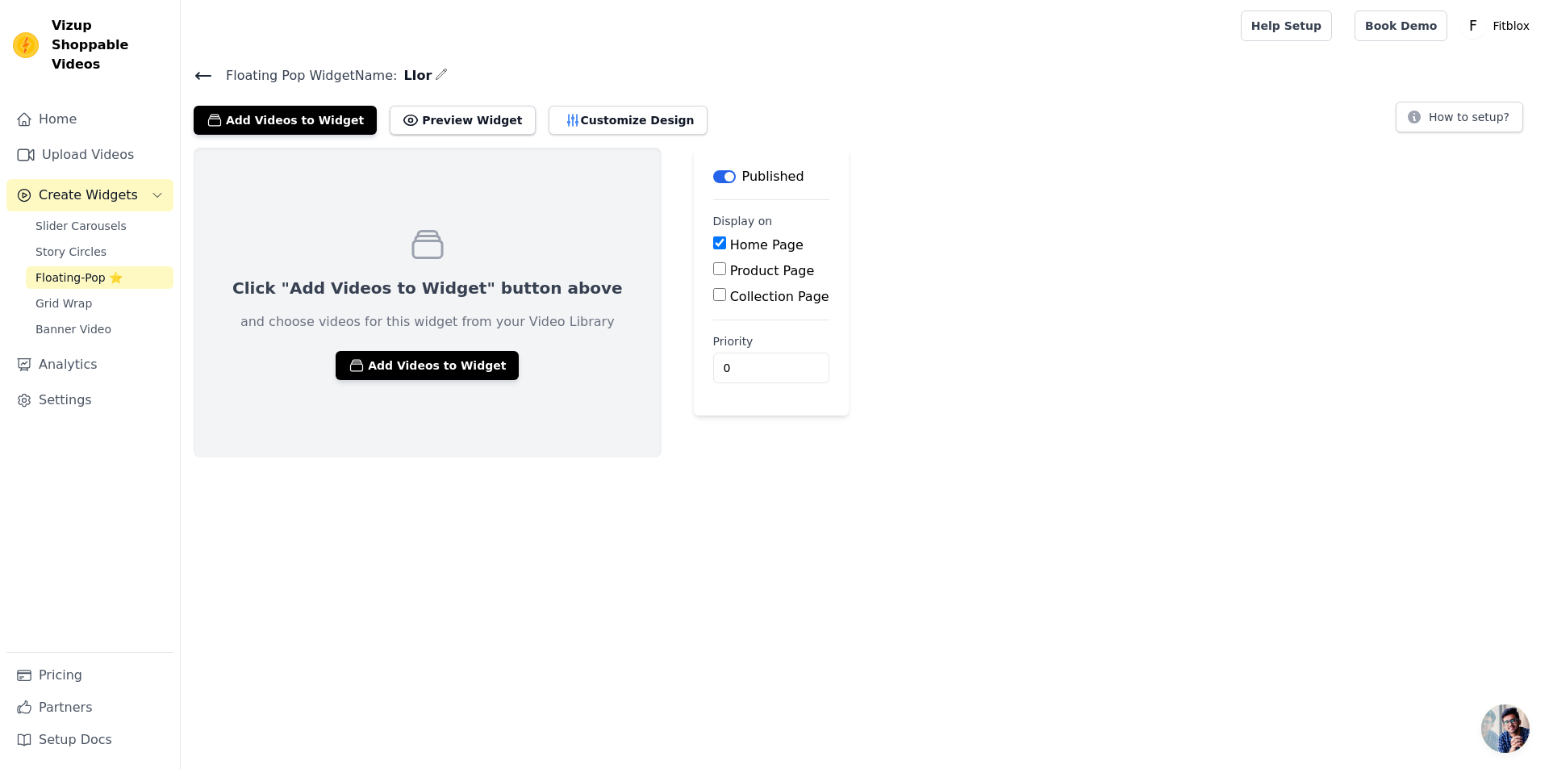
click at [1063, 236] on div "Click "Add Videos to Widget" button above and choose videos for this widget fro…" at bounding box center [865, 303] width 1368 height 310
click at [1033, 108] on div "Add Videos to Widget Preview Widget Customize Design How to setup?" at bounding box center [865, 116] width 1343 height 35
click at [441, 362] on button "Add Videos to Widget" at bounding box center [427, 365] width 183 height 29
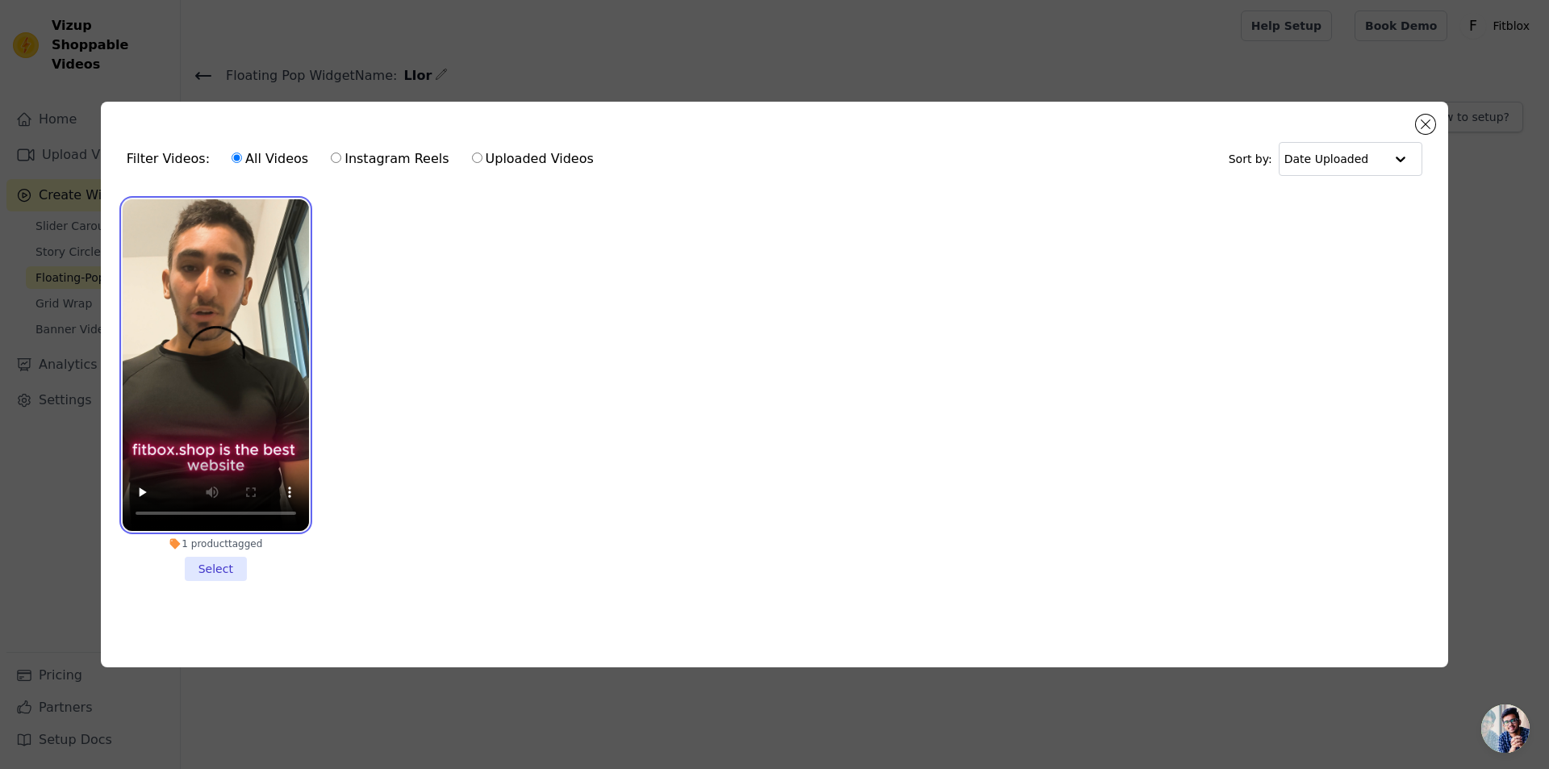
click at [237, 359] on video at bounding box center [216, 365] width 186 height 332
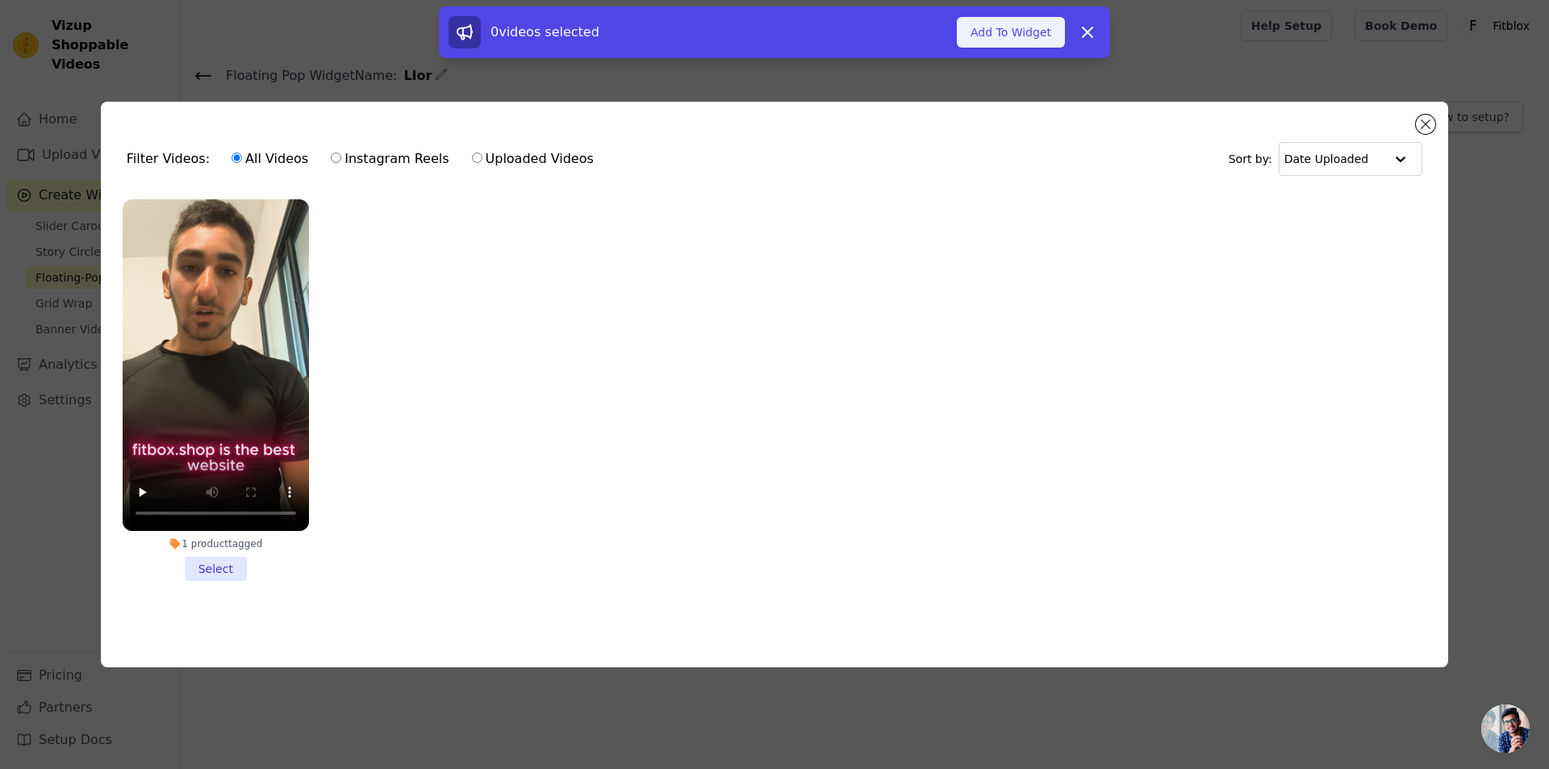
click at [976, 39] on button "Add To Widget" at bounding box center [1011, 32] width 108 height 31
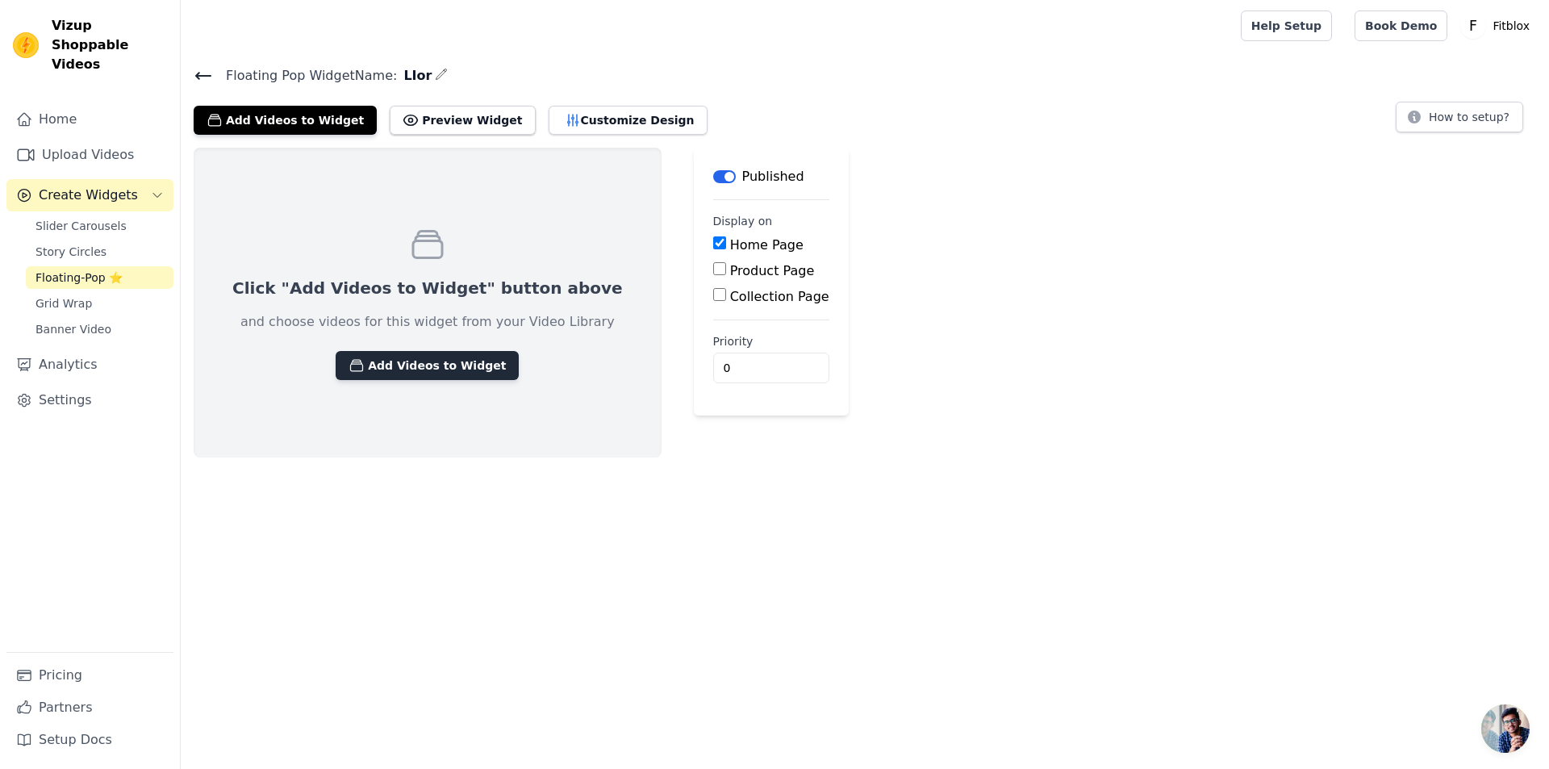
click at [408, 365] on button "Add Videos to Widget" at bounding box center [427, 365] width 183 height 29
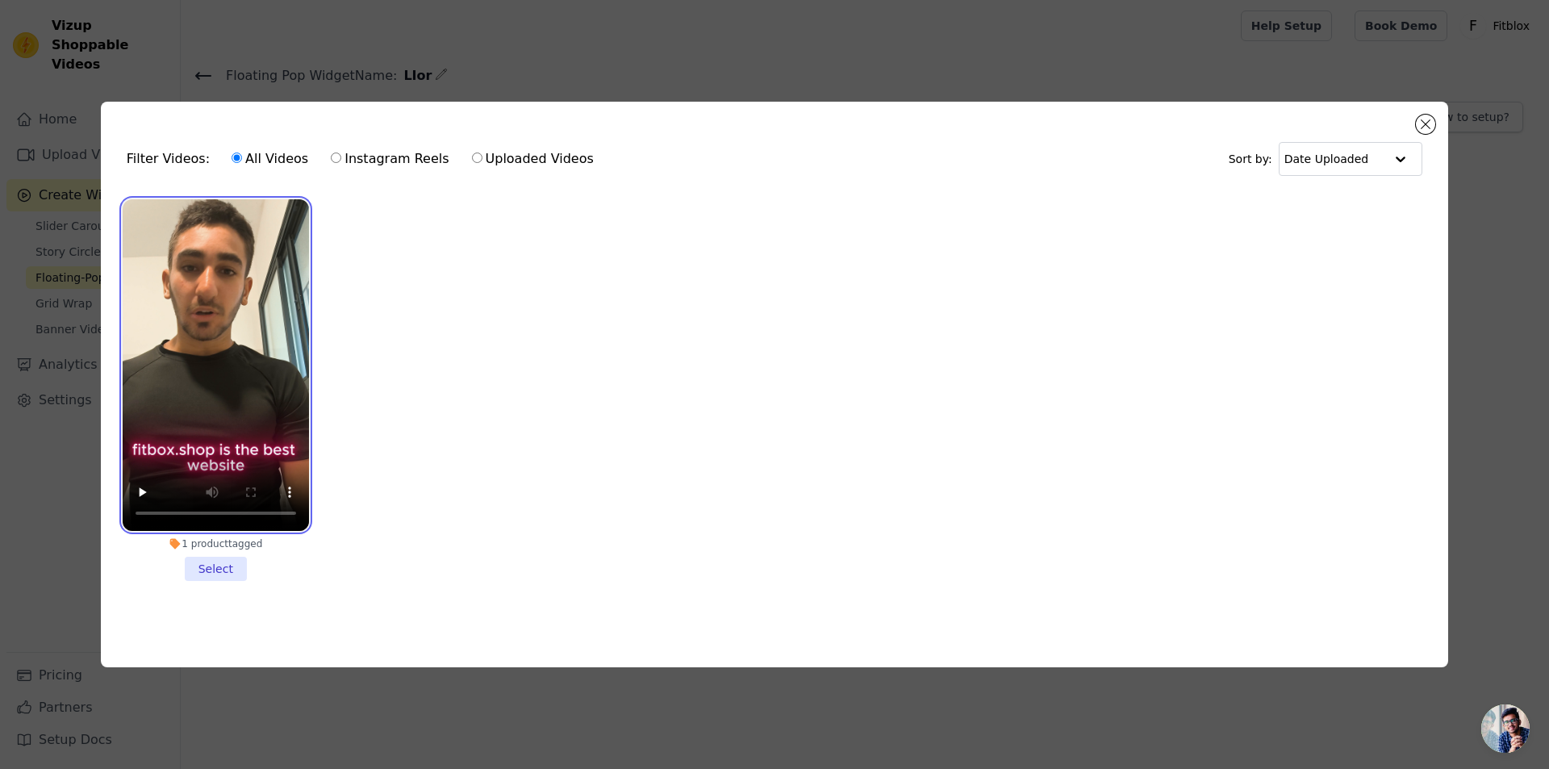
click at [257, 403] on video at bounding box center [216, 365] width 186 height 332
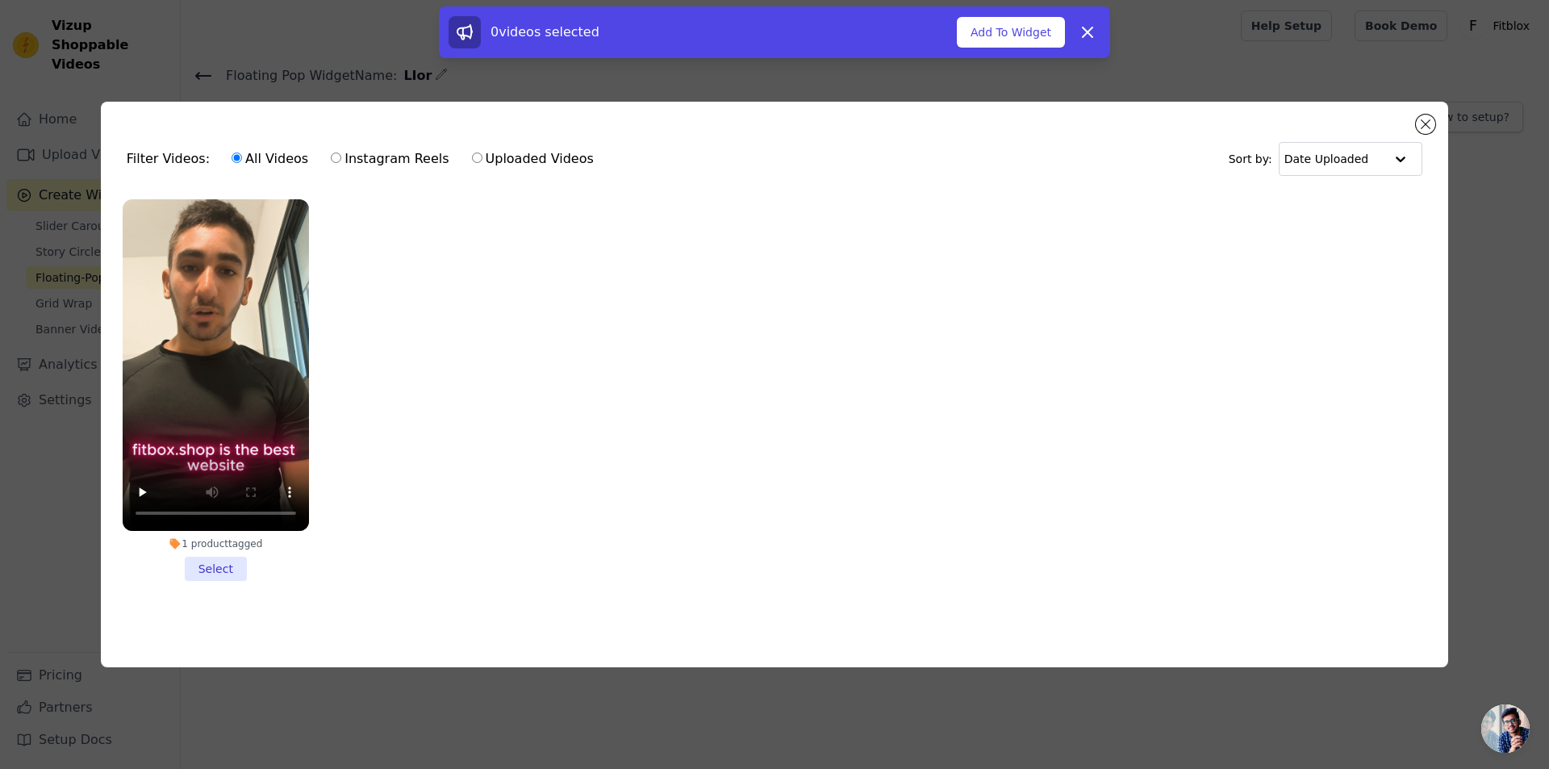
click at [231, 566] on li "1 product tagged Select" at bounding box center [216, 390] width 186 height 382
click at [0, 0] on input "1 product tagged Select" at bounding box center [0, 0] width 0 height 0
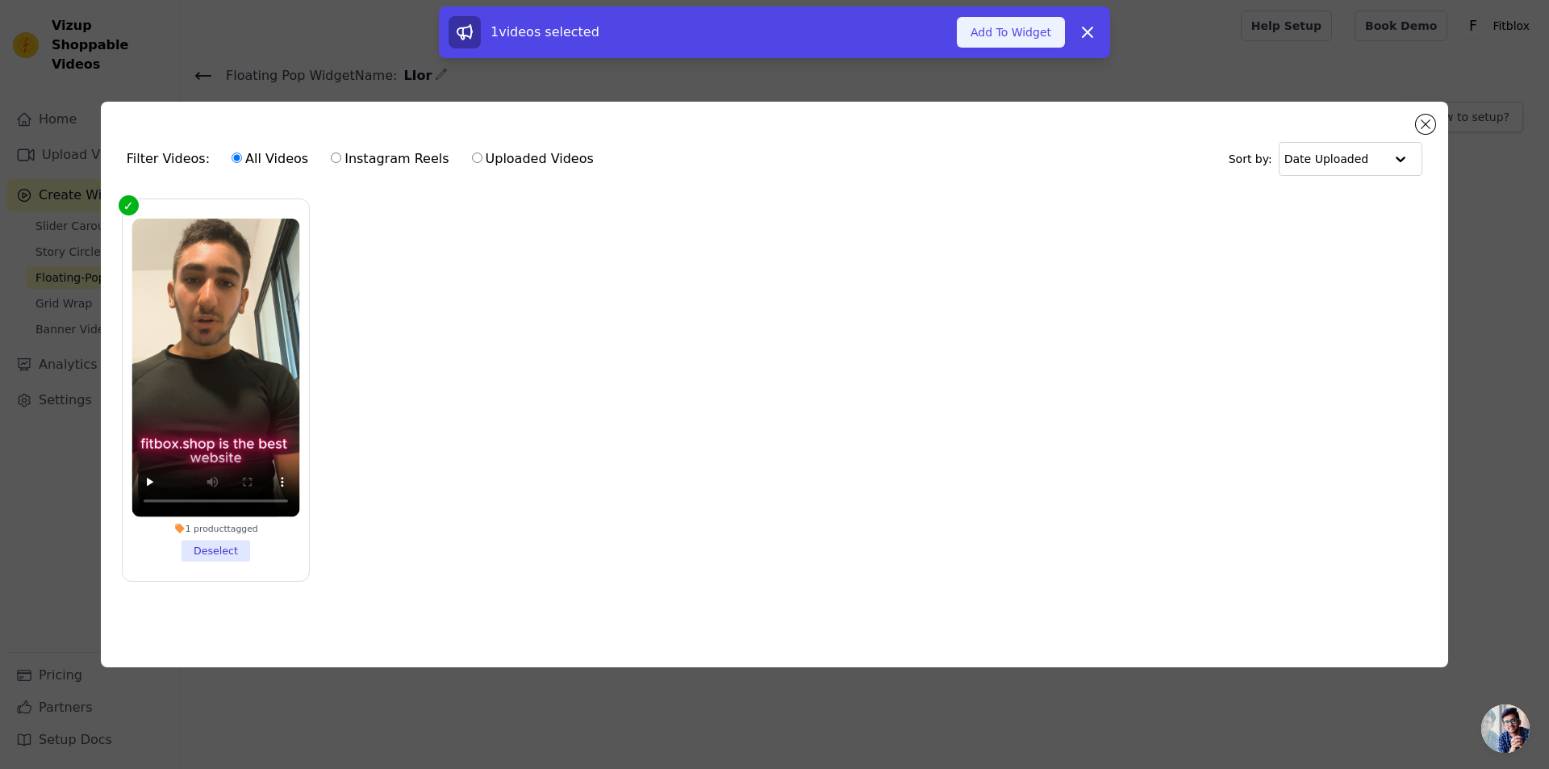
click at [1017, 31] on button "Add To Widget" at bounding box center [1011, 32] width 108 height 31
